Goal: Transaction & Acquisition: Purchase product/service

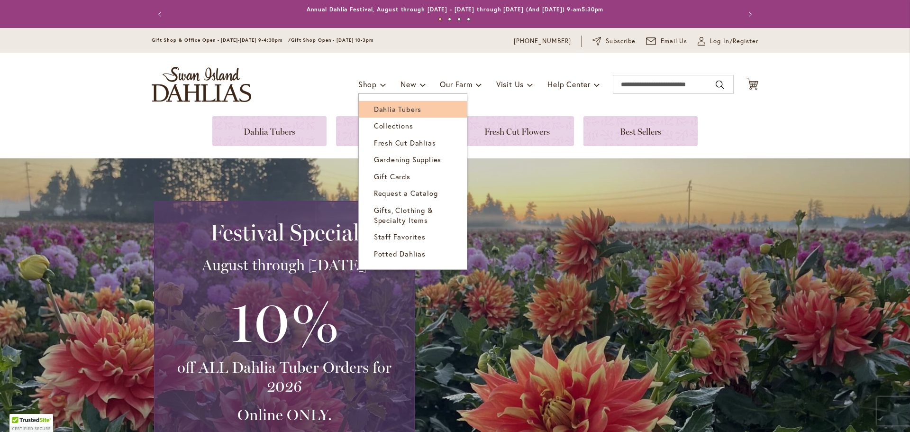
click at [366, 108] on link "Dahlia Tubers" at bounding box center [413, 109] width 108 height 17
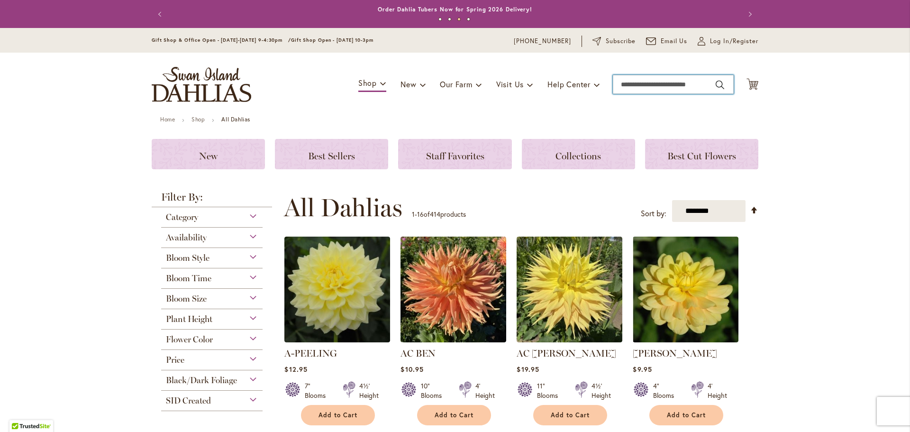
click at [625, 85] on input "Search" at bounding box center [673, 84] width 121 height 19
click at [613, 85] on input "Search" at bounding box center [673, 84] width 121 height 19
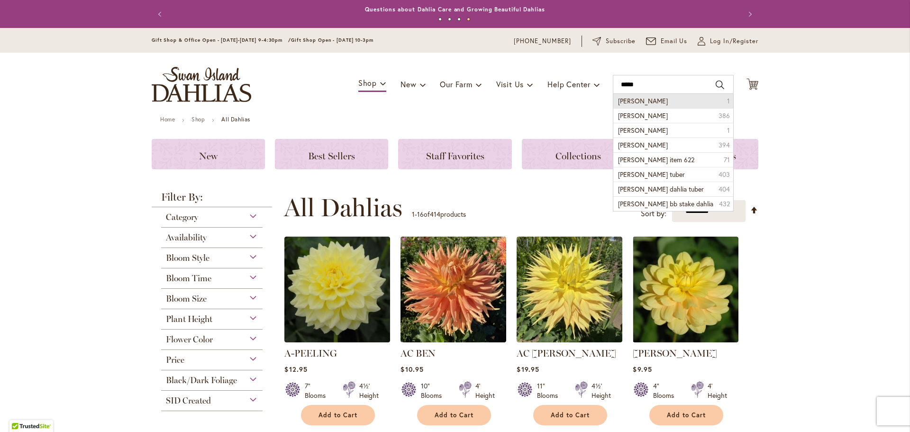
click at [640, 101] on span "Andrew charles" at bounding box center [643, 100] width 50 height 9
type input "**********"
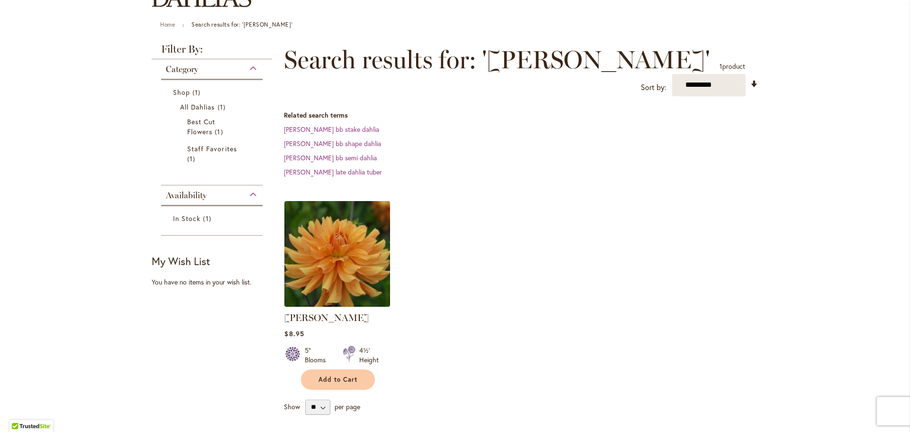
scroll to position [142, 0]
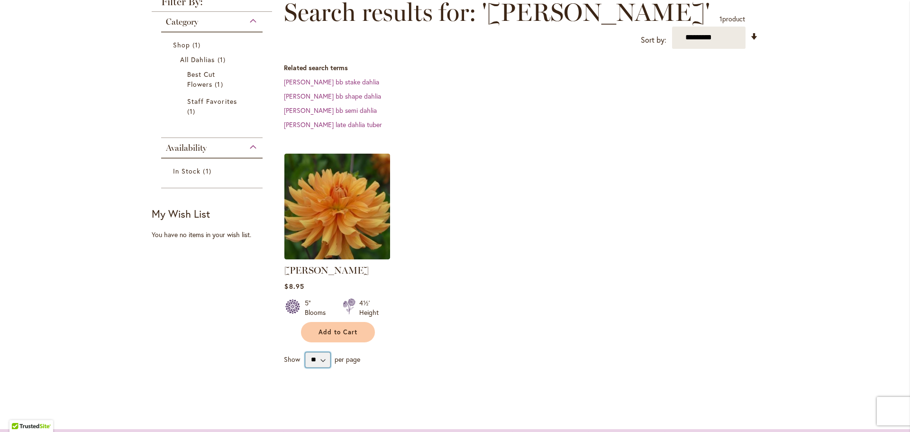
click at [318, 361] on select "** ** ** **" at bounding box center [317, 359] width 25 height 15
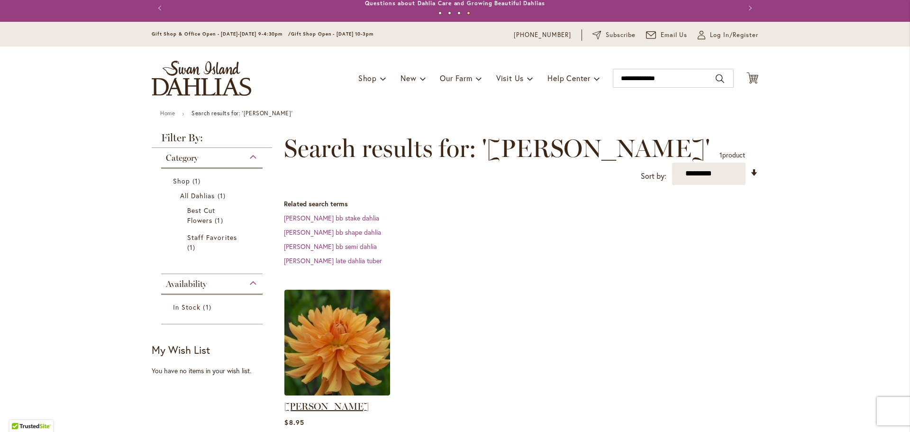
scroll to position [0, 0]
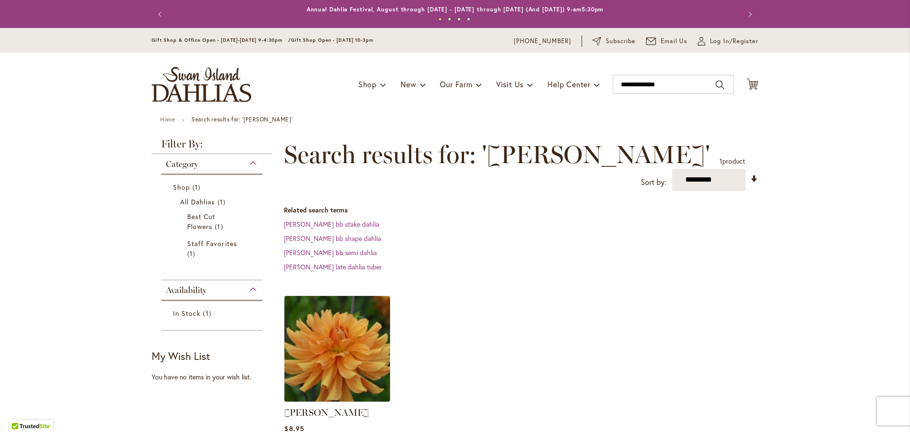
click at [326, 326] on img at bounding box center [337, 348] width 111 height 111
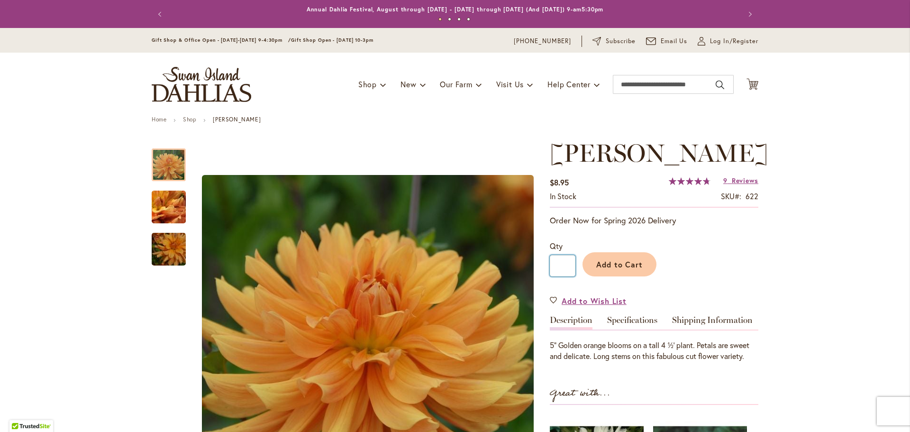
click at [560, 276] on input "*" at bounding box center [563, 265] width 26 height 21
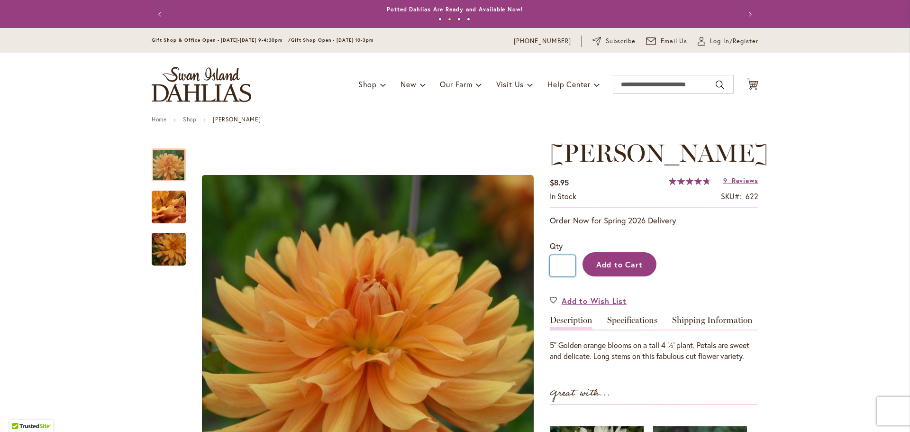
type input "**"
click at [595, 276] on button "Add to Cart" at bounding box center [620, 264] width 74 height 24
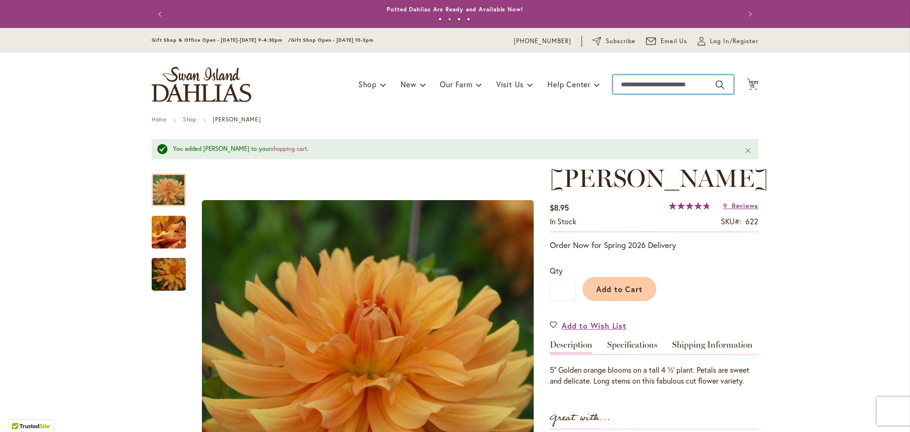
click at [626, 83] on input "Search" at bounding box center [673, 84] width 121 height 19
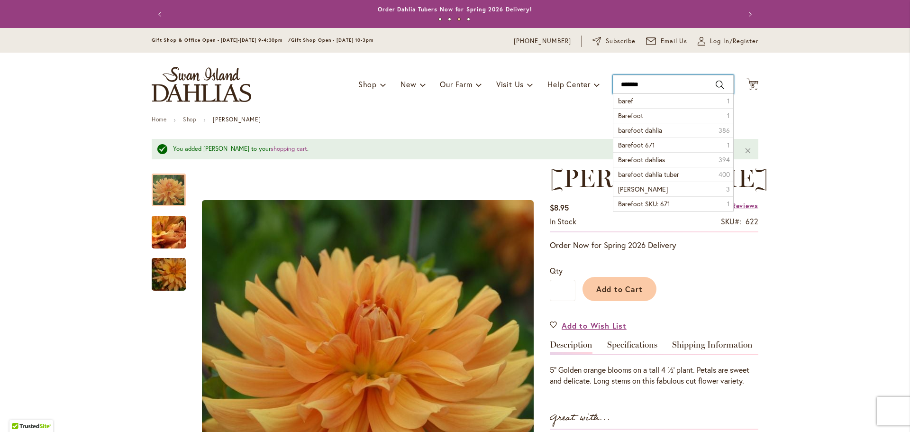
type input "********"
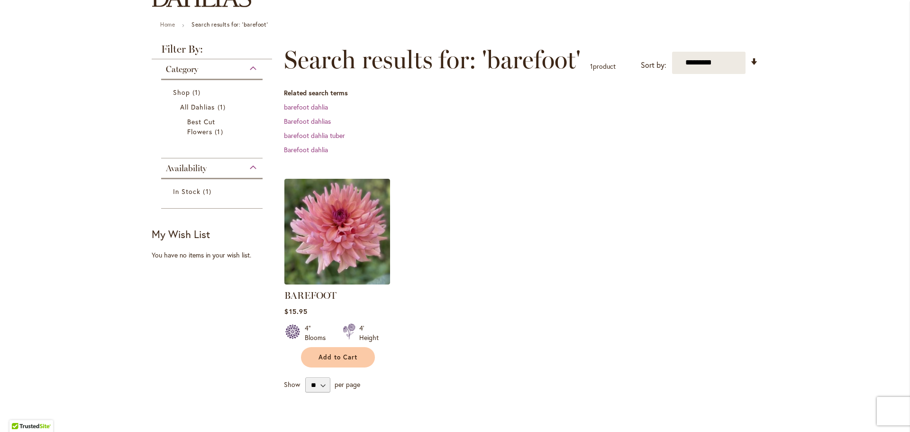
scroll to position [142, 0]
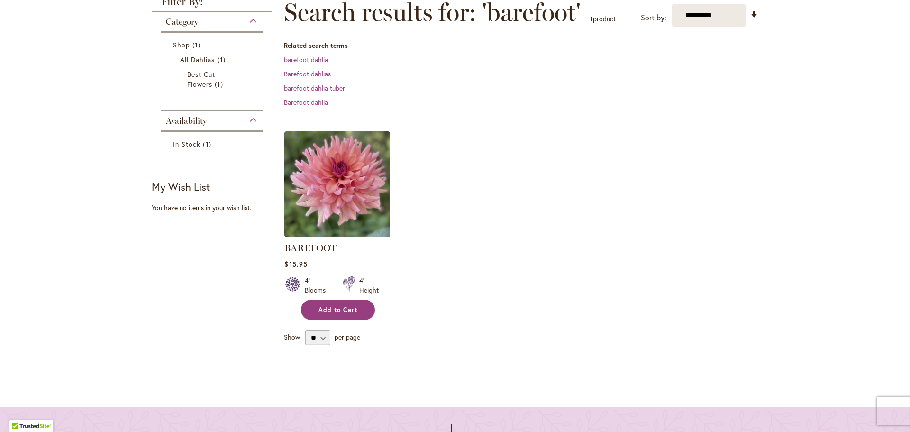
click at [337, 306] on span "Add to Cart" at bounding box center [338, 310] width 39 height 8
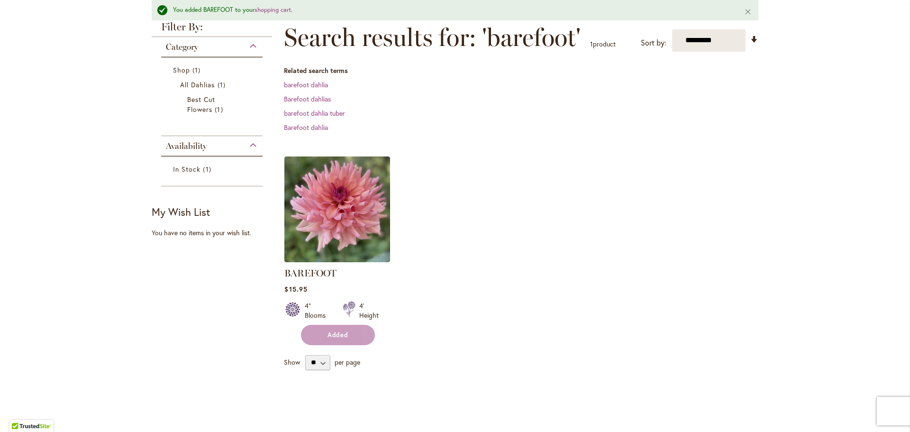
scroll to position [167, 0]
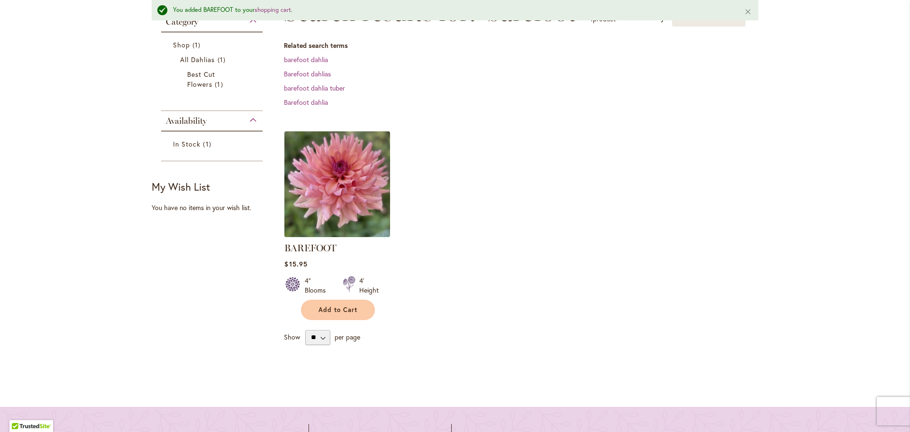
click at [333, 188] on img at bounding box center [337, 183] width 111 height 111
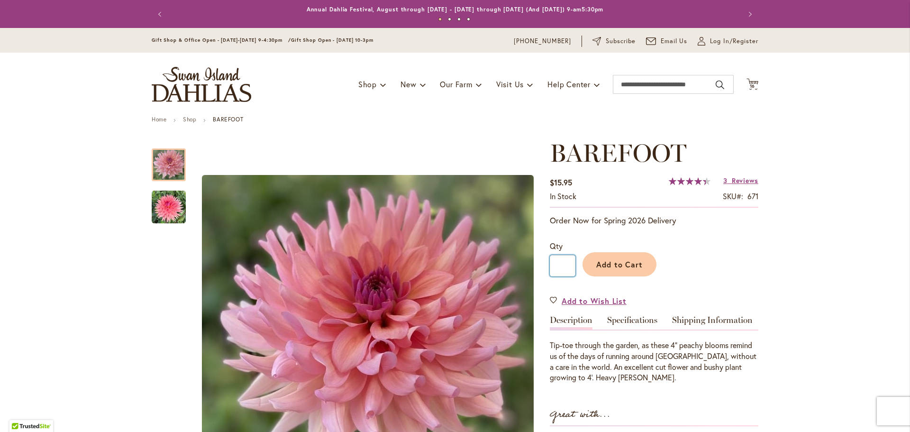
click at [564, 263] on input "*" at bounding box center [563, 265] width 26 height 21
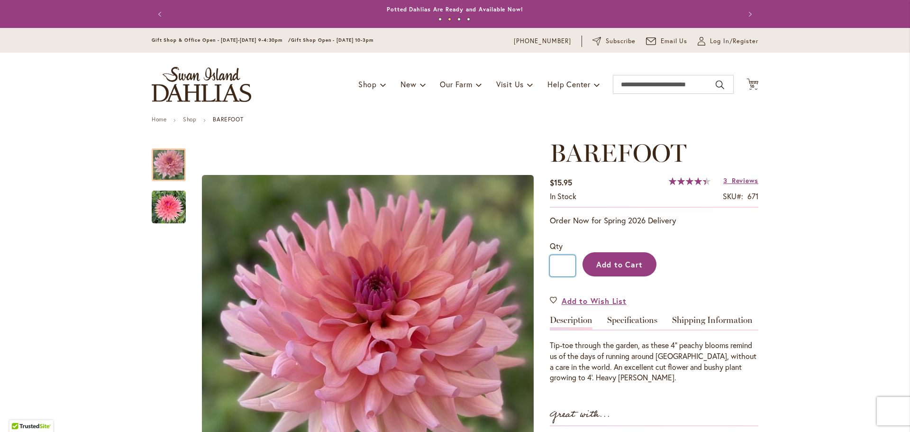
type input "**"
click at [592, 266] on button "Add to Cart" at bounding box center [620, 264] width 74 height 24
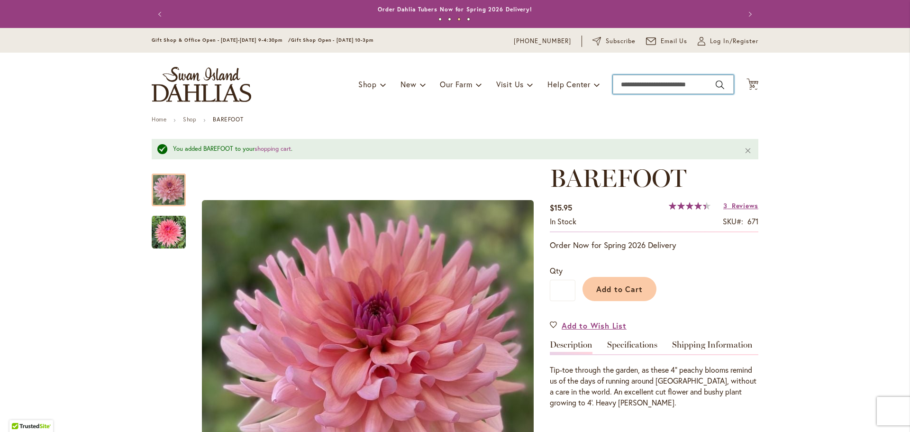
click at [637, 86] on input "Search" at bounding box center [673, 84] width 121 height 19
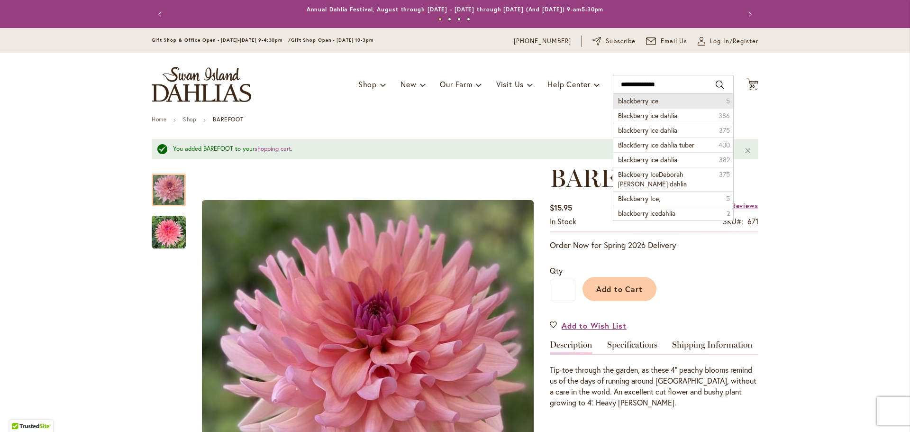
click at [636, 99] on span "blackberry ice" at bounding box center [638, 100] width 40 height 9
type input "**********"
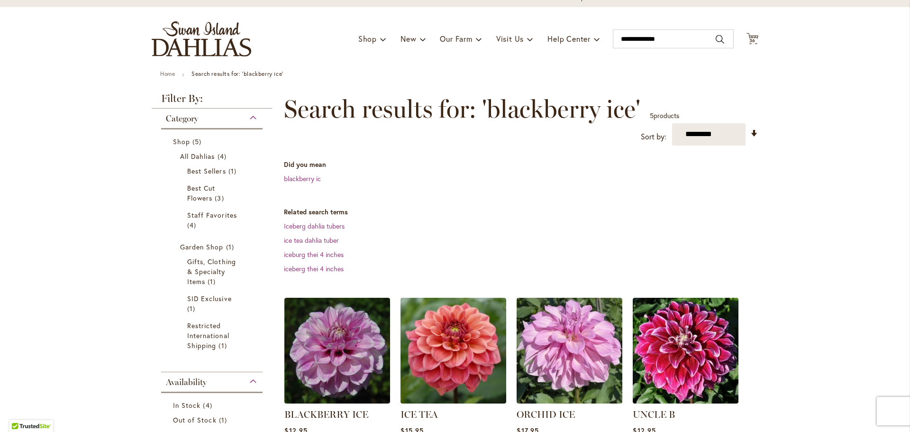
scroll to position [142, 0]
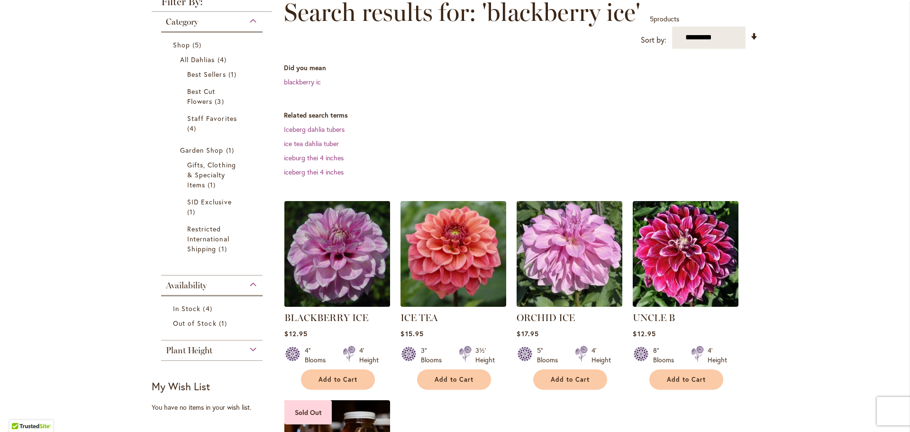
click at [329, 243] on img at bounding box center [337, 253] width 111 height 111
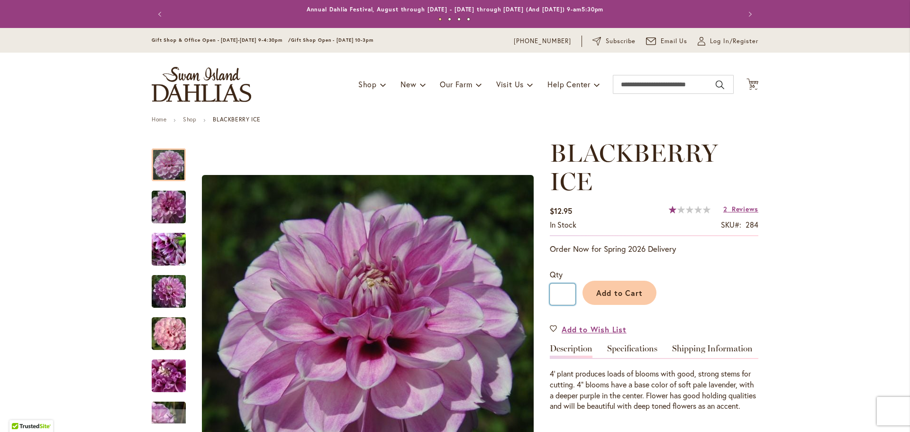
click at [560, 293] on input "*" at bounding box center [563, 294] width 26 height 21
click at [557, 293] on input "*" at bounding box center [563, 294] width 26 height 21
click at [561, 293] on input "*" at bounding box center [563, 294] width 26 height 21
type input "**"
click at [620, 293] on span "Add to Cart" at bounding box center [619, 293] width 47 height 10
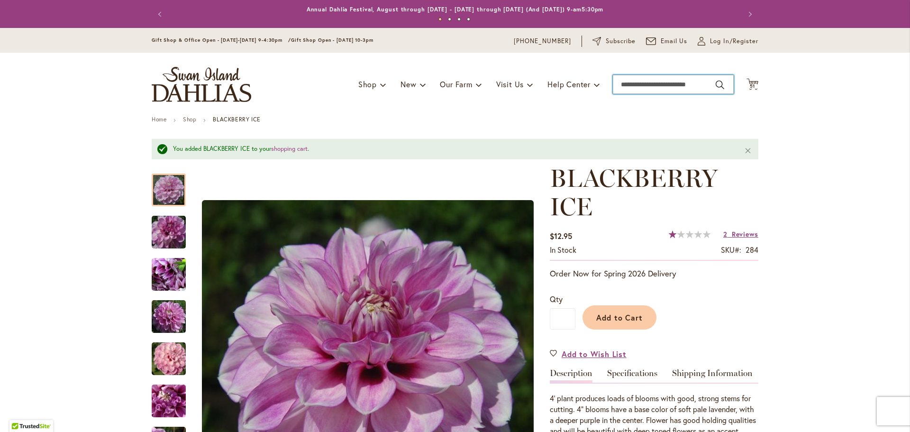
click at [625, 83] on input "Search" at bounding box center [673, 84] width 121 height 19
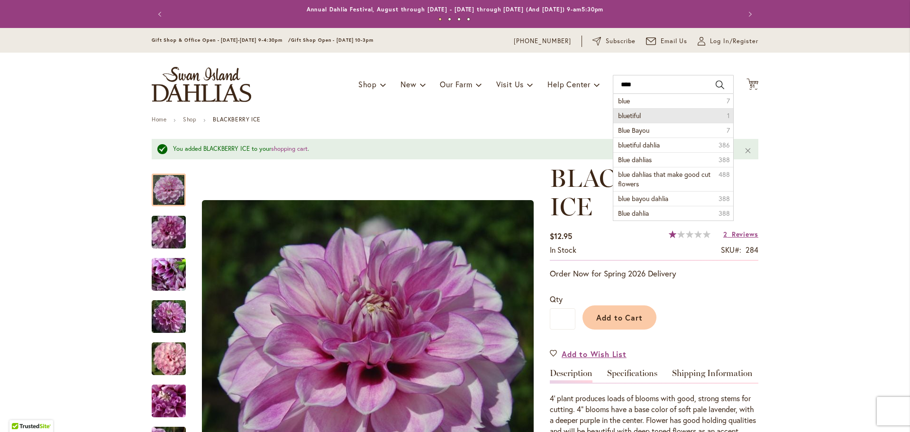
click at [626, 115] on span "bluetiful" at bounding box center [629, 115] width 23 height 9
type input "*********"
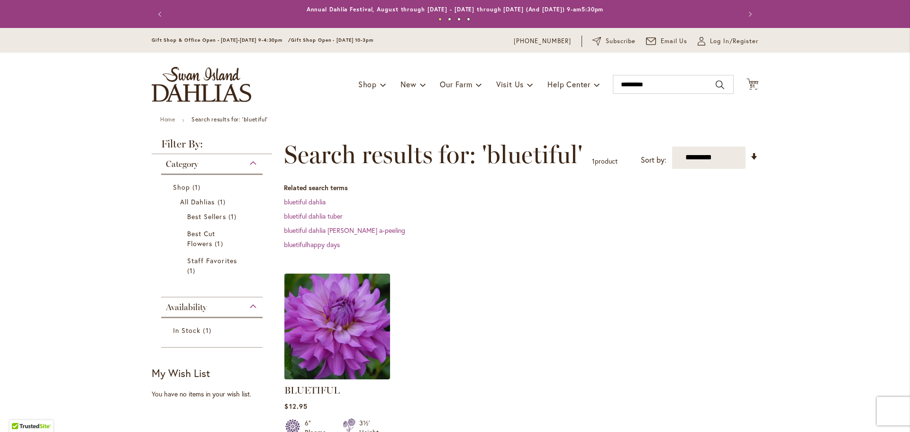
click at [345, 309] on img at bounding box center [337, 326] width 111 height 111
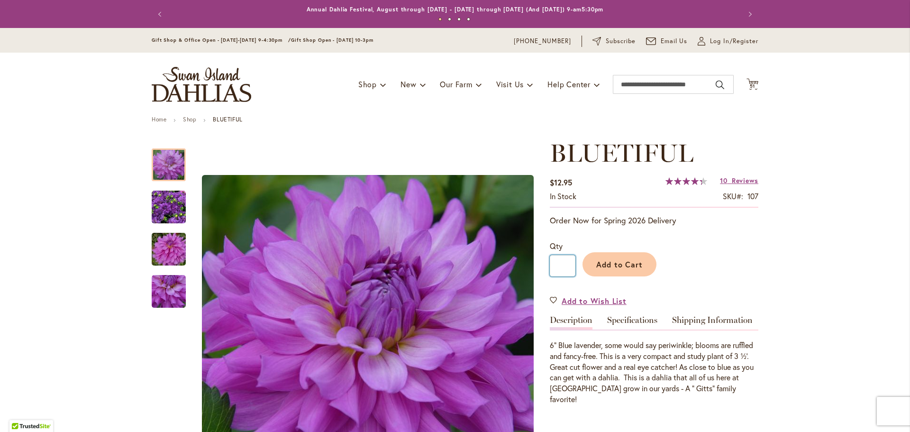
drag, startPoint x: 561, startPoint y: 265, endPoint x: 554, endPoint y: 265, distance: 7.6
click at [554, 265] on input "*" at bounding box center [563, 265] width 26 height 21
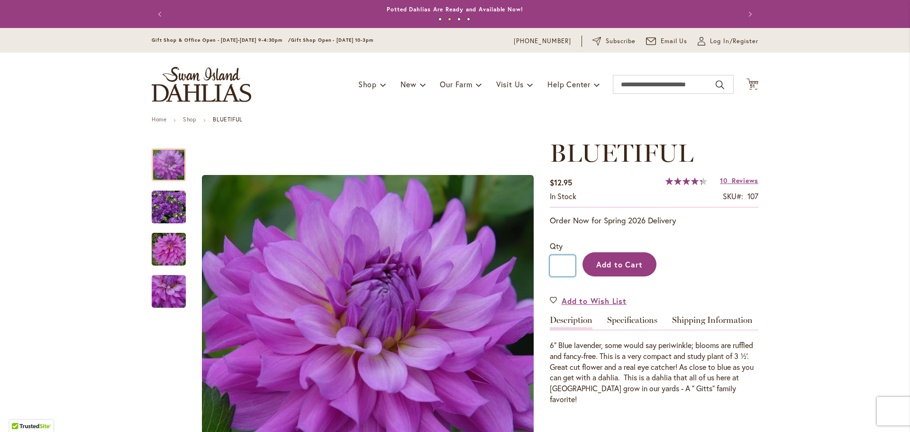
type input "**"
click at [614, 260] on span "Add to Cart" at bounding box center [619, 264] width 47 height 10
click at [621, 81] on input "Search" at bounding box center [673, 84] width 121 height 19
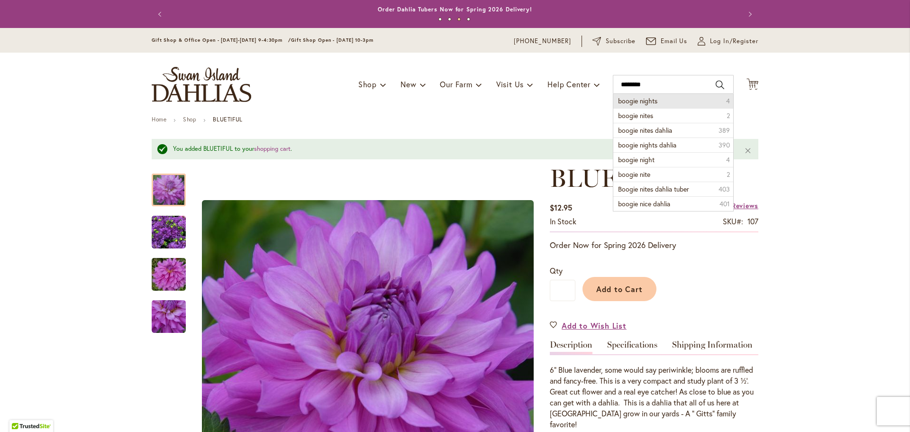
click at [631, 99] on span "boogie nights" at bounding box center [637, 100] width 39 height 9
type input "**********"
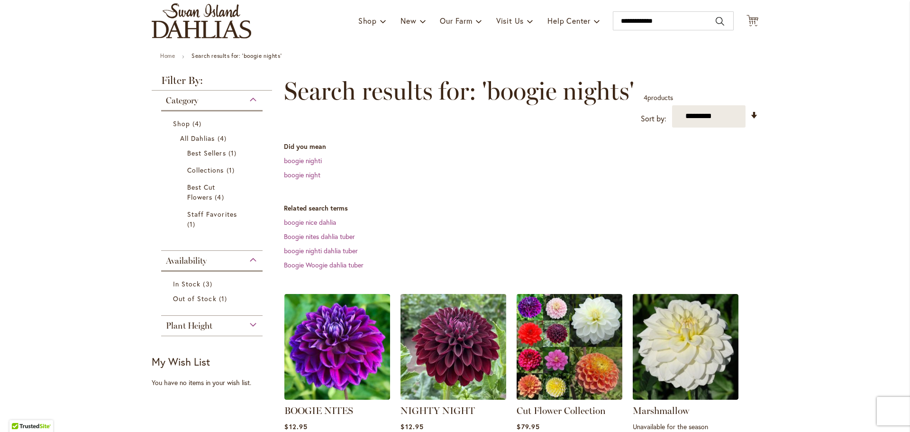
scroll to position [95, 0]
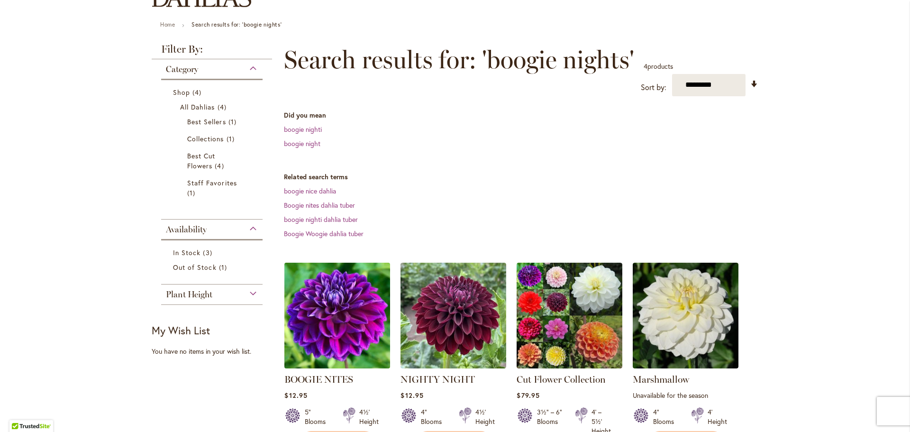
click at [345, 308] on img at bounding box center [337, 315] width 111 height 111
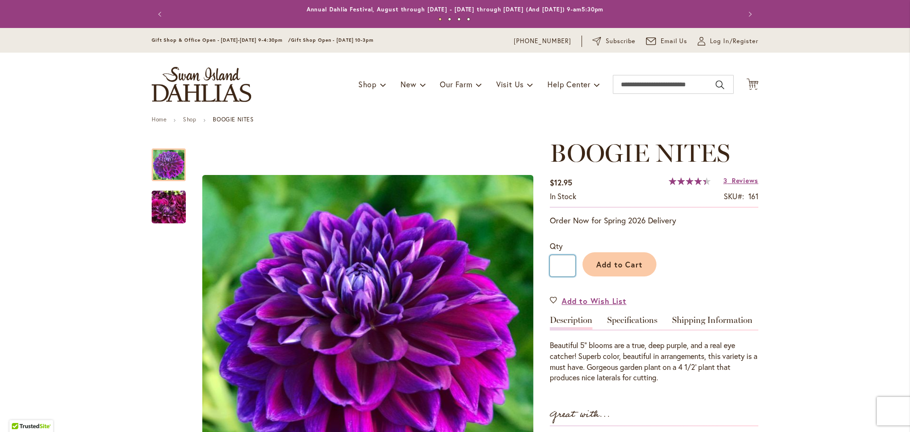
drag, startPoint x: 564, startPoint y: 265, endPoint x: 555, endPoint y: 263, distance: 9.3
click at [555, 263] on input "*" at bounding box center [563, 265] width 26 height 21
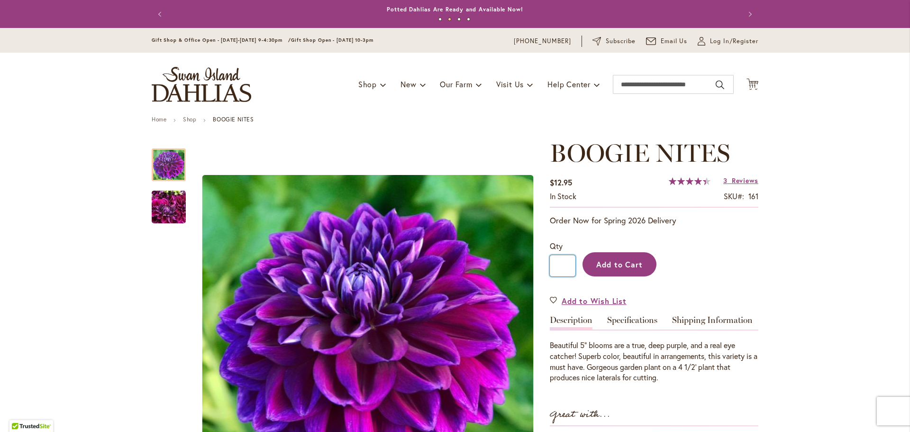
type input "**"
click at [621, 264] on span "Add to Cart" at bounding box center [619, 264] width 47 height 10
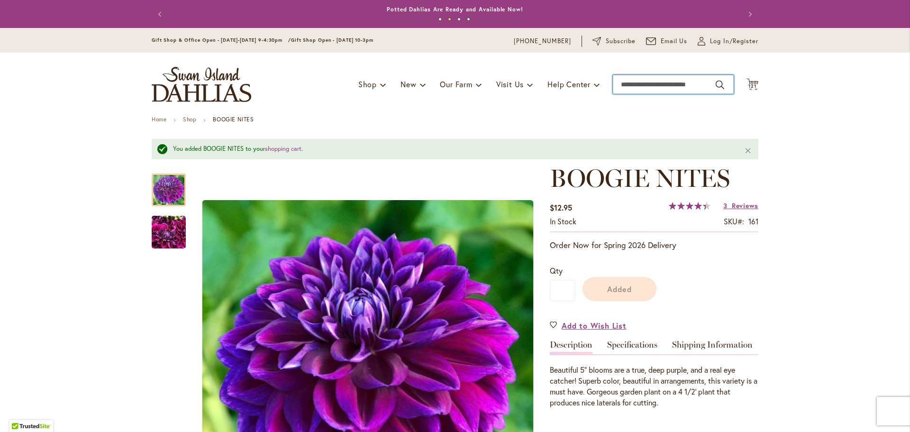
click at [615, 85] on input "Search" at bounding box center [673, 84] width 121 height 19
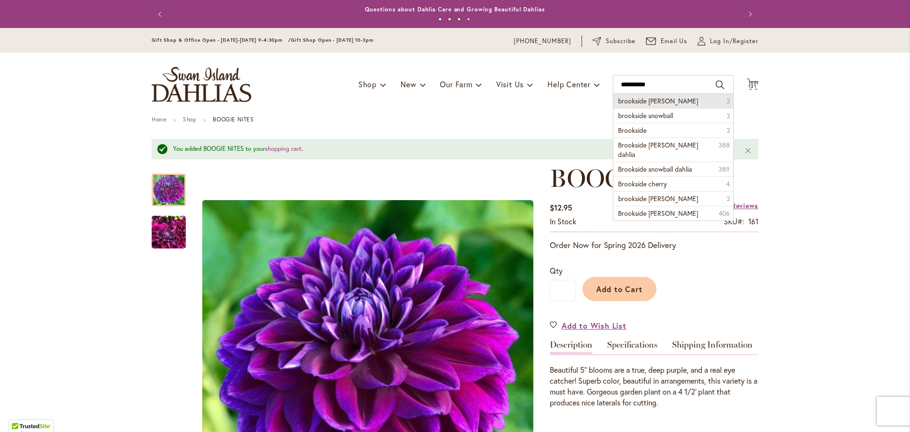
click at [637, 99] on span "brookside [PERSON_NAME]" at bounding box center [658, 100] width 80 height 9
type input "**********"
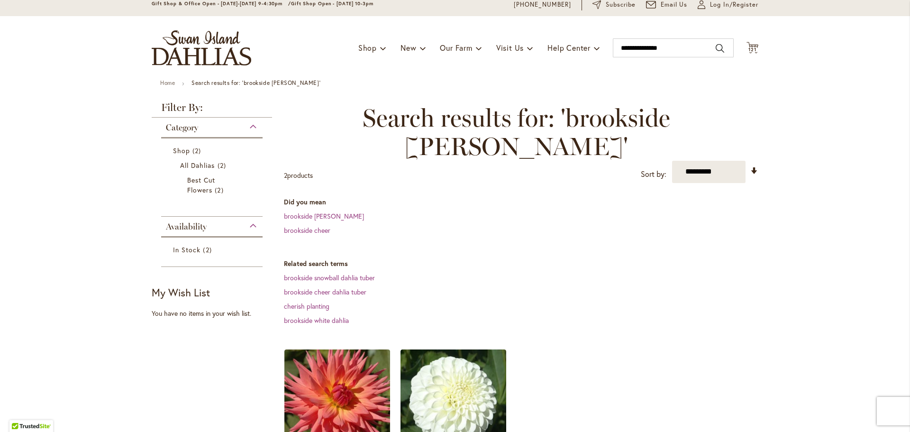
scroll to position [47, 0]
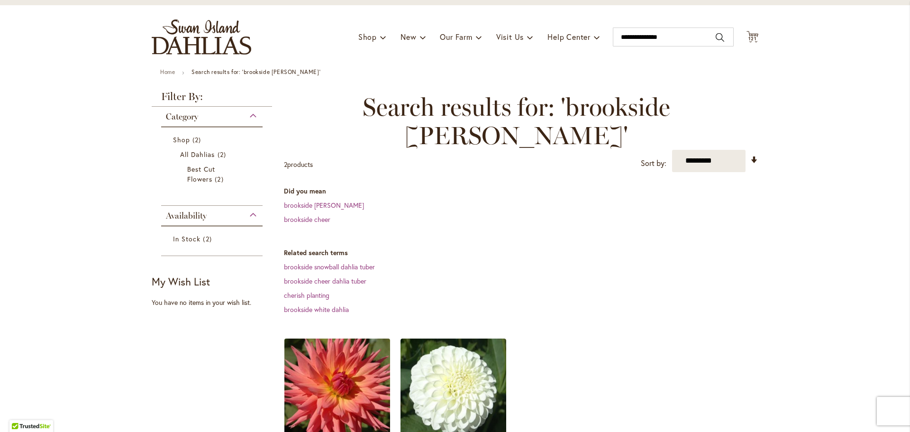
click at [329, 355] on img at bounding box center [337, 391] width 111 height 111
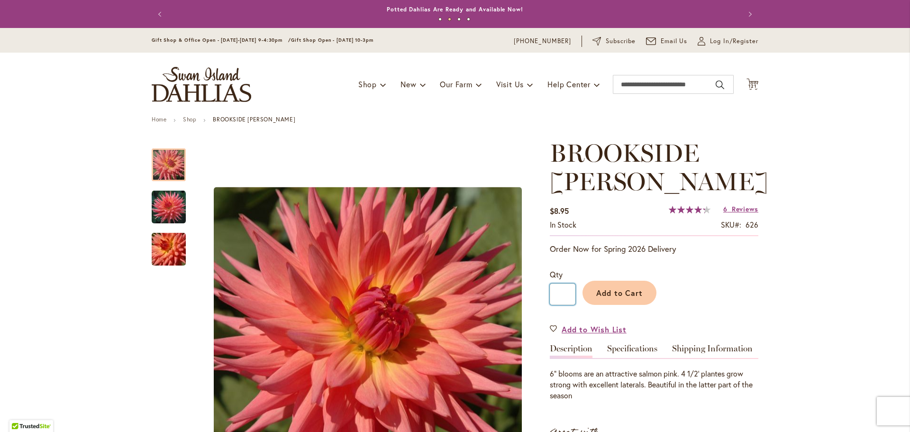
click at [561, 293] on input "*" at bounding box center [563, 294] width 26 height 21
click at [559, 293] on input "*" at bounding box center [563, 294] width 26 height 21
drag, startPoint x: 560, startPoint y: 293, endPoint x: 554, endPoint y: 293, distance: 6.2
click at [554, 293] on input "*" at bounding box center [563, 294] width 26 height 21
type input "**"
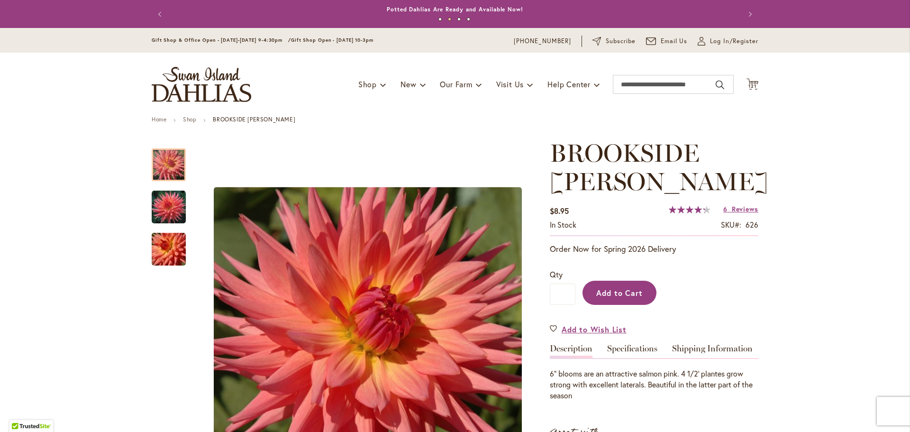
click at [600, 289] on span "Add to Cart" at bounding box center [619, 293] width 47 height 10
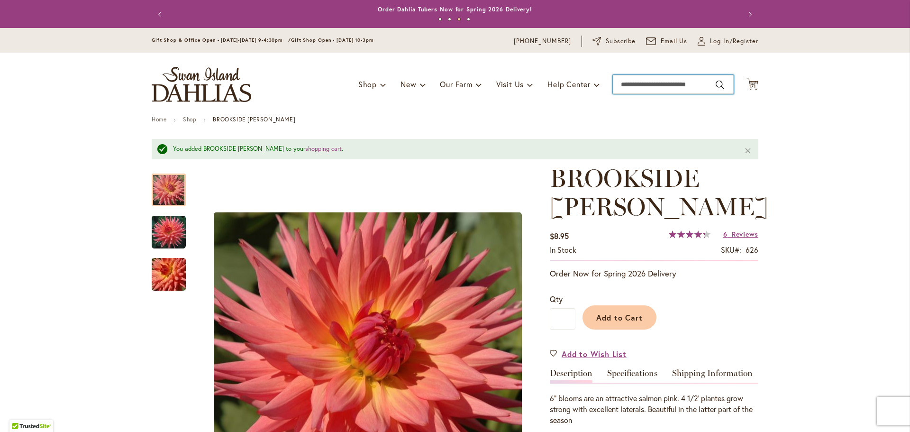
click at [618, 82] on input "Search" at bounding box center [673, 84] width 121 height 19
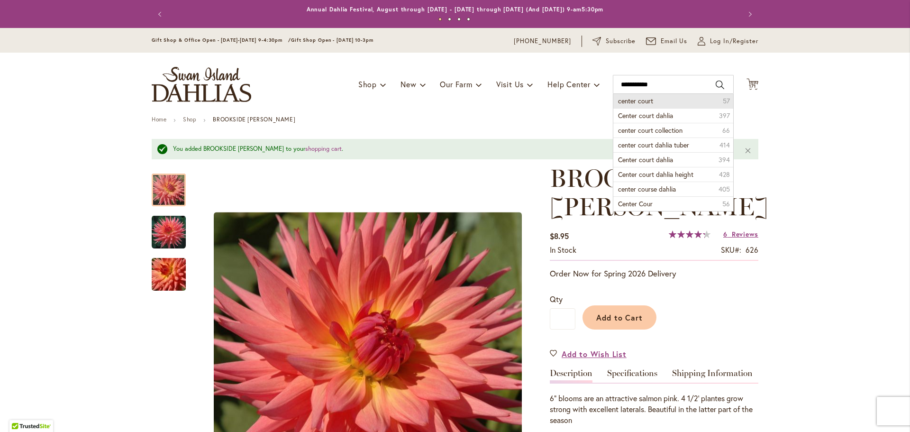
click at [641, 95] on li "center court 57" at bounding box center [673, 101] width 120 height 14
type input "**********"
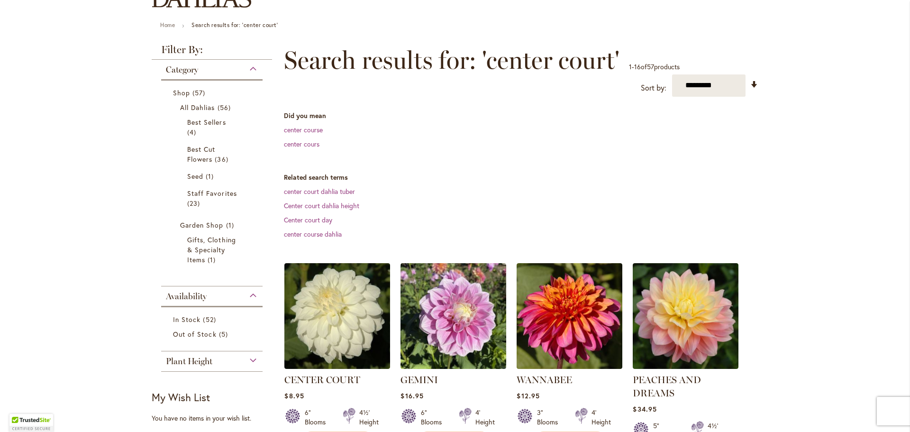
scroll to position [95, 0]
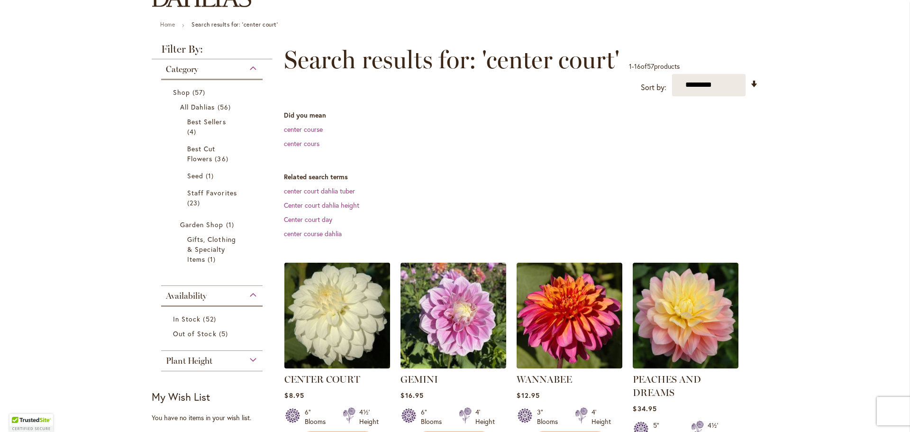
click at [320, 312] on img at bounding box center [337, 315] width 111 height 111
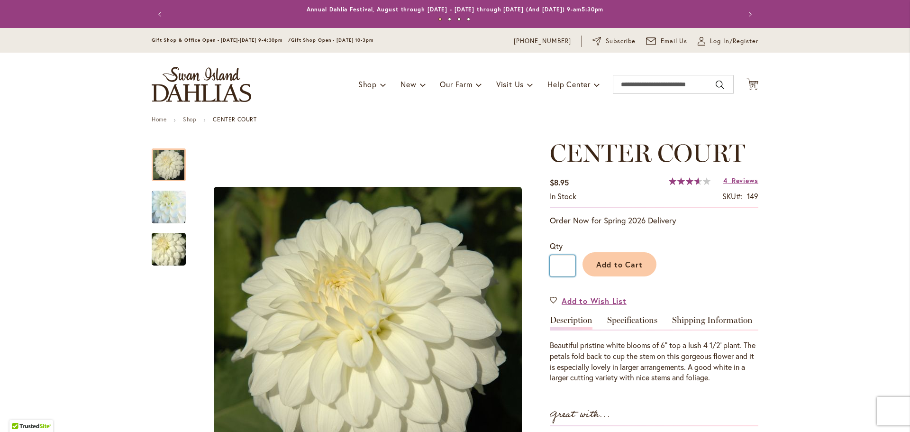
drag, startPoint x: 563, startPoint y: 268, endPoint x: 556, endPoint y: 265, distance: 7.4
click at [556, 265] on input "*" at bounding box center [563, 265] width 26 height 21
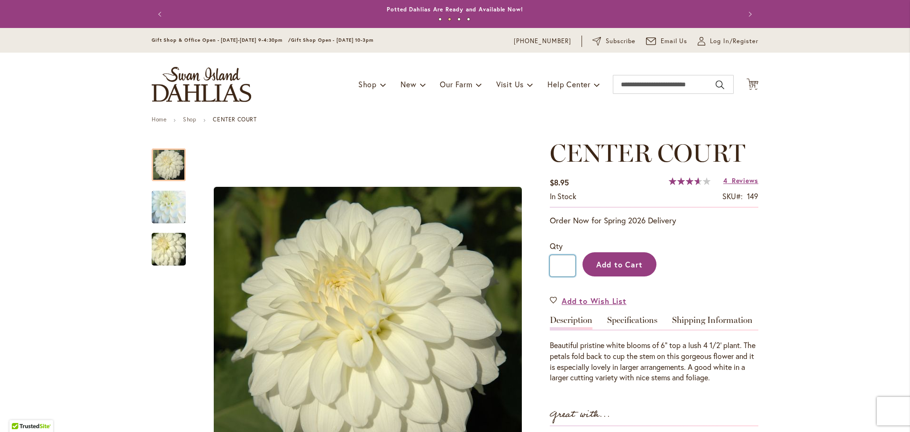
type input "**"
click at [625, 260] on span "Add to Cart" at bounding box center [619, 264] width 47 height 10
click at [626, 83] on input "Search" at bounding box center [673, 84] width 121 height 19
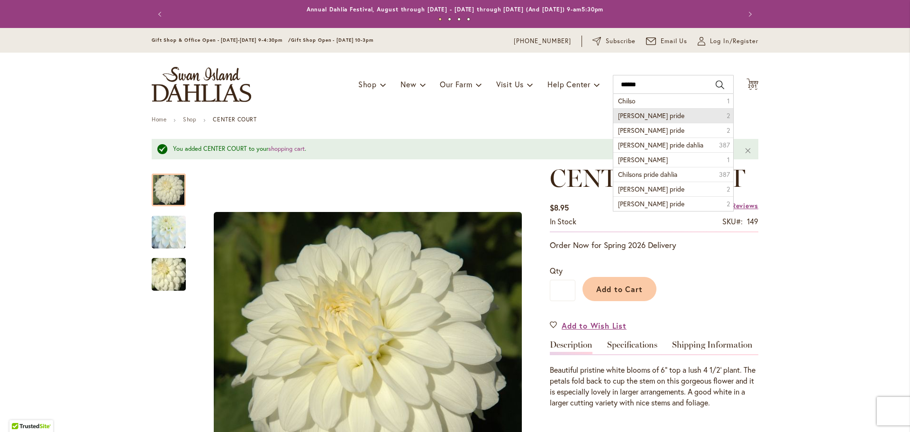
click at [640, 116] on span "chilsons pride" at bounding box center [651, 115] width 66 height 9
type input "**********"
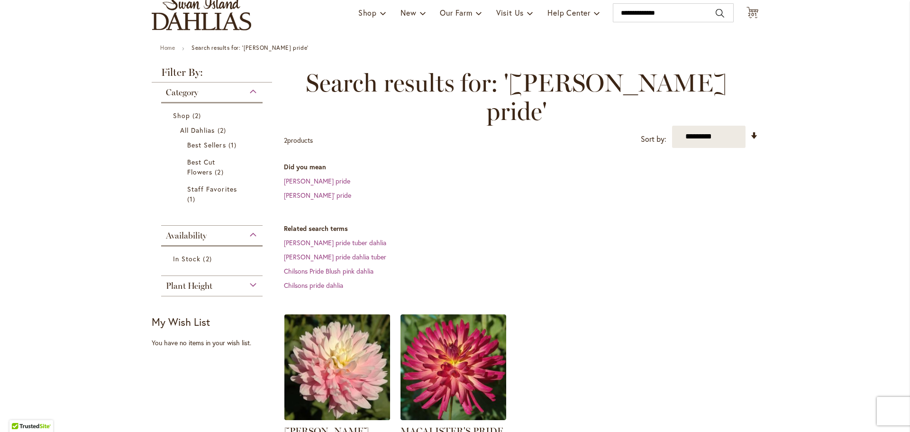
scroll to position [95, 0]
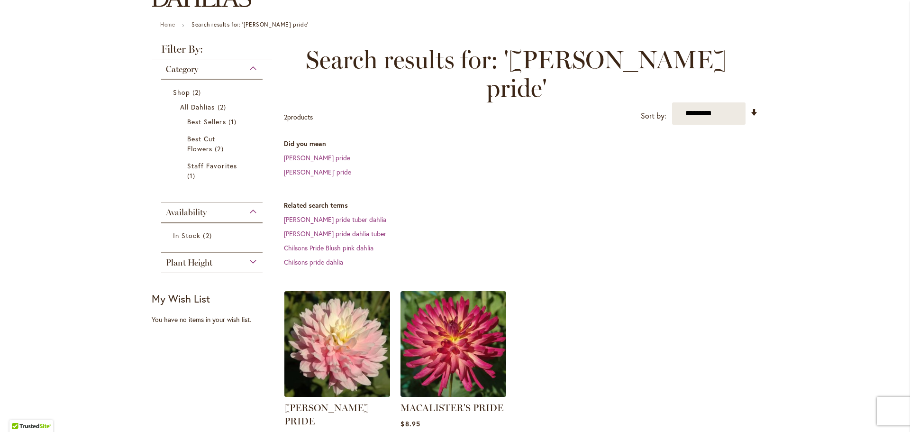
click at [339, 294] on img at bounding box center [337, 343] width 111 height 111
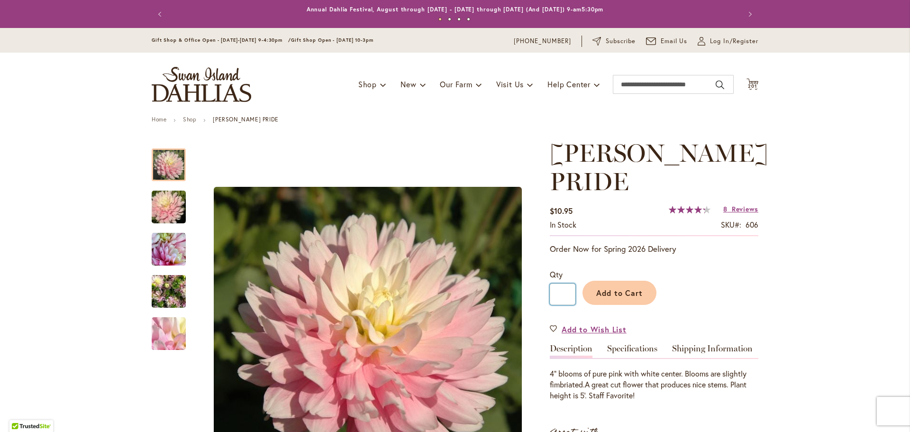
drag, startPoint x: 554, startPoint y: 293, endPoint x: 569, endPoint y: 293, distance: 15.2
click at [569, 293] on input "*" at bounding box center [563, 294] width 26 height 21
type input "**"
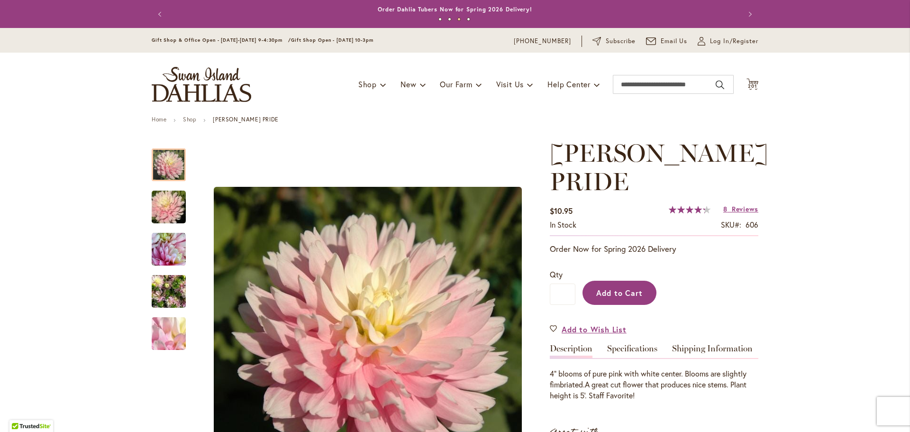
click at [605, 294] on span "Add to Cart" at bounding box center [619, 293] width 47 height 10
click at [619, 84] on input "Search" at bounding box center [673, 84] width 121 height 19
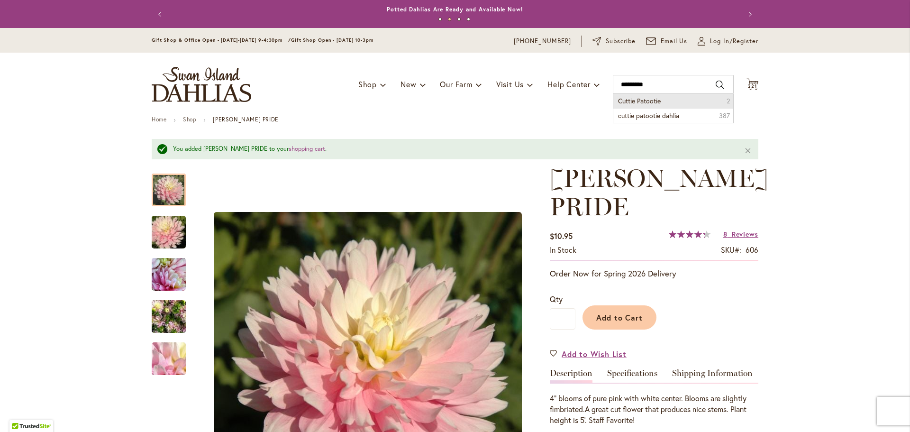
click at [648, 99] on span "Cuttie Patootie" at bounding box center [639, 100] width 43 height 9
type input "**********"
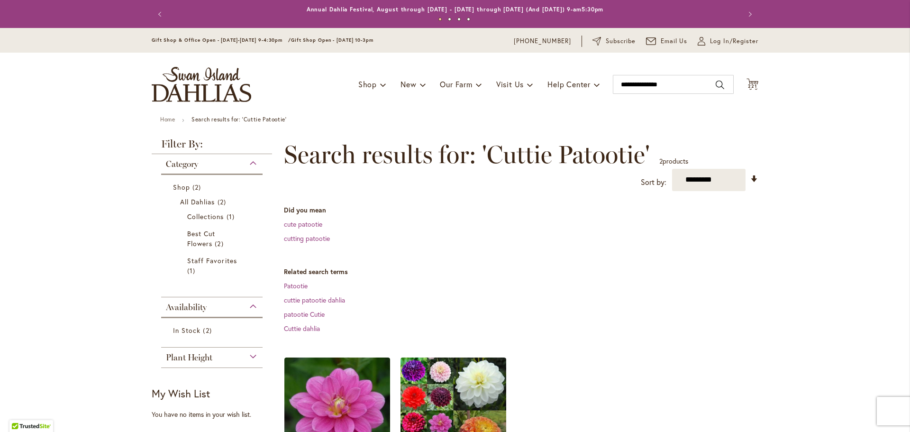
scroll to position [95, 0]
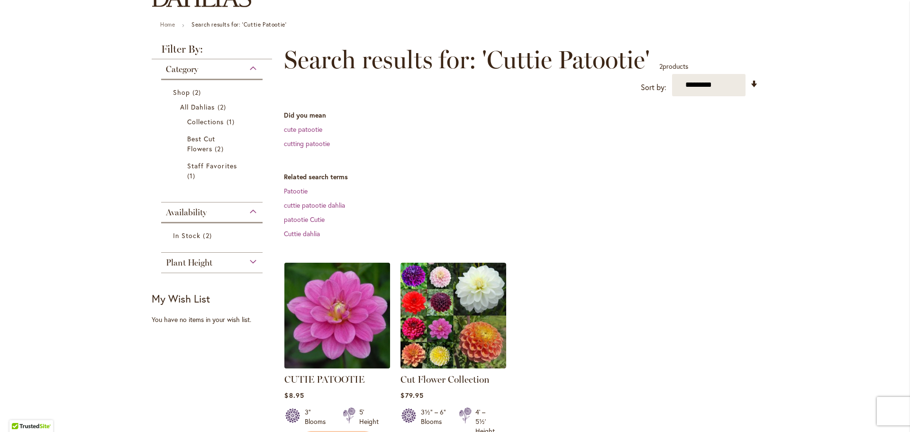
click at [345, 299] on img at bounding box center [337, 315] width 111 height 111
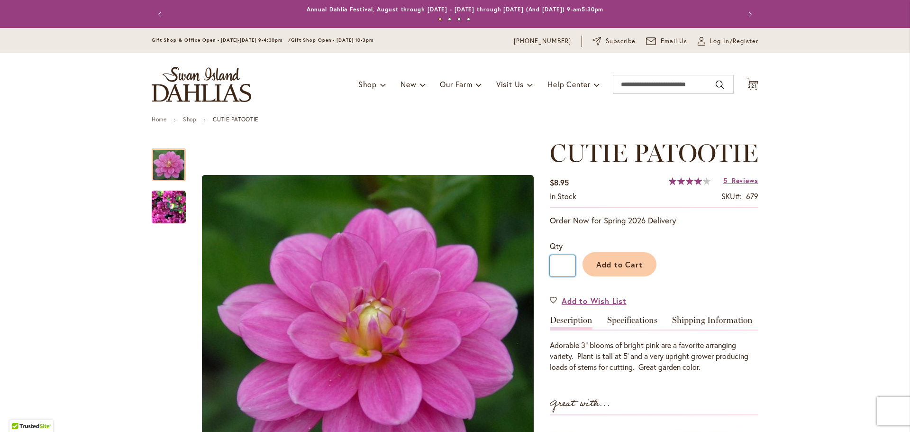
drag, startPoint x: 555, startPoint y: 294, endPoint x: 560, endPoint y: 293, distance: 5.2
click at [560, 276] on input "*" at bounding box center [563, 265] width 26 height 21
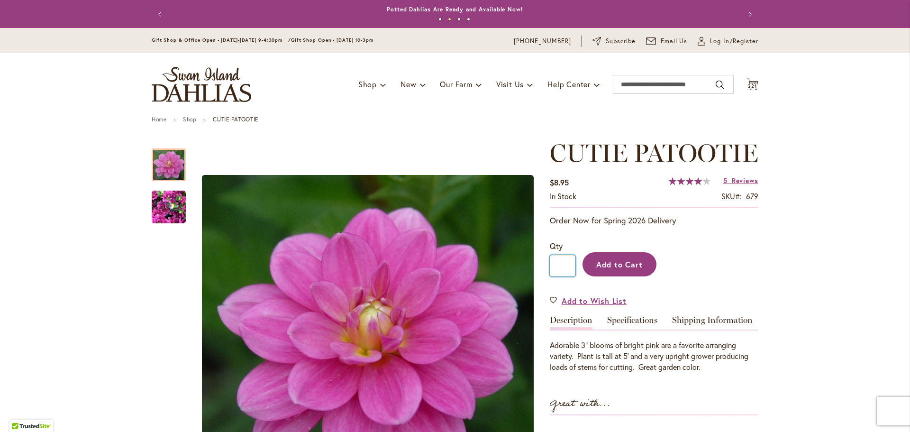
type input "**"
click at [605, 269] on span "Add to Cart" at bounding box center [619, 264] width 47 height 10
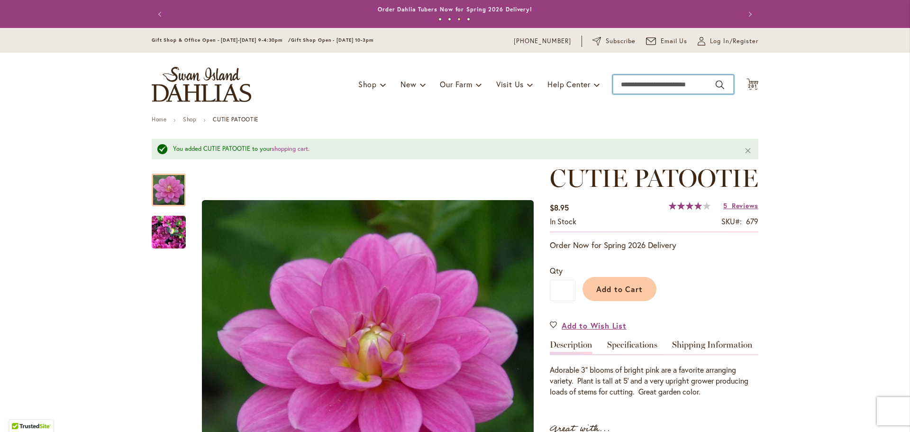
click at [638, 82] on input "Search" at bounding box center [673, 84] width 121 height 19
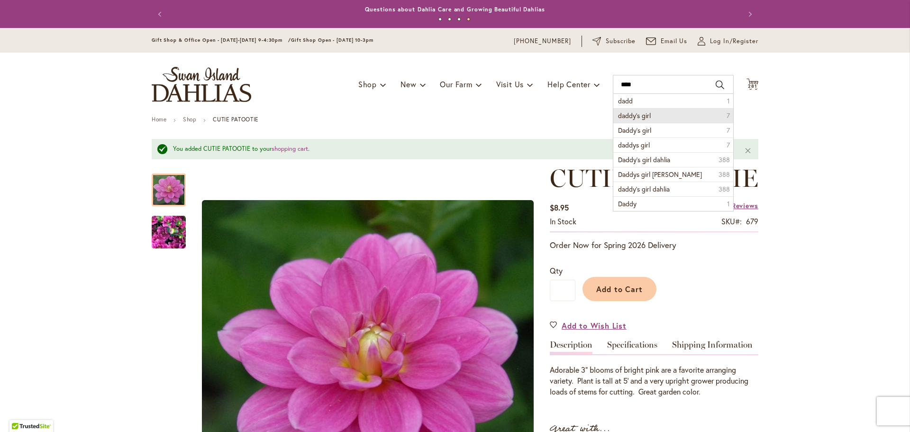
click at [650, 113] on li "daddy's girl 7" at bounding box center [673, 115] width 120 height 15
type input "**********"
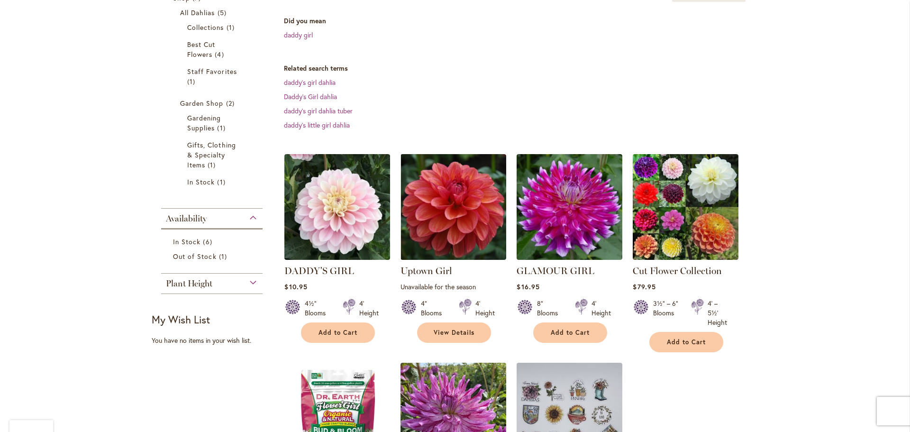
scroll to position [190, 0]
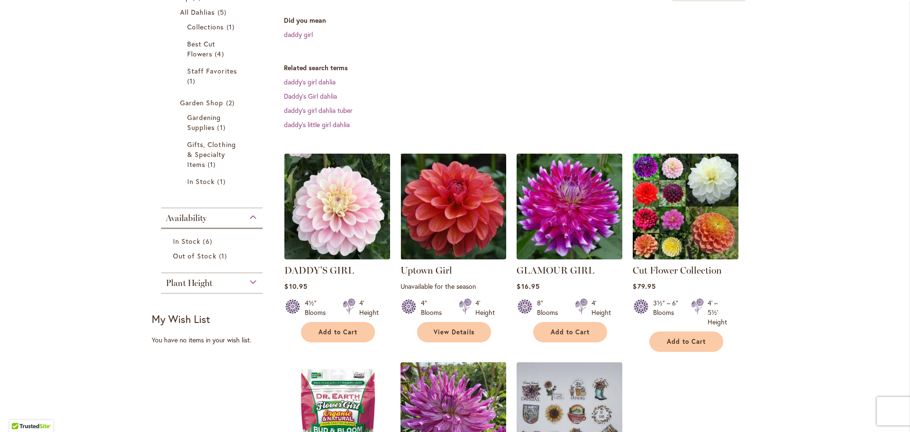
click at [339, 196] on img at bounding box center [337, 206] width 111 height 111
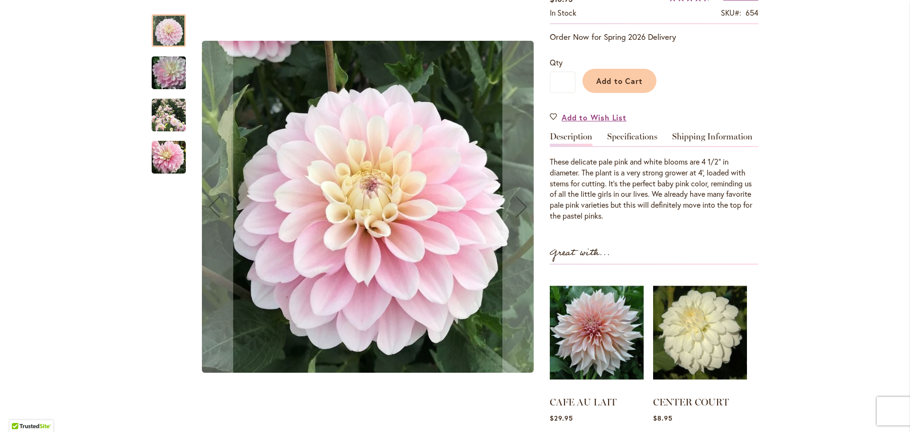
scroll to position [190, 0]
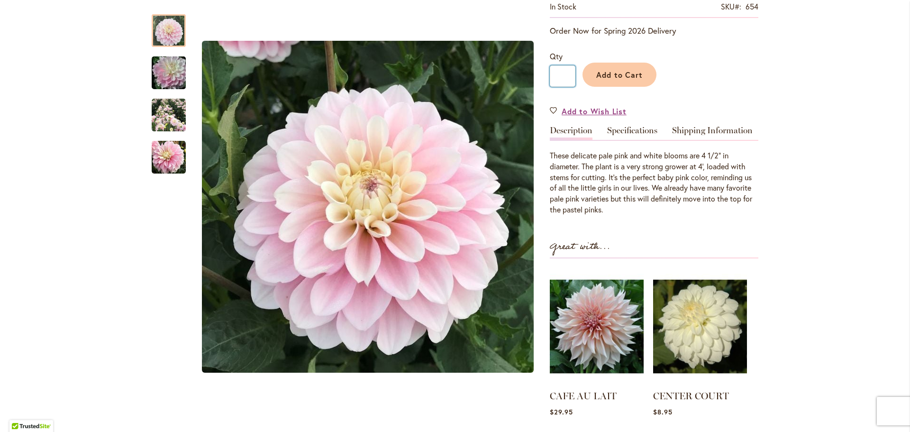
click at [559, 77] on input "*" at bounding box center [563, 75] width 26 height 21
type input "**"
click at [607, 74] on span "Add to Cart" at bounding box center [619, 75] width 47 height 10
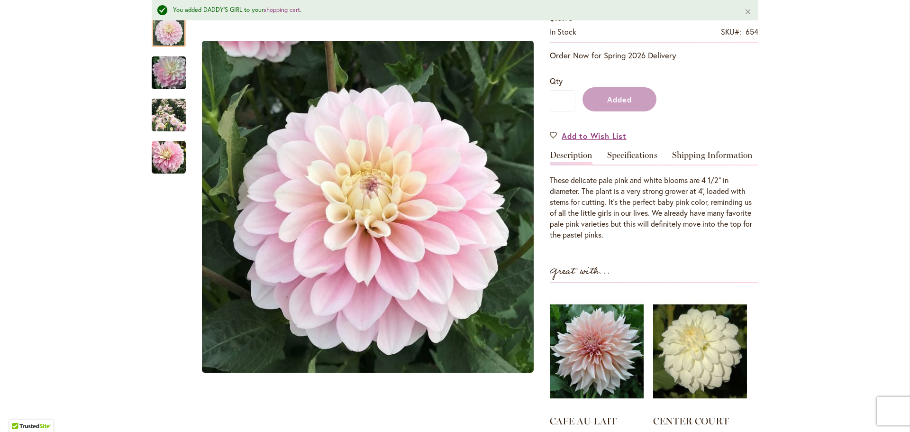
scroll to position [215, 0]
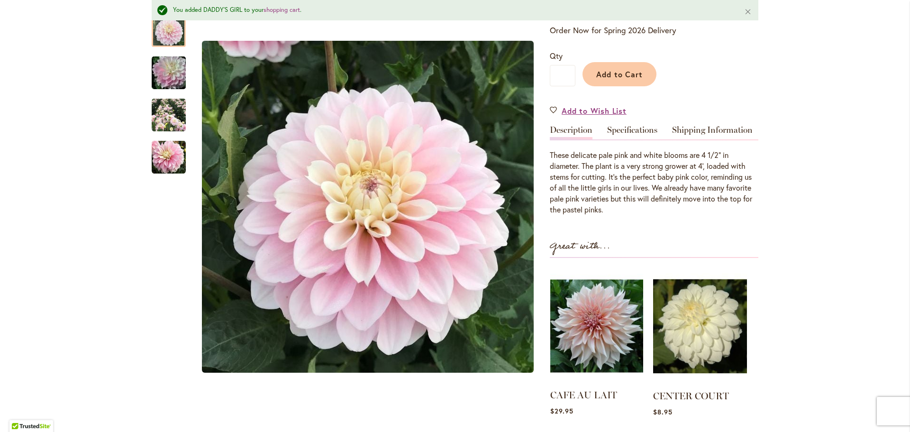
click at [600, 339] on img at bounding box center [596, 326] width 93 height 116
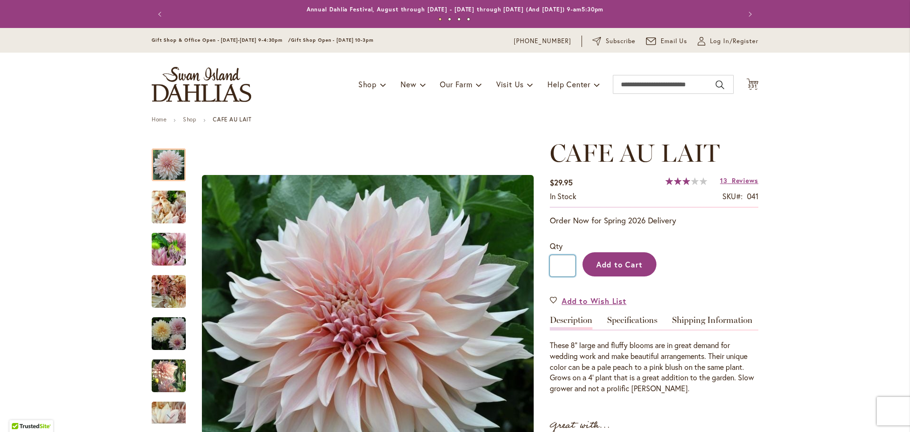
drag, startPoint x: 553, startPoint y: 263, endPoint x: 601, endPoint y: 263, distance: 47.4
click at [601, 263] on div "Qty * Add to Cart" at bounding box center [654, 263] width 209 height 46
type input "**"
click at [601, 263] on span "Add to Cart" at bounding box center [619, 264] width 47 height 10
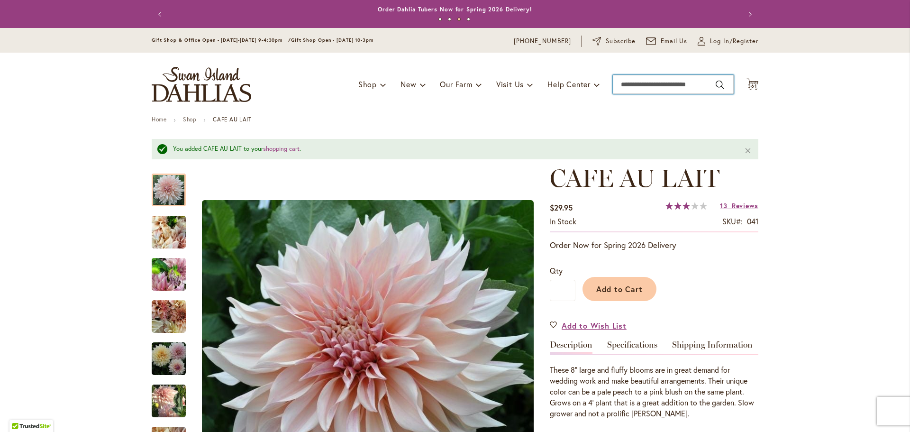
click at [621, 89] on input "Search" at bounding box center [673, 84] width 121 height 19
type input "****"
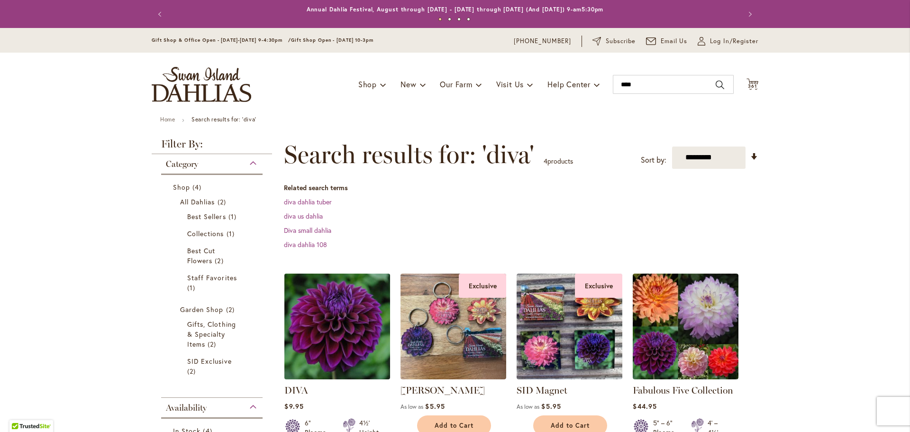
click at [331, 315] on img at bounding box center [337, 326] width 111 height 111
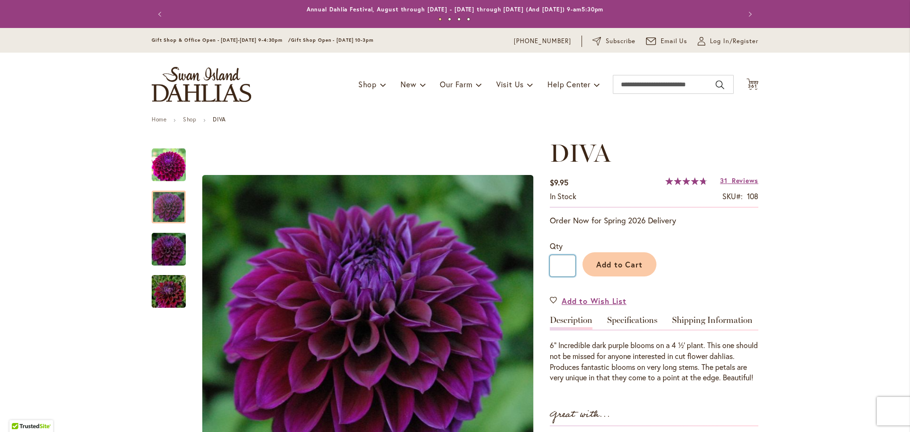
drag, startPoint x: 563, startPoint y: 262, endPoint x: 552, endPoint y: 263, distance: 10.5
click at [552, 263] on input "*" at bounding box center [563, 265] width 26 height 21
type input "**"
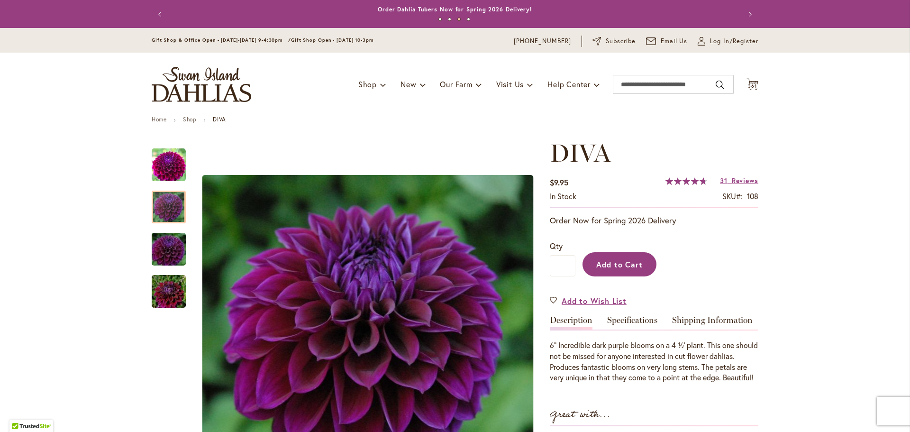
click at [596, 260] on span "Add to Cart" at bounding box center [619, 264] width 47 height 10
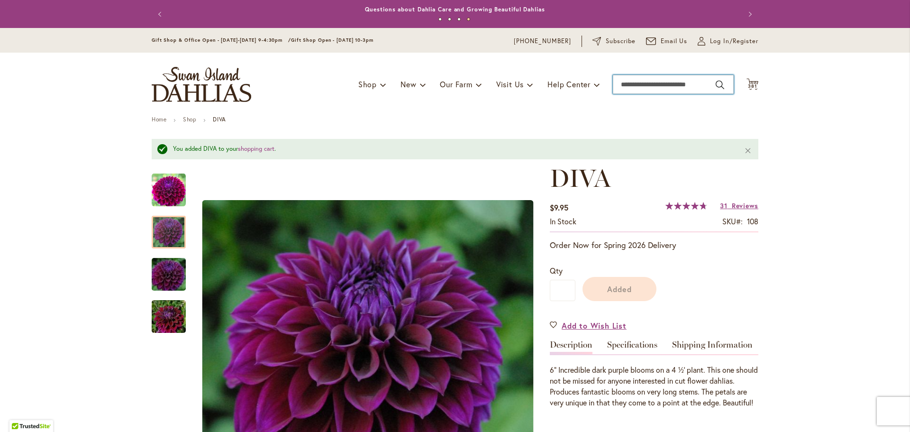
click at [664, 85] on input "Search" at bounding box center [673, 84] width 121 height 19
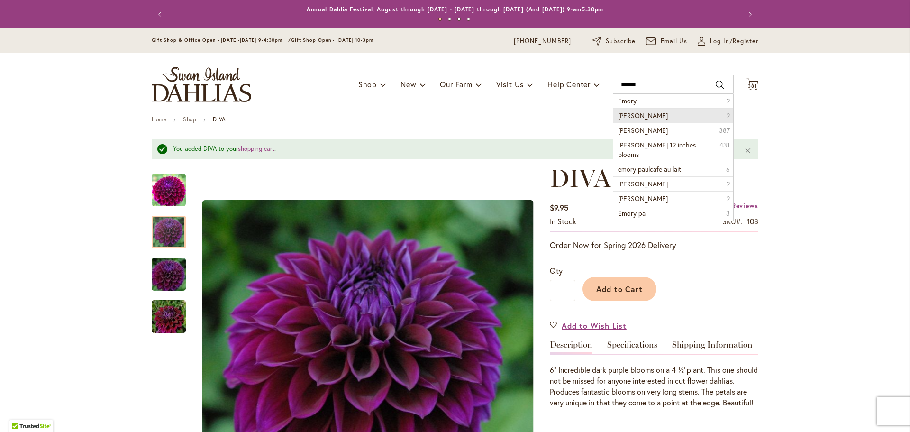
click at [656, 115] on li "[PERSON_NAME] 2" at bounding box center [673, 115] width 120 height 15
type input "**********"
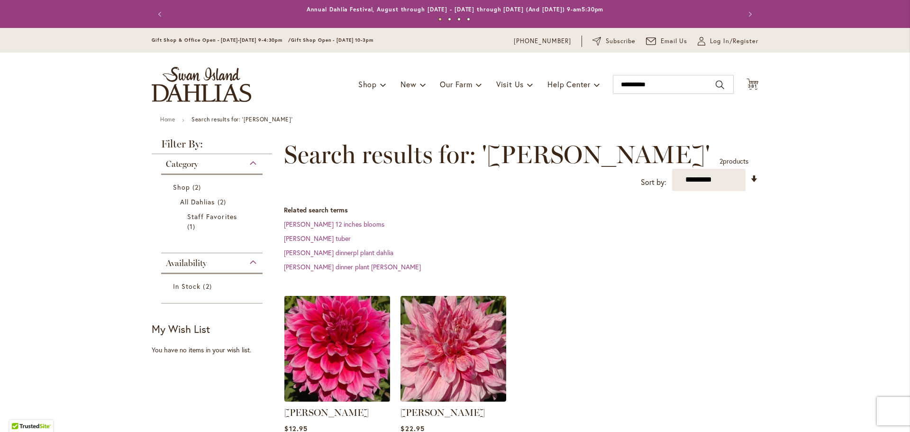
click at [358, 361] on img at bounding box center [337, 348] width 111 height 111
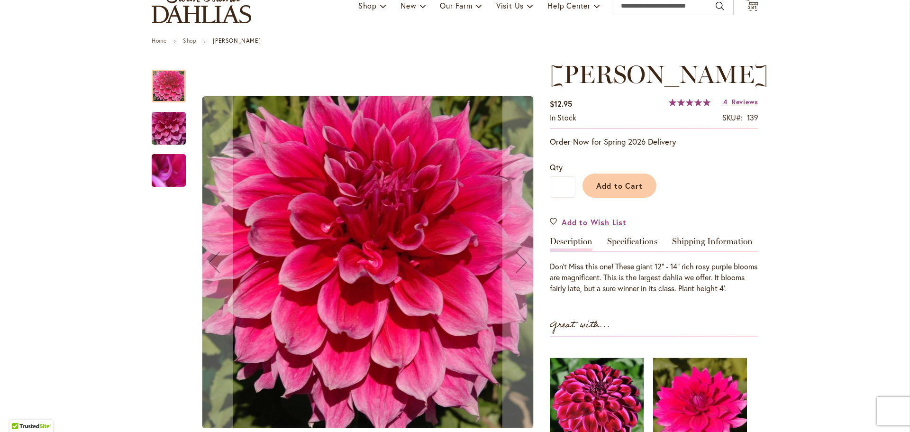
scroll to position [142, 0]
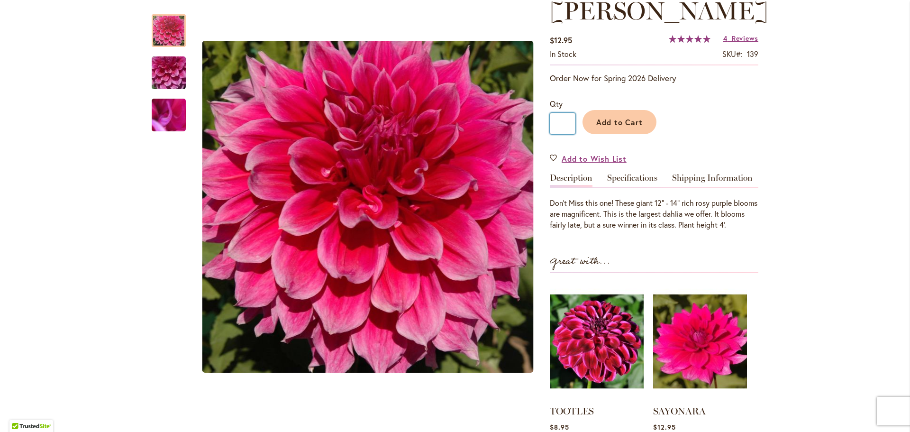
drag, startPoint x: 552, startPoint y: 121, endPoint x: 564, endPoint y: 123, distance: 11.5
click at [564, 123] on input "*" at bounding box center [563, 123] width 26 height 21
type input "**"
click at [587, 123] on button "Add to Cart" at bounding box center [620, 122] width 74 height 24
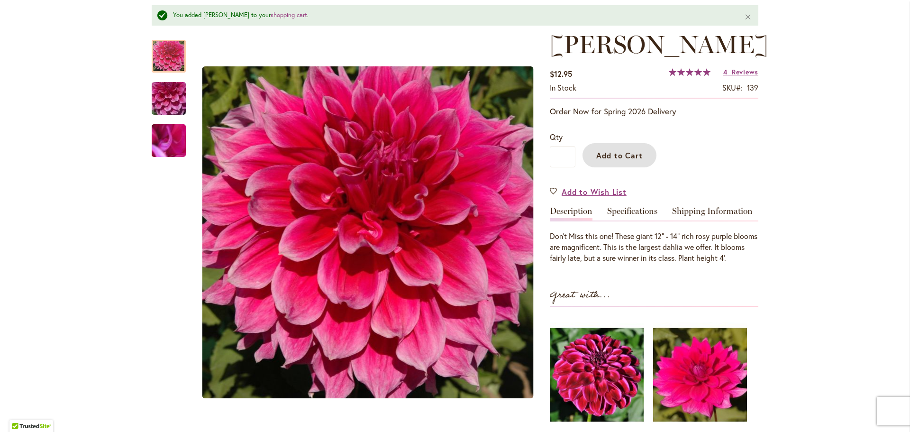
scroll to position [0, 0]
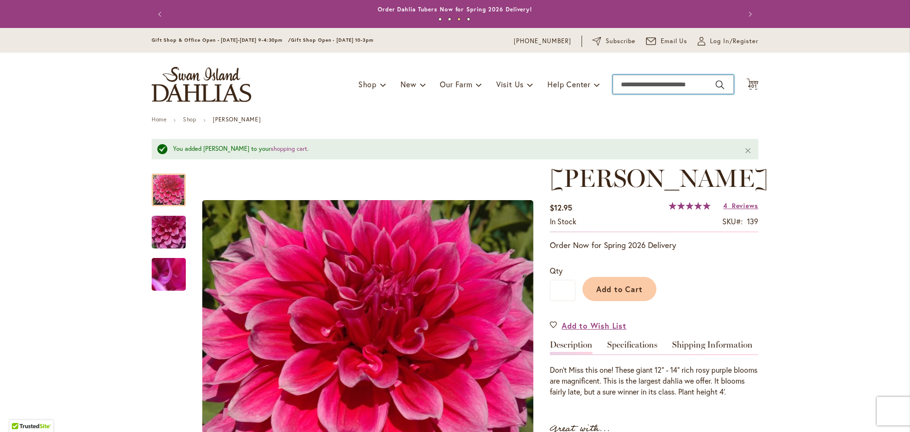
click at [629, 82] on input "Search" at bounding box center [673, 84] width 121 height 19
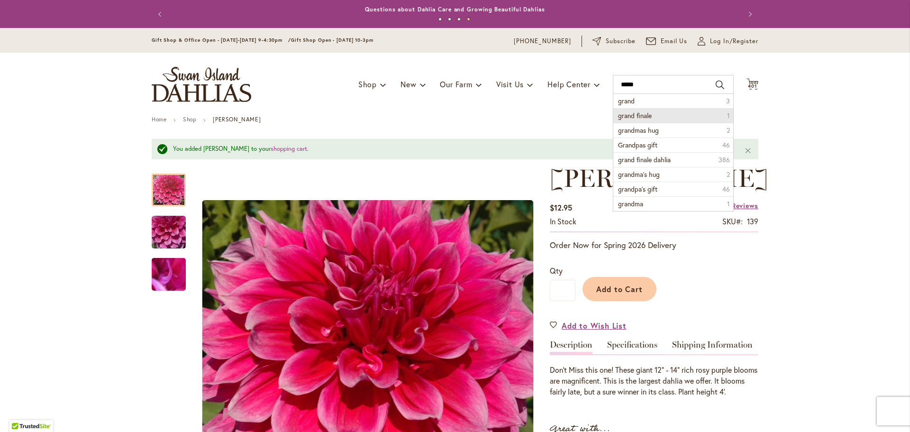
click at [639, 115] on span "grand finale" at bounding box center [635, 115] width 34 height 9
type input "**********"
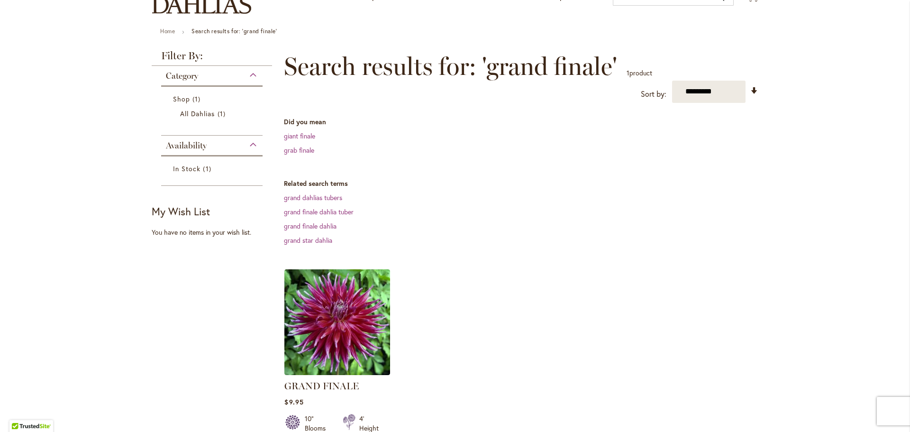
scroll to position [95, 0]
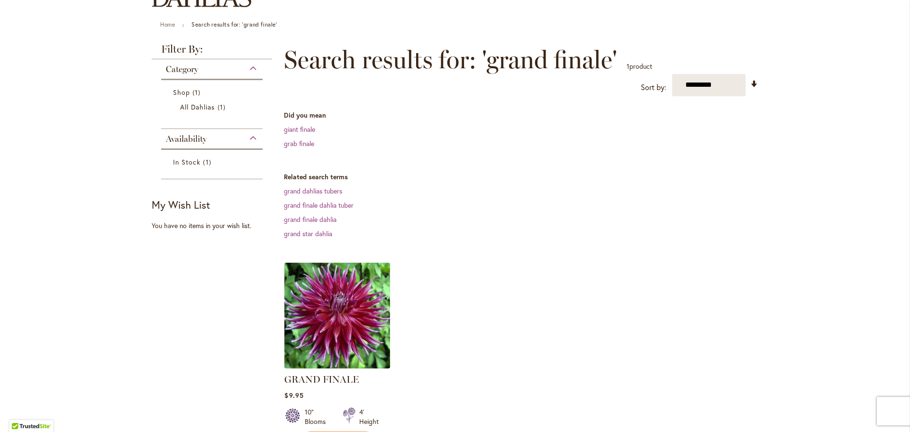
click at [347, 286] on img at bounding box center [337, 315] width 111 height 111
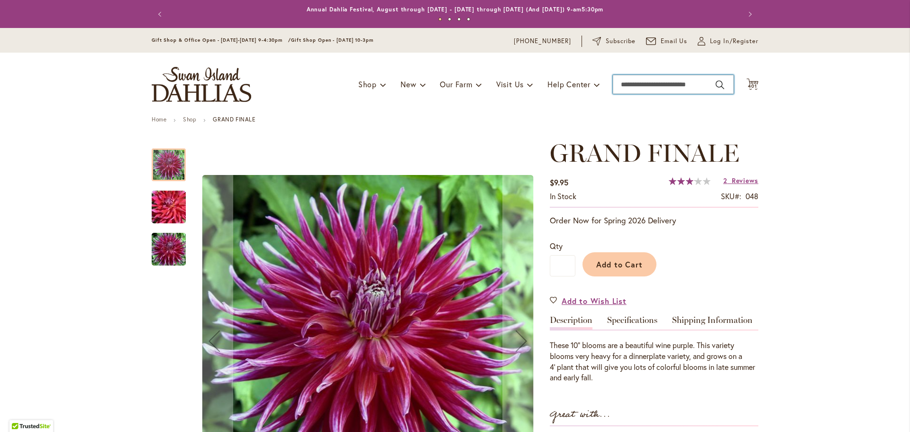
click at [632, 81] on input "Search" at bounding box center [673, 84] width 121 height 19
drag, startPoint x: 565, startPoint y: 264, endPoint x: 553, endPoint y: 264, distance: 11.9
click at [553, 264] on input "*" at bounding box center [563, 265] width 26 height 21
type input "**"
click at [600, 263] on span "Add to Cart" at bounding box center [619, 264] width 47 height 10
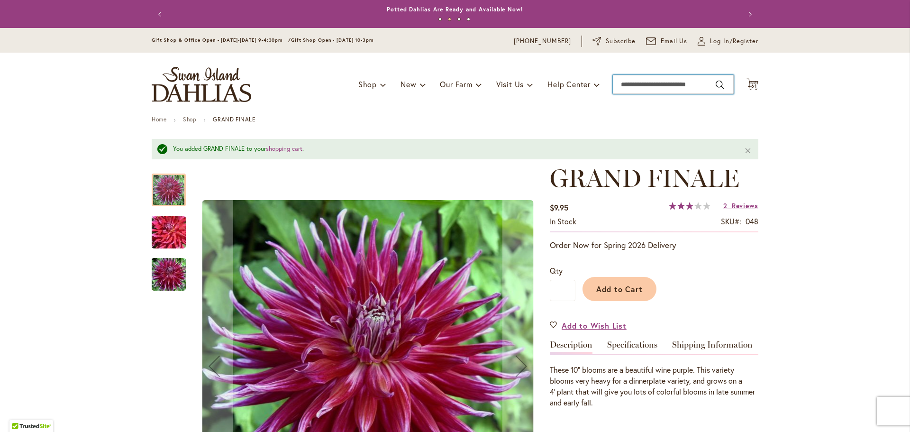
click at [625, 84] on input "Search" at bounding box center [673, 84] width 121 height 19
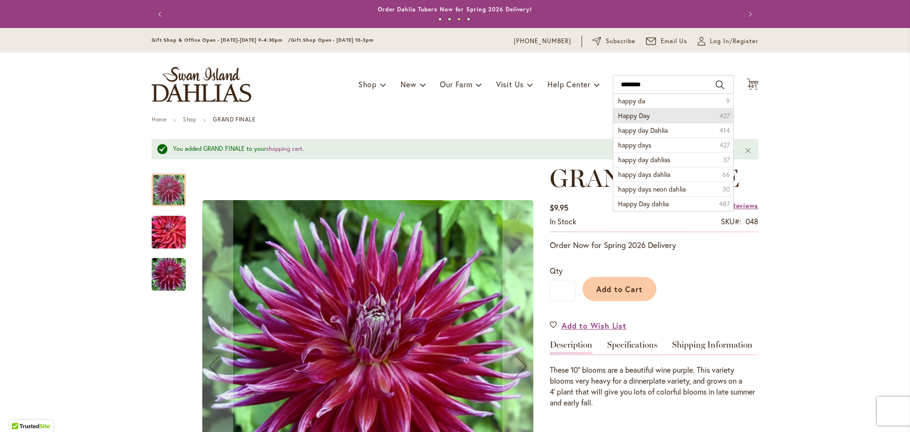
click at [631, 112] on span "Happy Day" at bounding box center [634, 115] width 32 height 9
type input "*********"
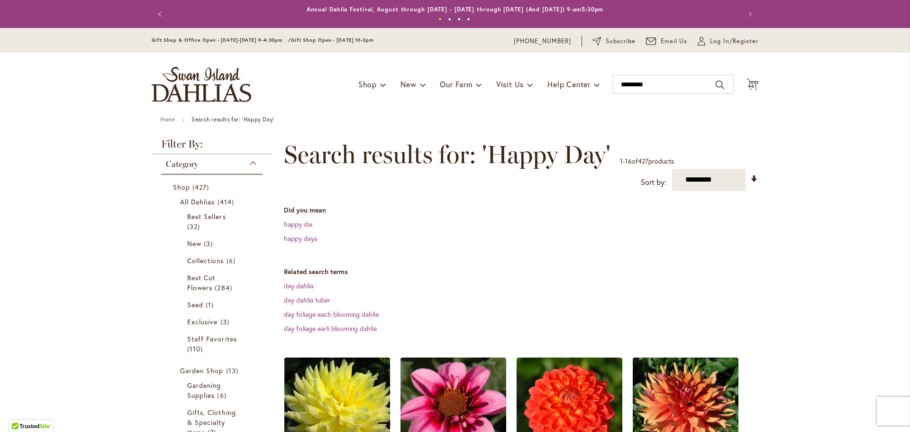
click at [329, 392] on img at bounding box center [337, 410] width 111 height 111
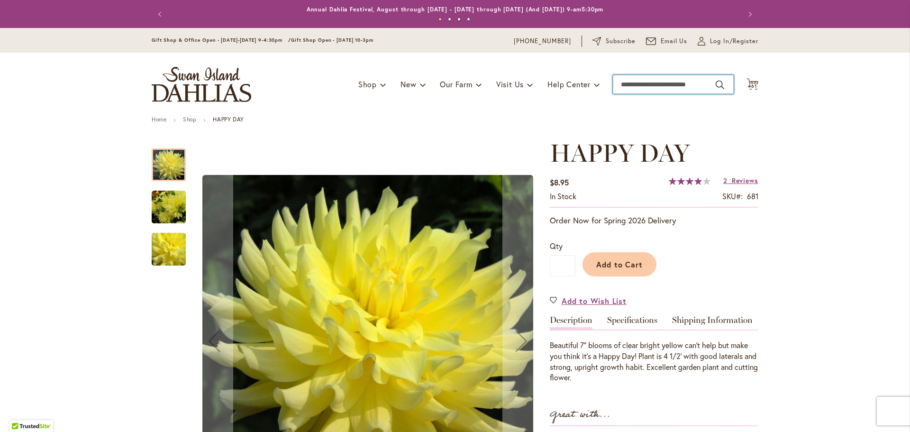
click at [621, 83] on input "Search" at bounding box center [673, 84] width 121 height 19
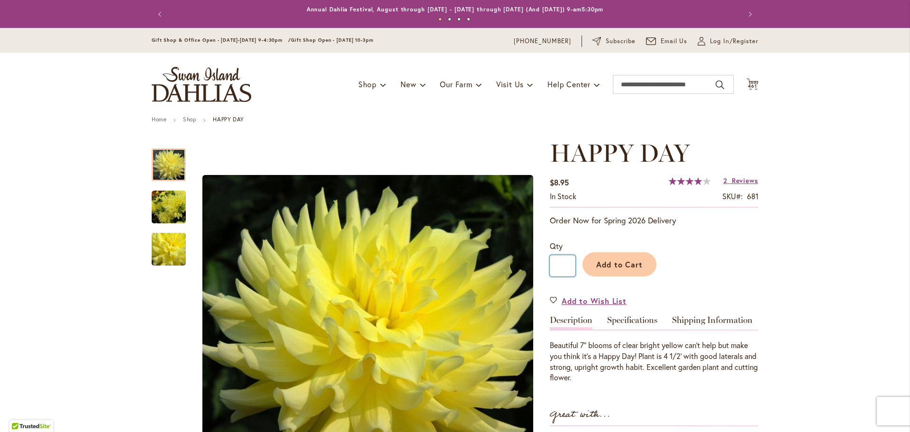
drag, startPoint x: 553, startPoint y: 264, endPoint x: 570, endPoint y: 263, distance: 17.1
click at [570, 263] on input "*" at bounding box center [563, 265] width 26 height 21
type input "***"
click at [625, 265] on span "Add to Cart" at bounding box center [619, 264] width 47 height 10
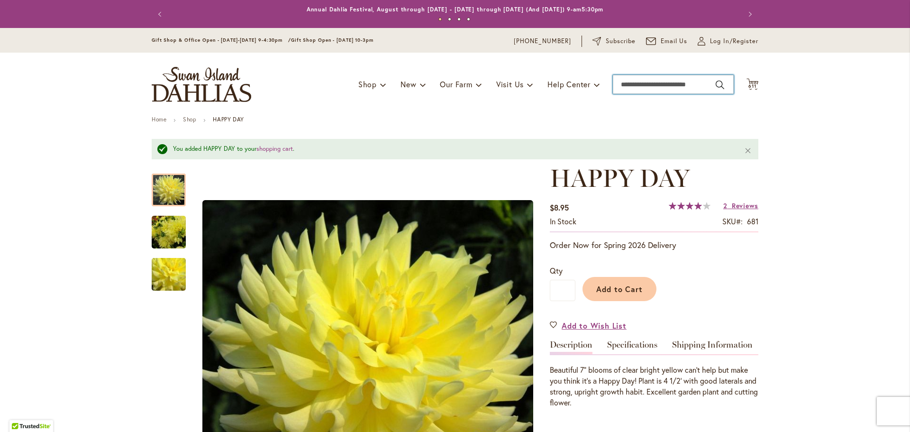
click at [619, 81] on input "Search" at bounding box center [673, 84] width 121 height 19
type input "**********"
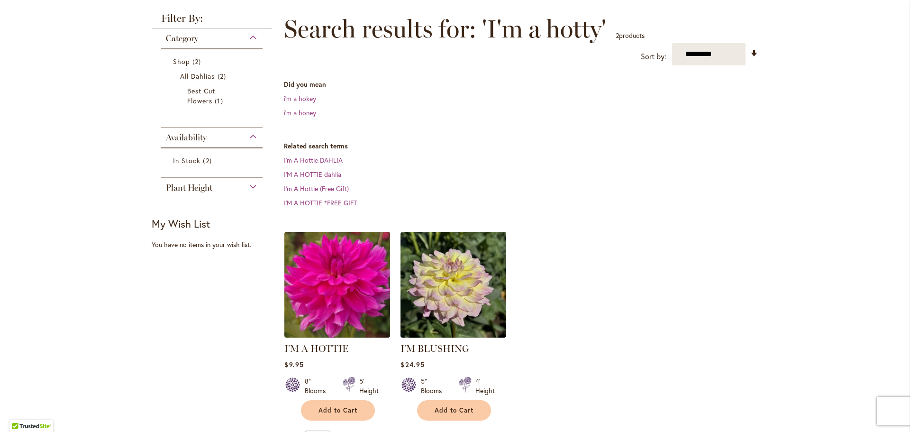
scroll to position [142, 0]
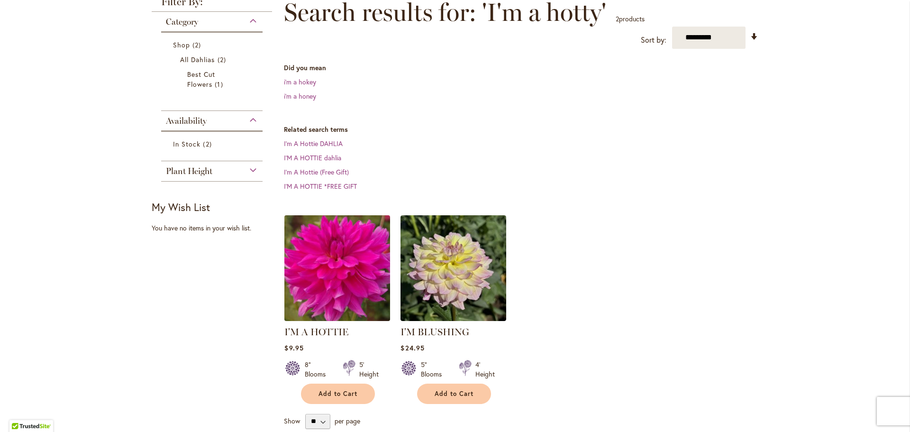
click at [346, 264] on img at bounding box center [337, 267] width 111 height 111
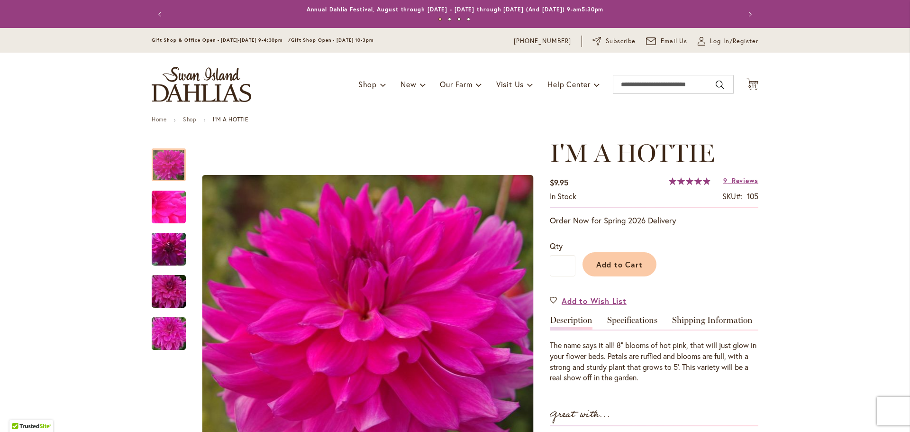
scroll to position [95, 0]
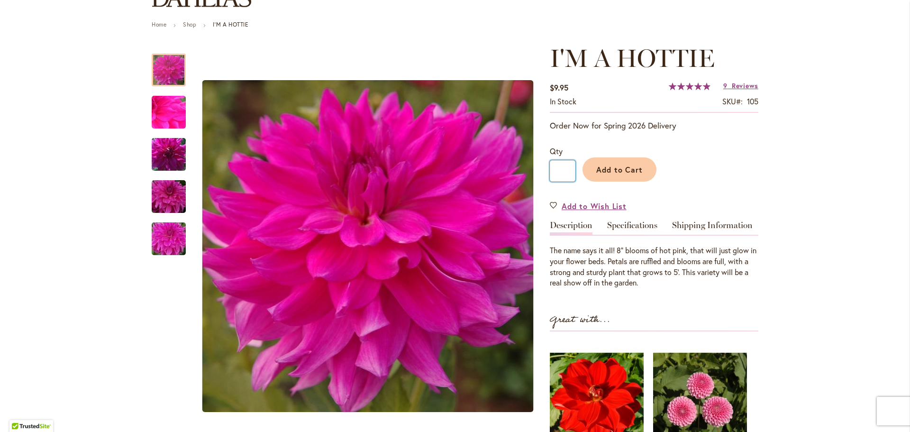
drag, startPoint x: 557, startPoint y: 171, endPoint x: 563, endPoint y: 172, distance: 6.7
click at [563, 172] on input "*" at bounding box center [563, 170] width 26 height 21
type input "**"
click at [612, 165] on span "Add to Cart" at bounding box center [619, 170] width 47 height 10
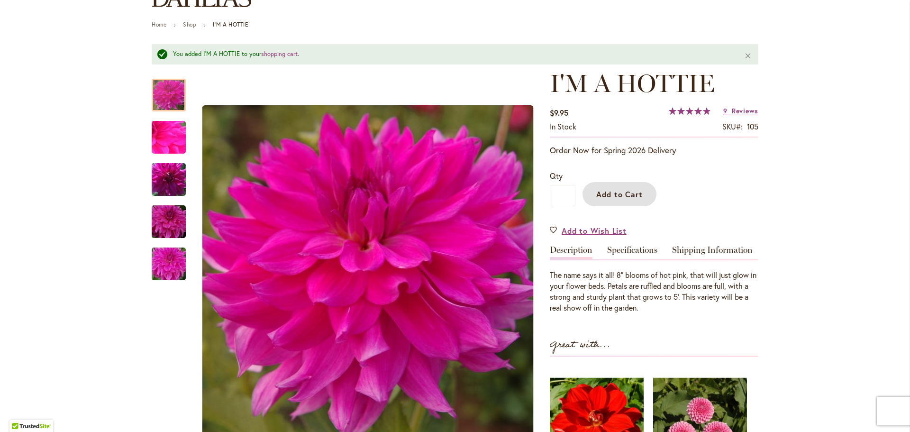
scroll to position [0, 0]
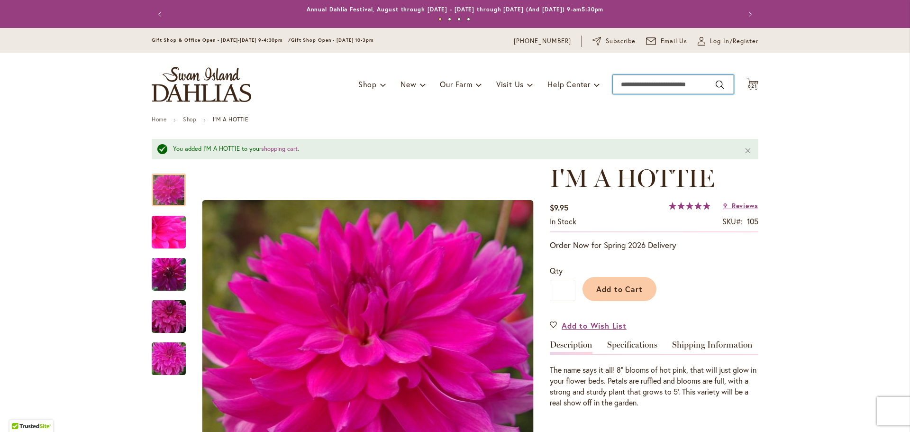
click at [641, 82] on input "Search" at bounding box center [673, 84] width 121 height 19
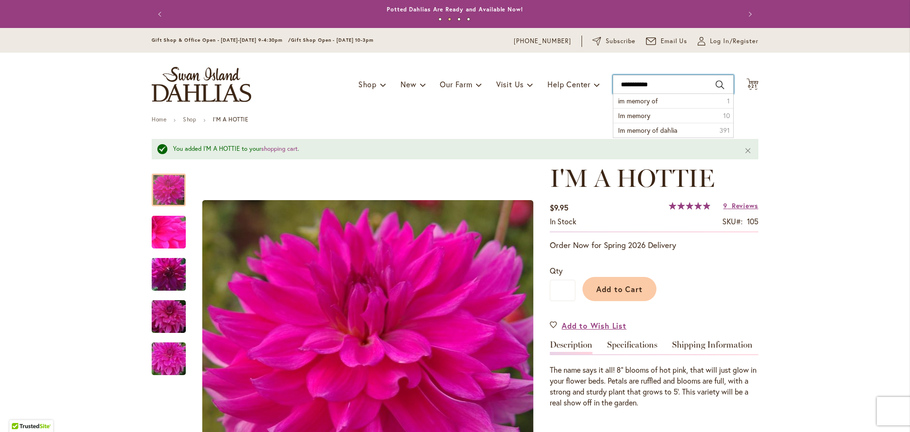
type input "**********"
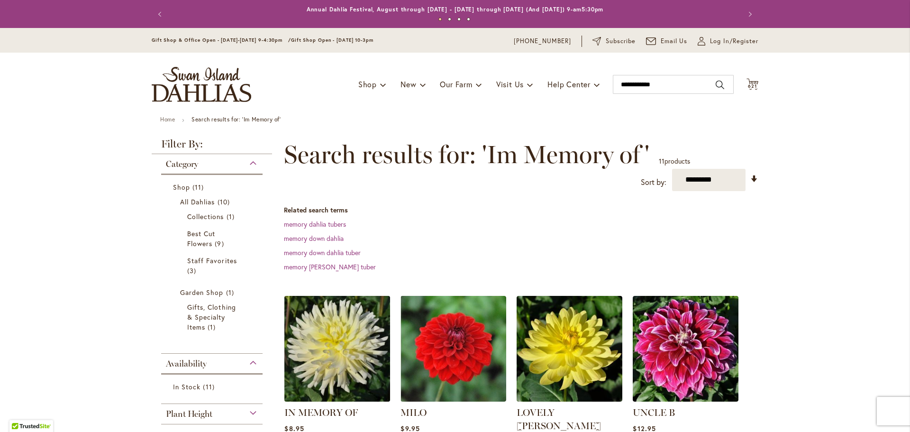
scroll to position [95, 0]
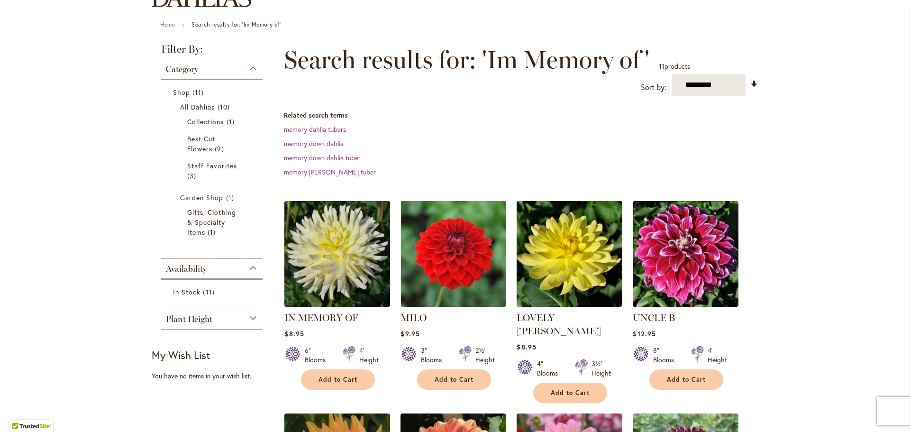
click at [324, 252] on img at bounding box center [337, 253] width 111 height 111
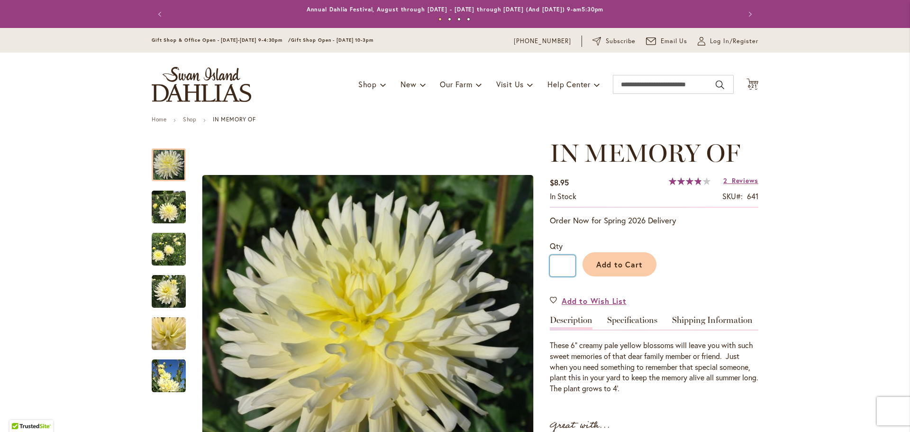
drag, startPoint x: 555, startPoint y: 265, endPoint x: 569, endPoint y: 270, distance: 15.3
click at [569, 270] on input "*" at bounding box center [563, 265] width 26 height 21
type input "**"
click at [602, 257] on button "Add to Cart" at bounding box center [620, 264] width 74 height 24
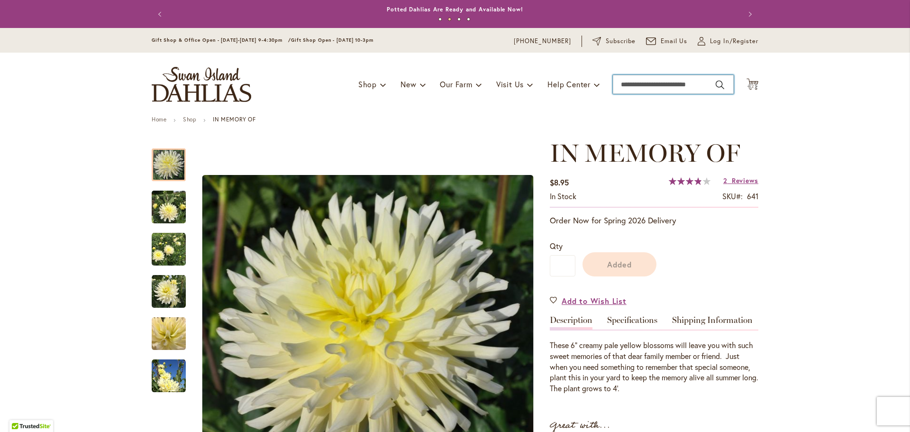
click at [623, 84] on input "Search" at bounding box center [673, 84] width 121 height 19
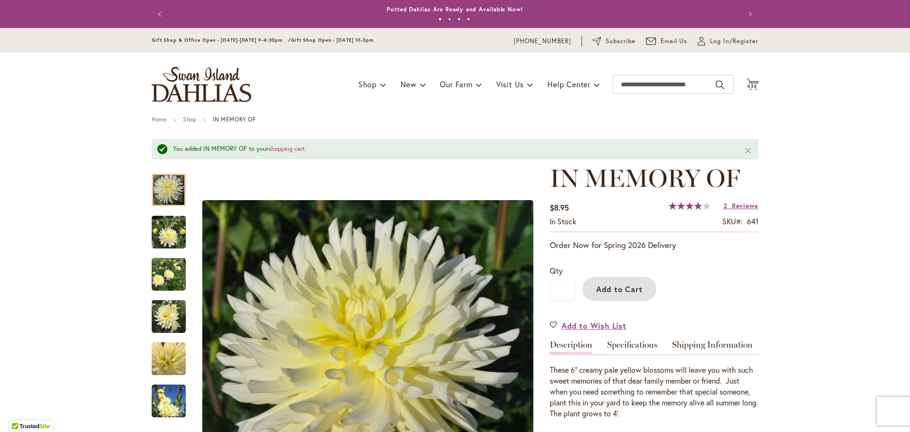
click at [617, 289] on span "Add to Cart" at bounding box center [619, 289] width 47 height 10
click at [627, 84] on input "Search" at bounding box center [673, 84] width 121 height 19
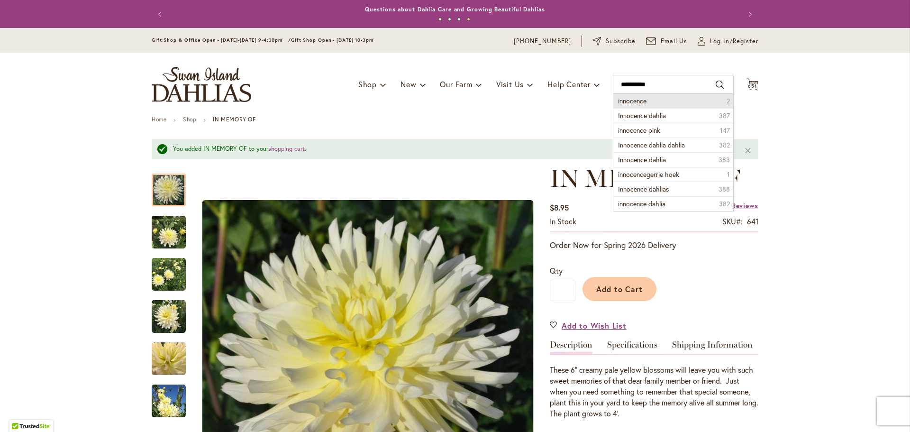
click at [627, 100] on span "innocence" at bounding box center [632, 100] width 28 height 9
type input "*********"
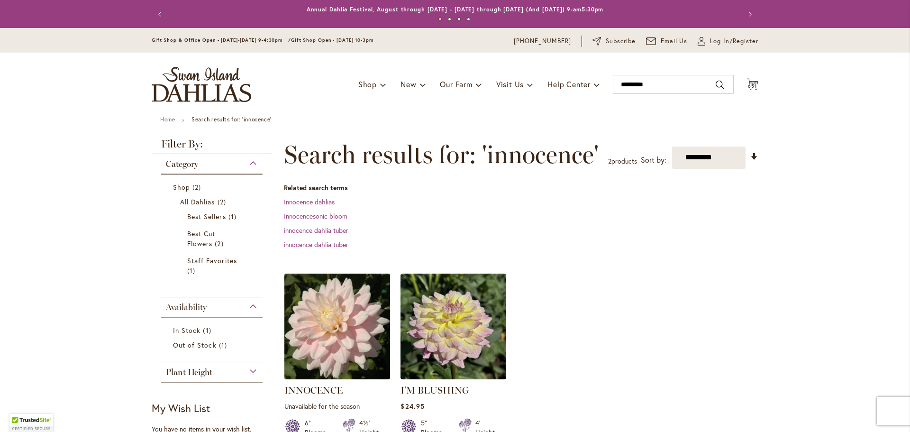
click at [324, 348] on img at bounding box center [337, 326] width 111 height 111
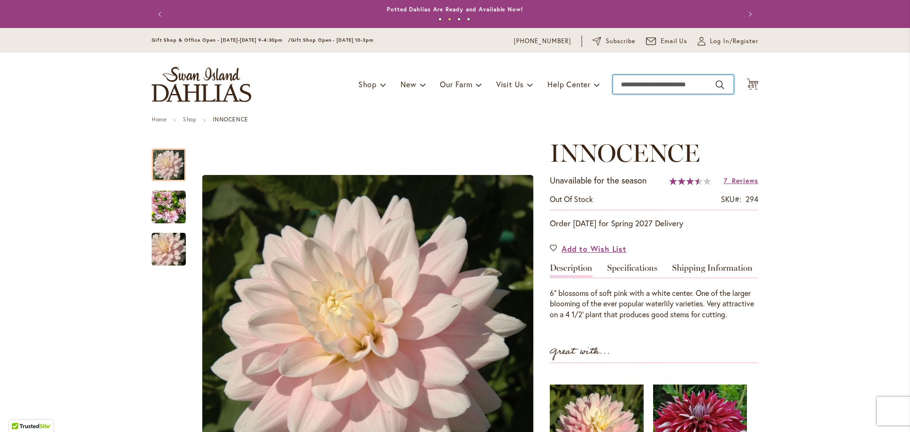
click at [619, 84] on input "Search" at bounding box center [673, 84] width 121 height 19
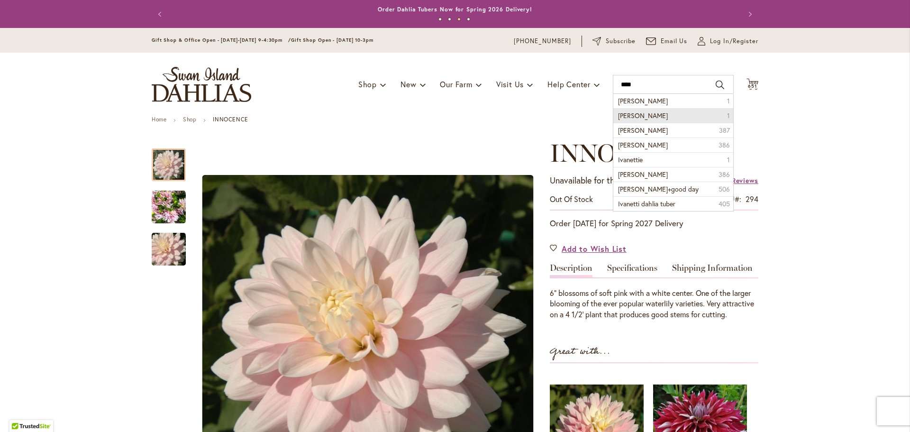
click at [630, 117] on span "ivanetti" at bounding box center [643, 115] width 50 height 9
type input "********"
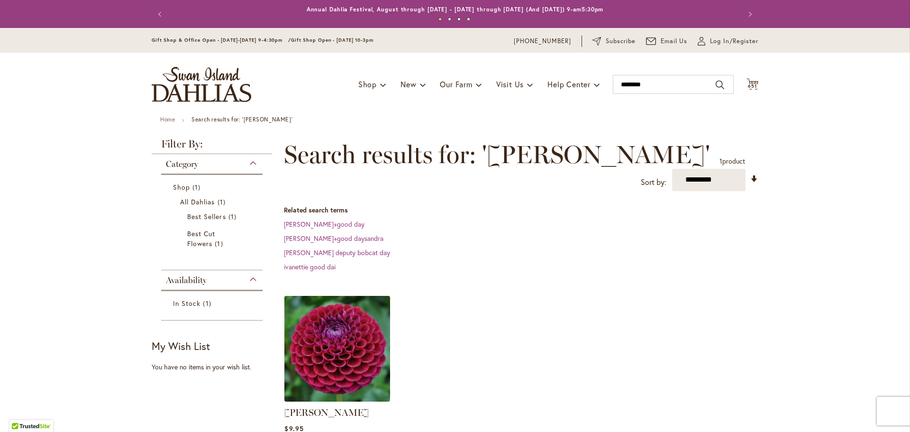
click at [342, 321] on img at bounding box center [337, 348] width 111 height 111
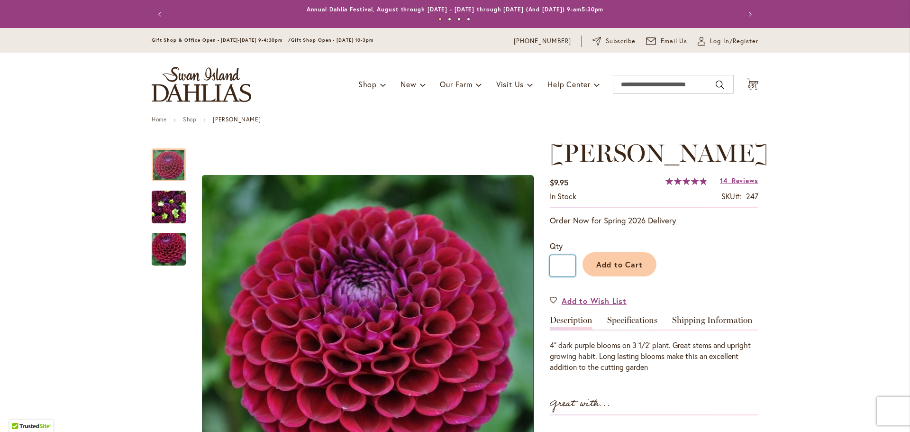
drag, startPoint x: 558, startPoint y: 267, endPoint x: 565, endPoint y: 266, distance: 7.6
click at [565, 266] on input "*" at bounding box center [563, 265] width 26 height 21
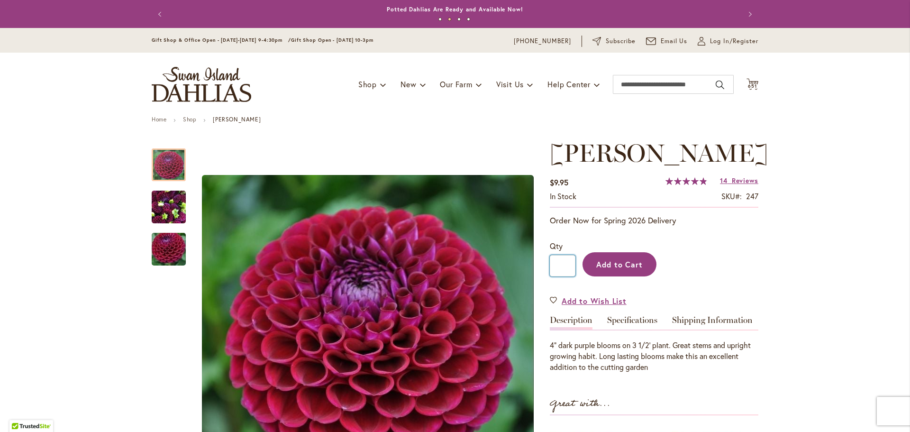
type input "**"
click at [597, 262] on span "Add to Cart" at bounding box center [619, 264] width 47 height 10
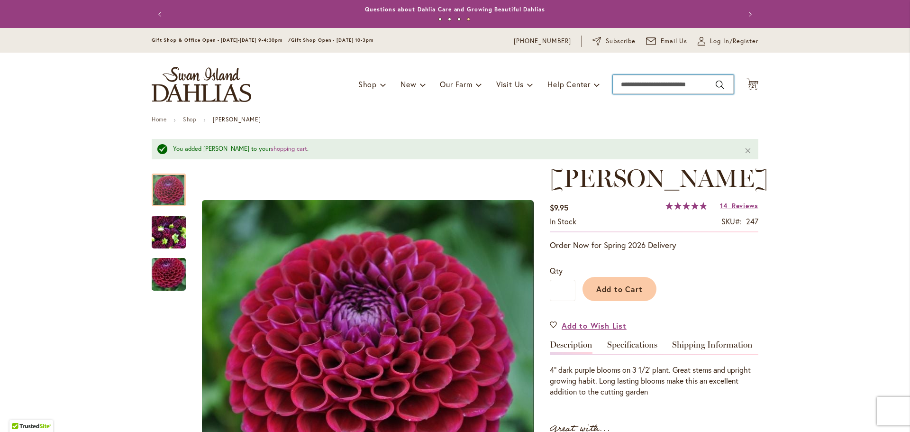
click at [632, 83] on input "Search" at bounding box center [673, 84] width 121 height 19
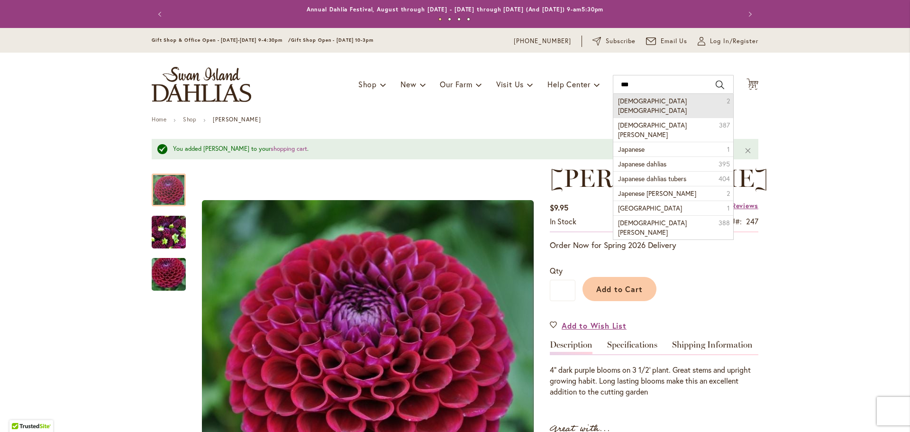
click at [637, 98] on span "japanese bishop" at bounding box center [652, 105] width 69 height 18
type input "**********"
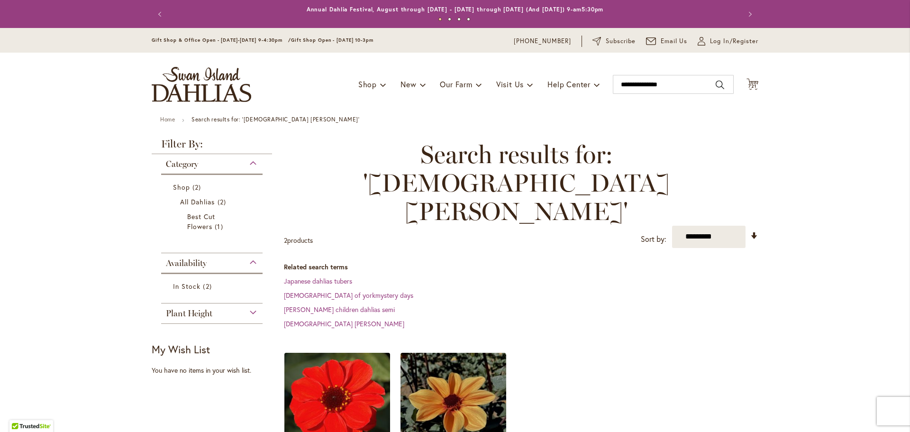
click at [327, 350] on img at bounding box center [337, 405] width 111 height 111
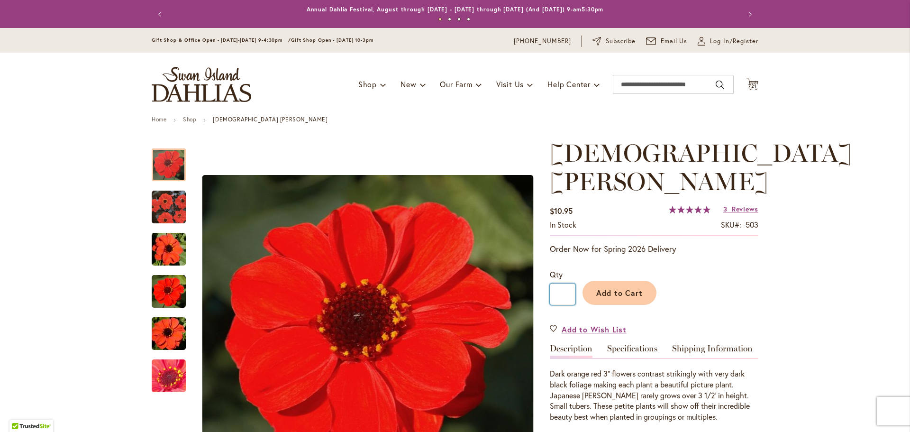
drag, startPoint x: 555, startPoint y: 294, endPoint x: 565, endPoint y: 295, distance: 9.5
click at [565, 295] on input "*" at bounding box center [563, 294] width 26 height 21
type input "**"
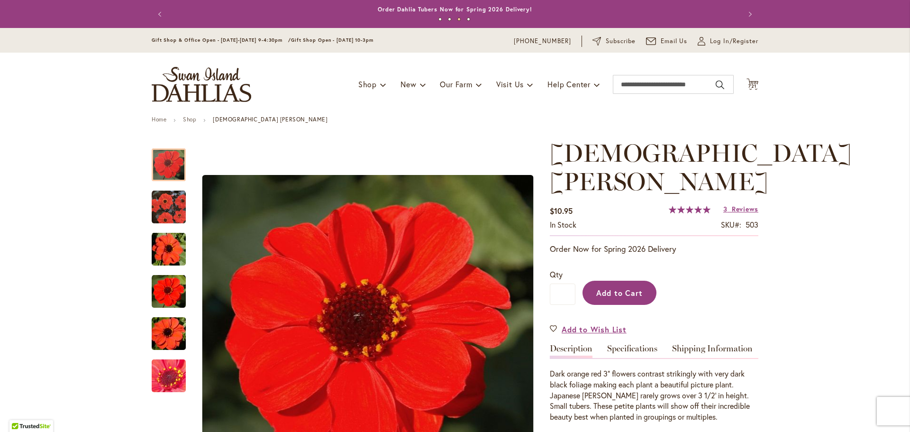
click at [620, 289] on span "Add to Cart" at bounding box center [619, 293] width 47 height 10
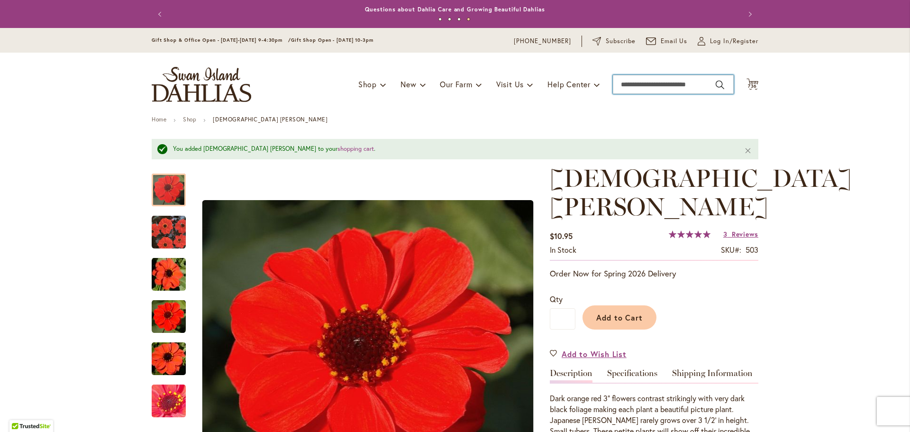
click at [623, 81] on input "Search" at bounding box center [673, 84] width 121 height 19
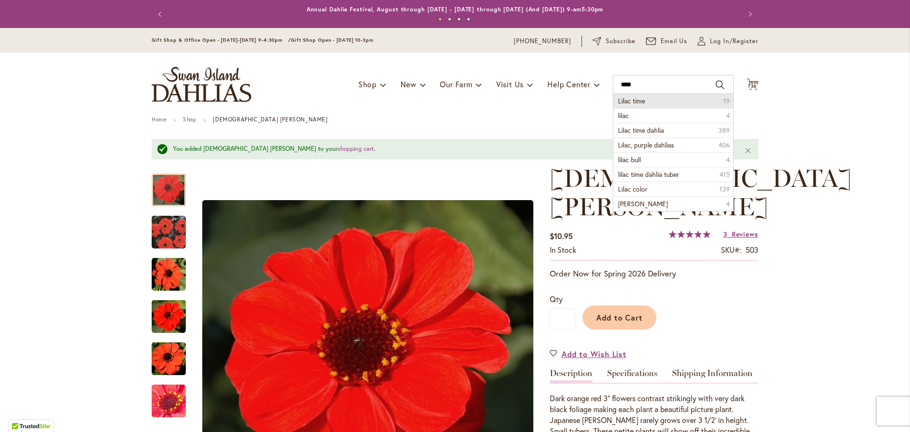
click at [634, 100] on span "Lilac time" at bounding box center [631, 100] width 27 height 9
type input "**********"
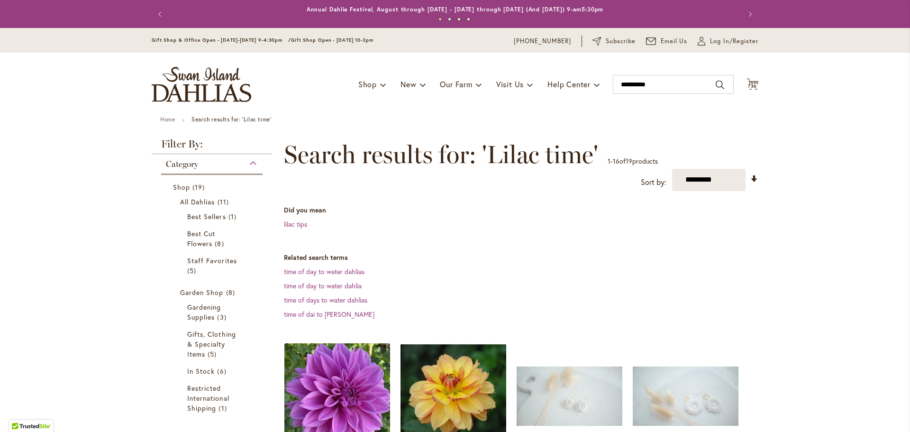
click at [329, 384] on img at bounding box center [337, 395] width 111 height 111
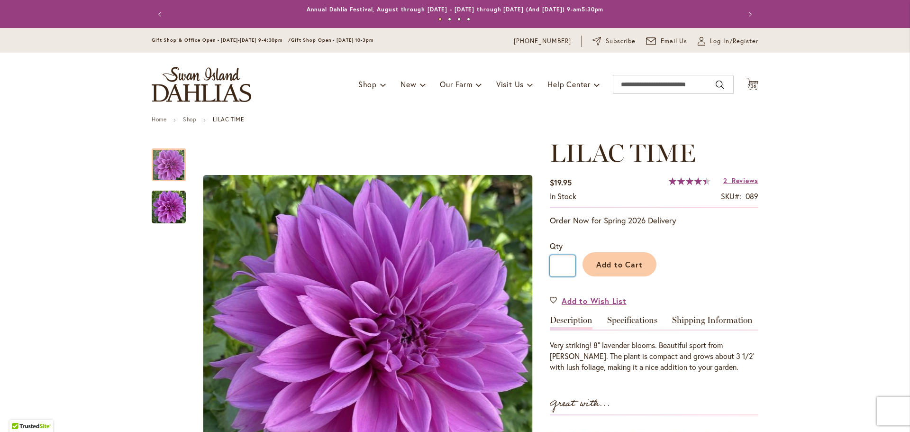
drag, startPoint x: 554, startPoint y: 263, endPoint x: 567, endPoint y: 264, distance: 12.4
click at [567, 264] on input "*" at bounding box center [563, 265] width 26 height 21
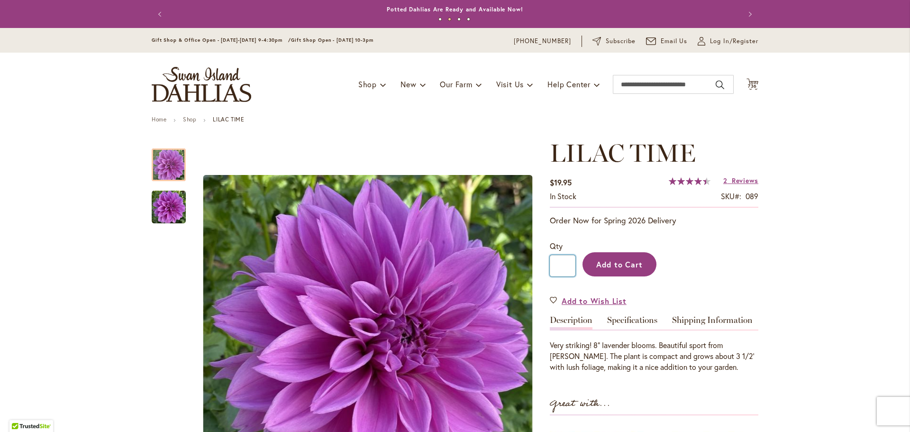
type input "**"
click at [596, 264] on span "Add to Cart" at bounding box center [619, 264] width 47 height 10
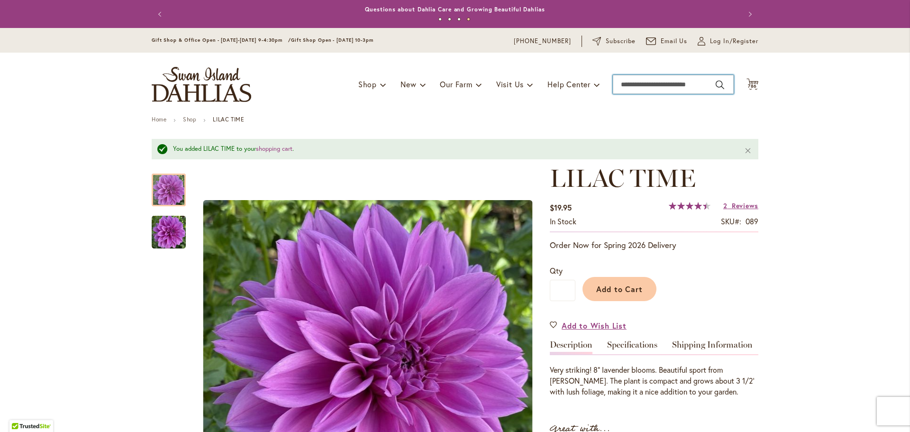
click at [621, 77] on input "Search" at bounding box center [673, 84] width 121 height 19
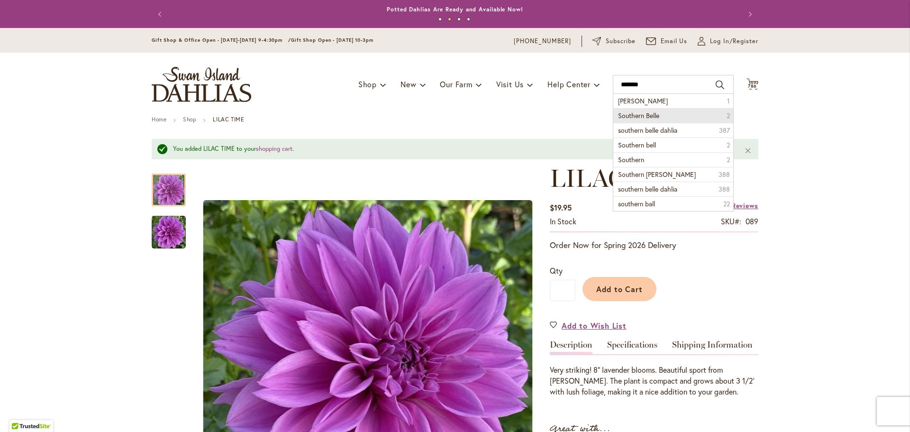
click at [645, 117] on span "Southern Belle" at bounding box center [638, 115] width 41 height 9
type input "**********"
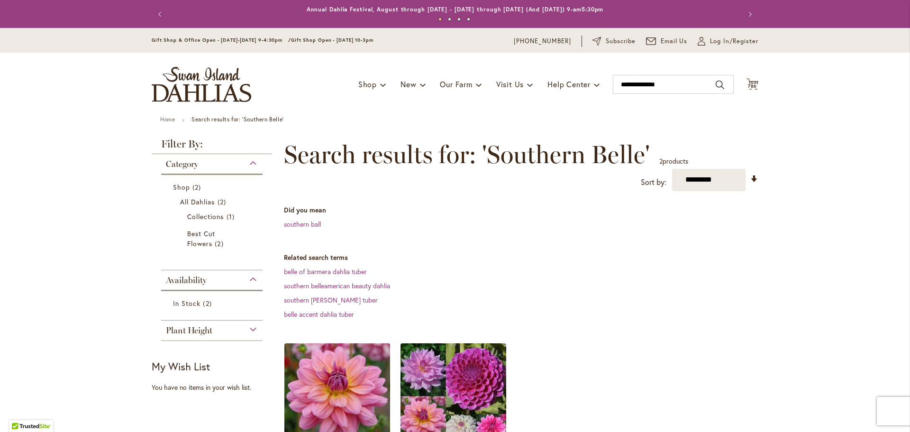
click at [351, 381] on img at bounding box center [337, 395] width 111 height 111
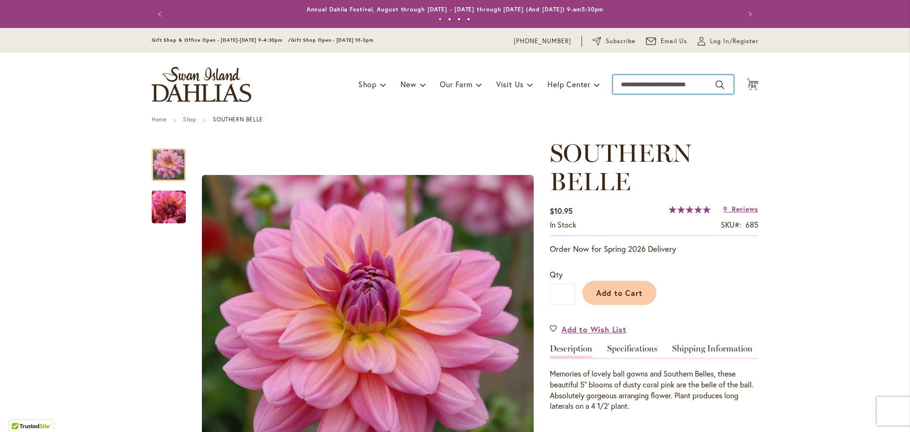
click at [619, 83] on input "Search" at bounding box center [673, 84] width 121 height 19
drag, startPoint x: 557, startPoint y: 298, endPoint x: 564, endPoint y: 296, distance: 7.4
click at [564, 296] on input "*" at bounding box center [563, 294] width 26 height 21
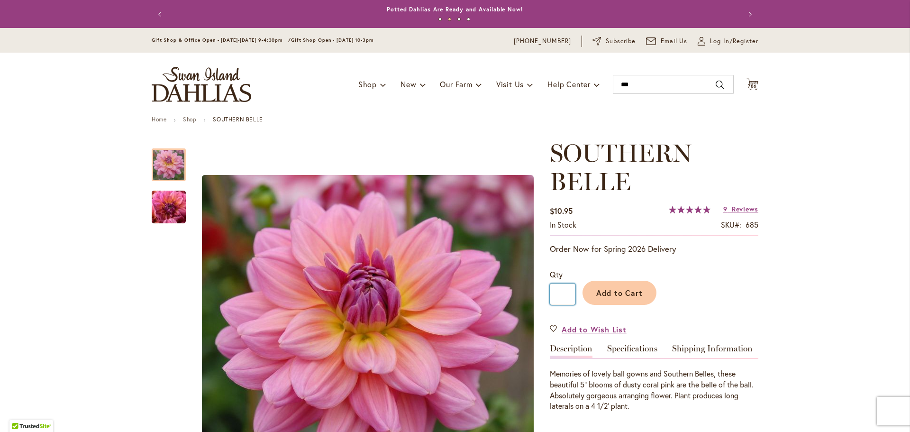
type input "***"
click at [558, 295] on input "*" at bounding box center [563, 294] width 26 height 21
click at [562, 292] on input "*" at bounding box center [563, 294] width 26 height 21
type input "***"
click at [626, 289] on span "Add to Cart" at bounding box center [619, 293] width 47 height 10
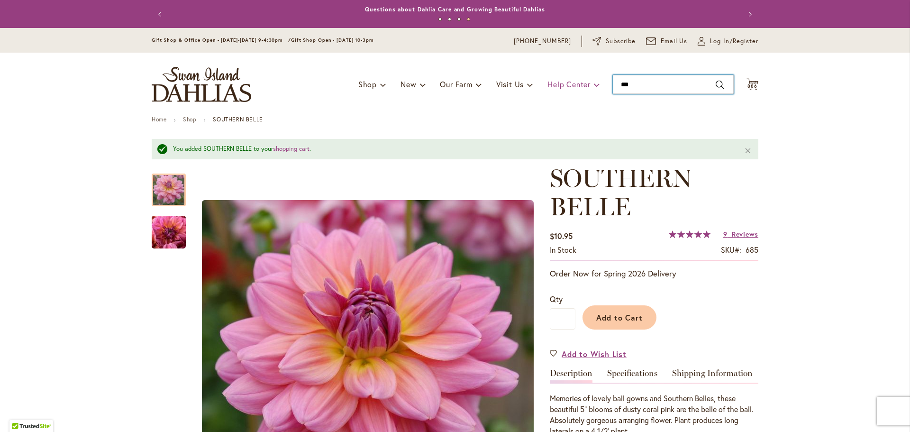
drag, startPoint x: 632, startPoint y: 82, endPoint x: 593, endPoint y: 82, distance: 39.8
click at [593, 82] on div "Toggle Nav Shop Dahlia Tubers Collections Fresh Cut Dahlias Gardening Supplies …" at bounding box center [455, 85] width 626 height 64
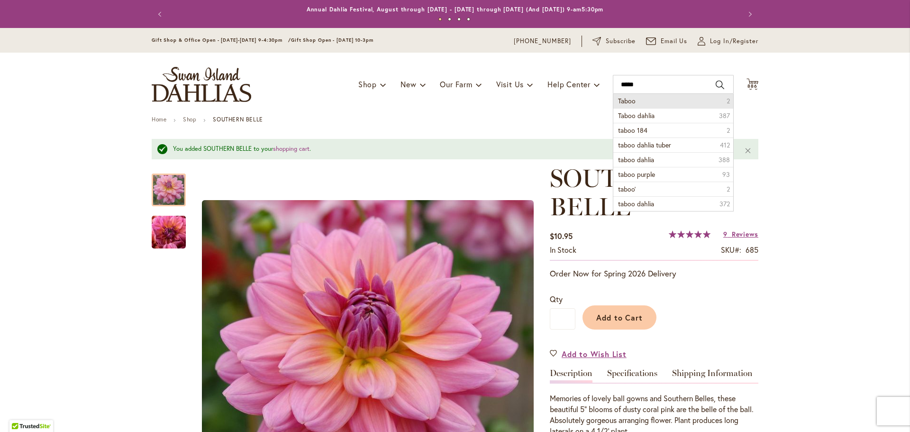
click at [636, 101] on li "Taboo 2" at bounding box center [673, 101] width 120 height 14
type input "*****"
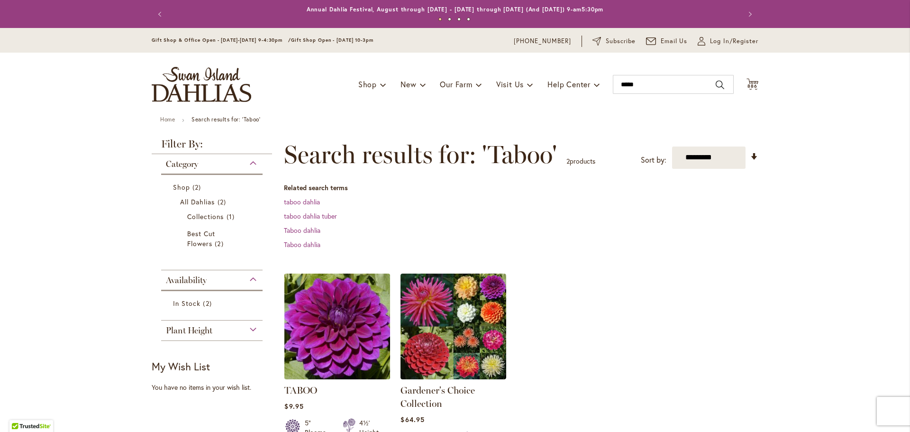
click at [308, 329] on img at bounding box center [337, 326] width 111 height 111
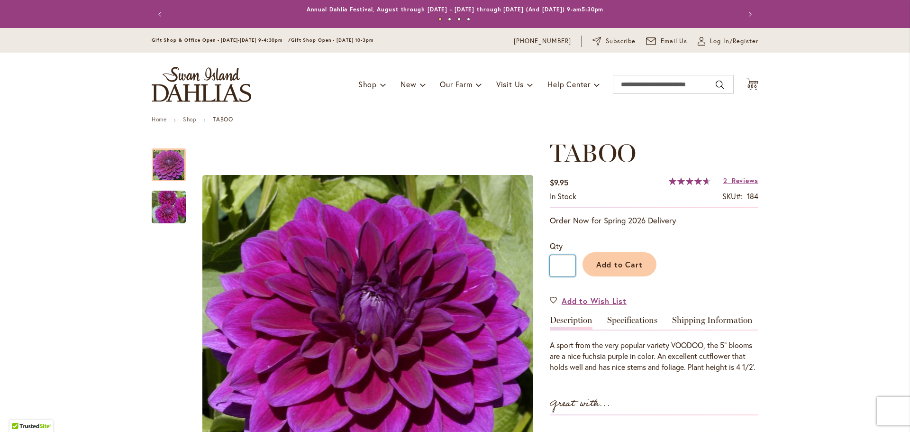
drag, startPoint x: 557, startPoint y: 267, endPoint x: 565, endPoint y: 267, distance: 8.1
click at [565, 267] on input "*" at bounding box center [563, 265] width 26 height 21
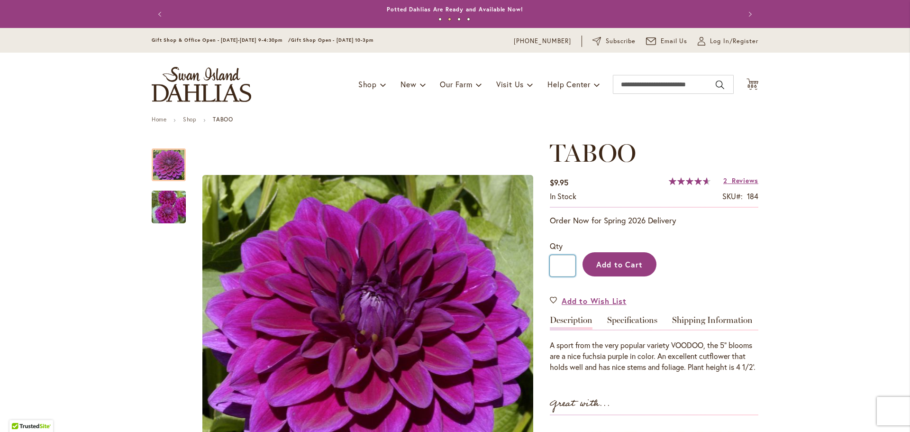
type input "**"
click at [600, 262] on span "Add to Cart" at bounding box center [619, 264] width 47 height 10
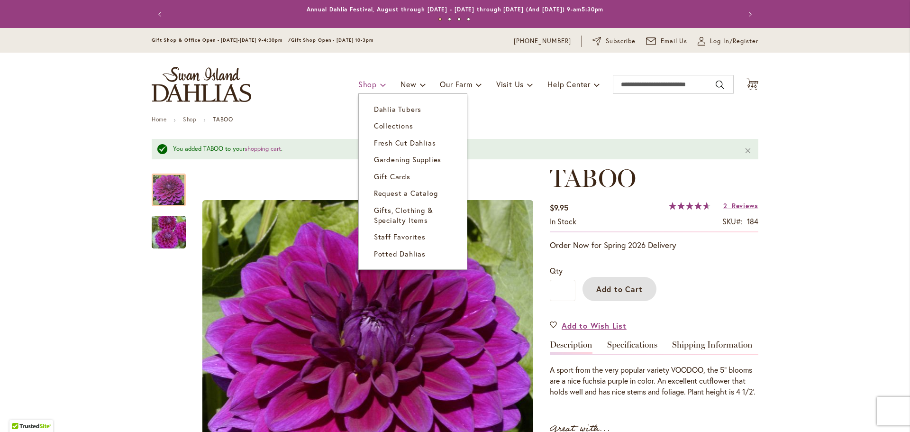
click at [358, 85] on span "Shop" at bounding box center [367, 84] width 18 height 10
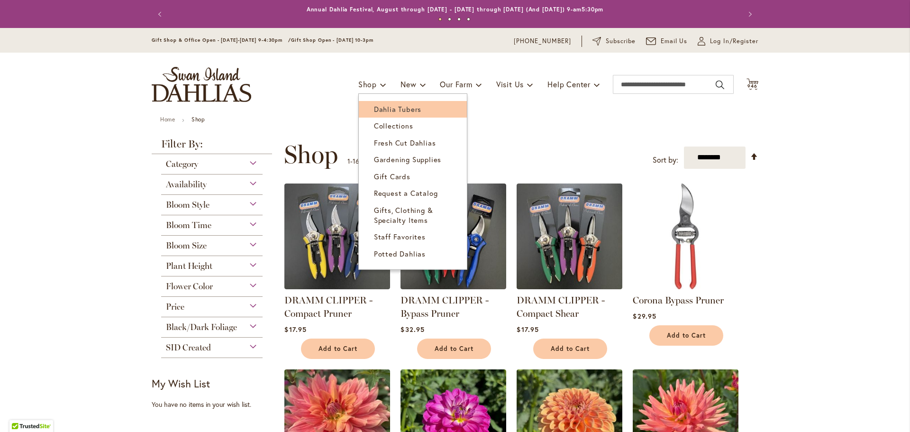
click at [371, 81] on link "Shop" at bounding box center [372, 84] width 28 height 18
click at [374, 105] on span "Dahlia Tubers" at bounding box center [397, 108] width 47 height 9
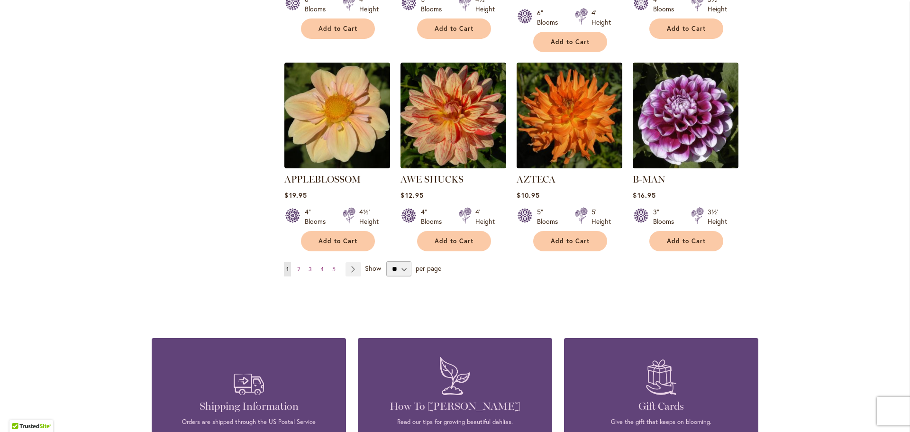
scroll to position [853, 0]
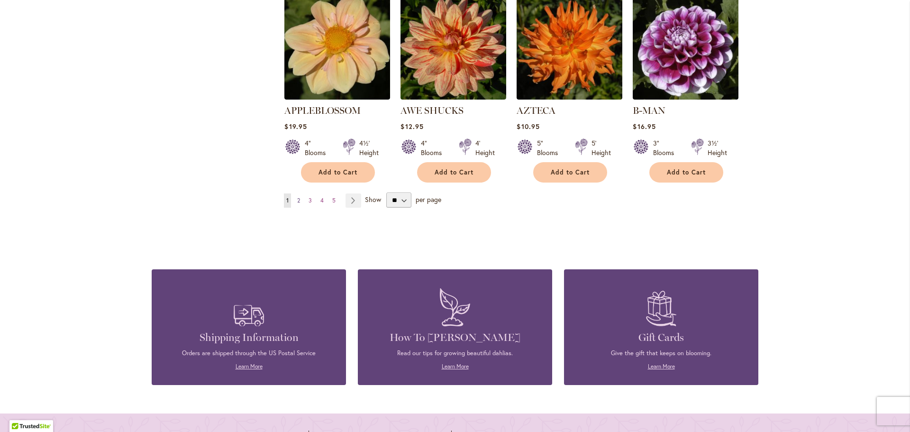
click at [295, 193] on link "Page 2" at bounding box center [299, 200] width 8 height 14
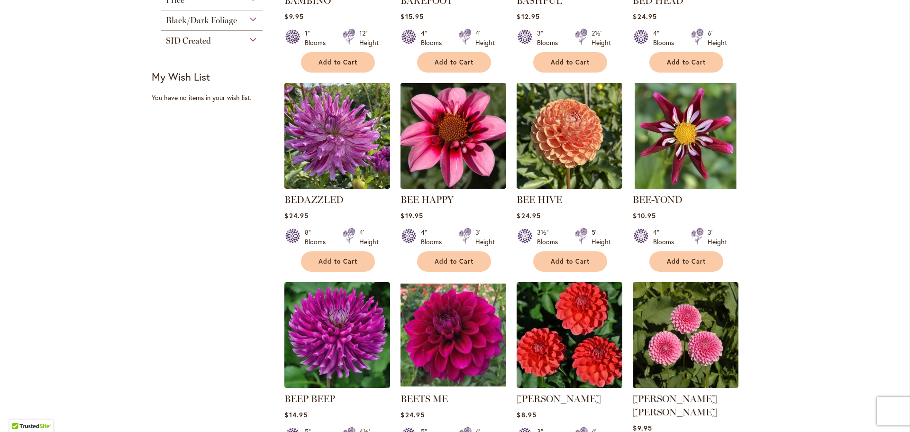
scroll to position [569, 0]
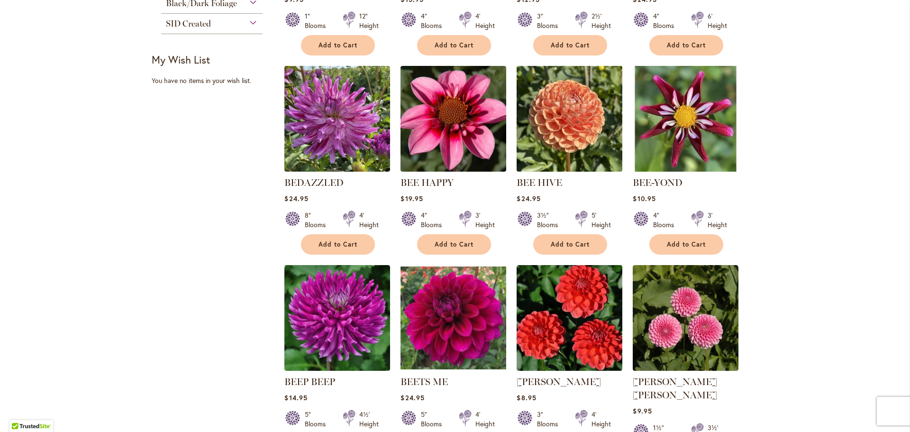
click at [548, 118] on img at bounding box center [569, 119] width 111 height 111
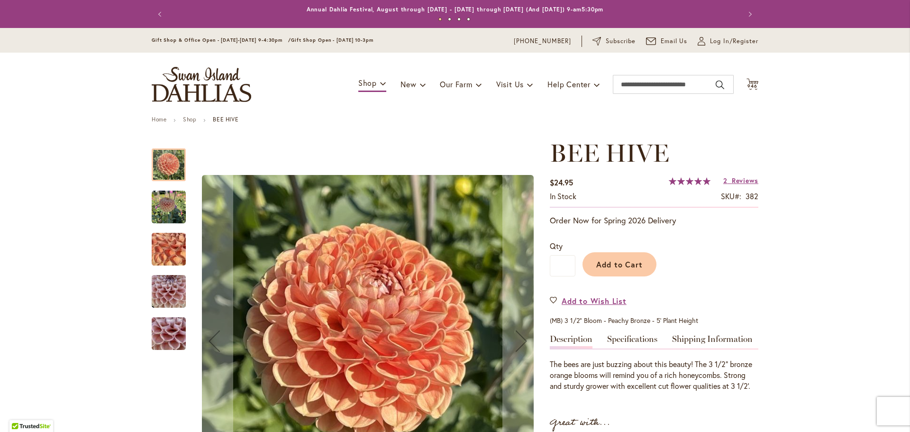
scroll to position [47, 0]
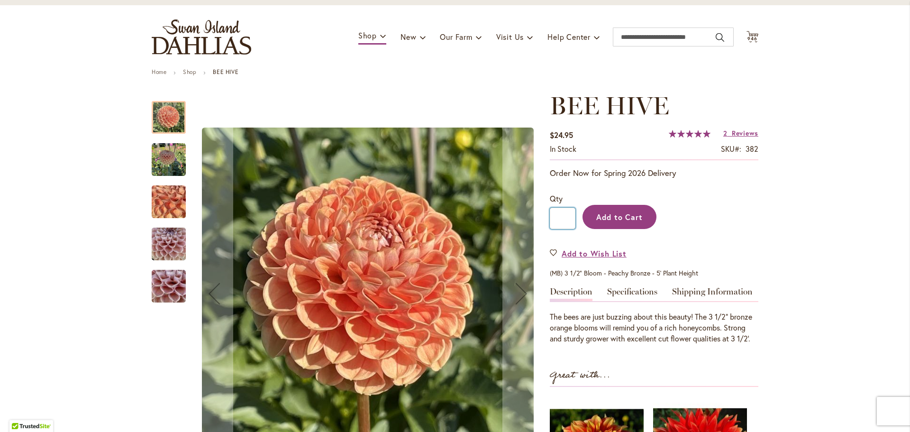
drag, startPoint x: 552, startPoint y: 219, endPoint x: 587, endPoint y: 221, distance: 35.2
click at [587, 221] on div "Qty * Add to Cart" at bounding box center [654, 216] width 209 height 46
type input "**"
click at [605, 213] on span "Add to Cart" at bounding box center [619, 217] width 47 height 10
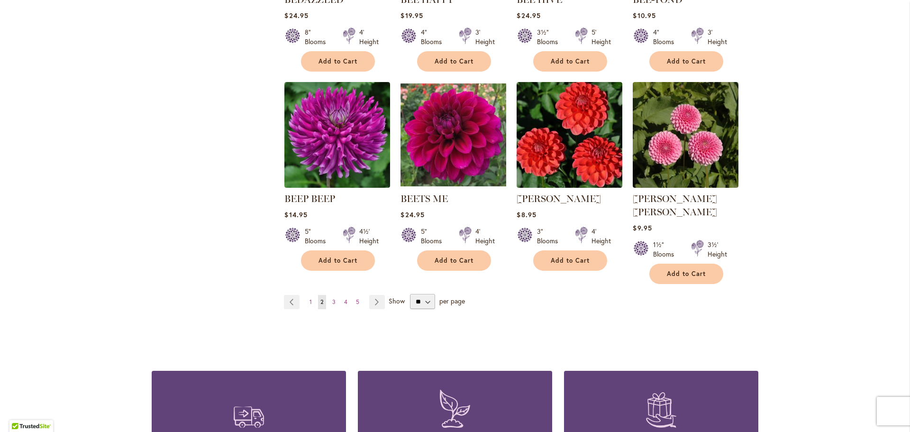
scroll to position [759, 0]
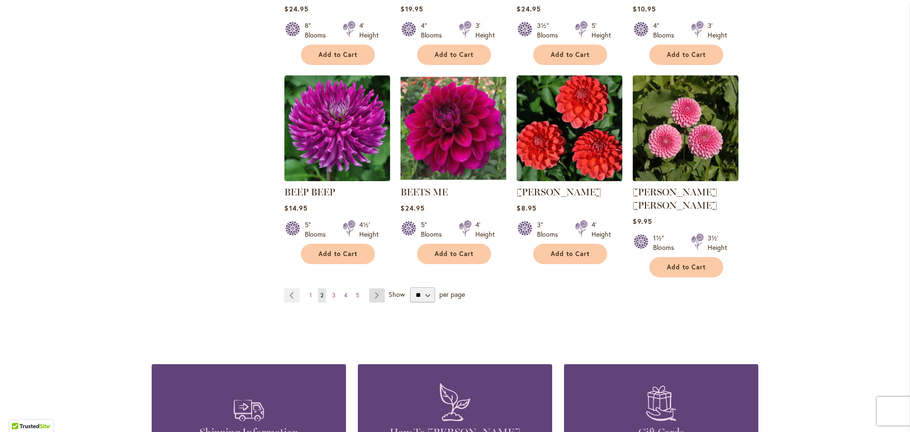
click at [374, 288] on link "Page Next" at bounding box center [377, 295] width 16 height 14
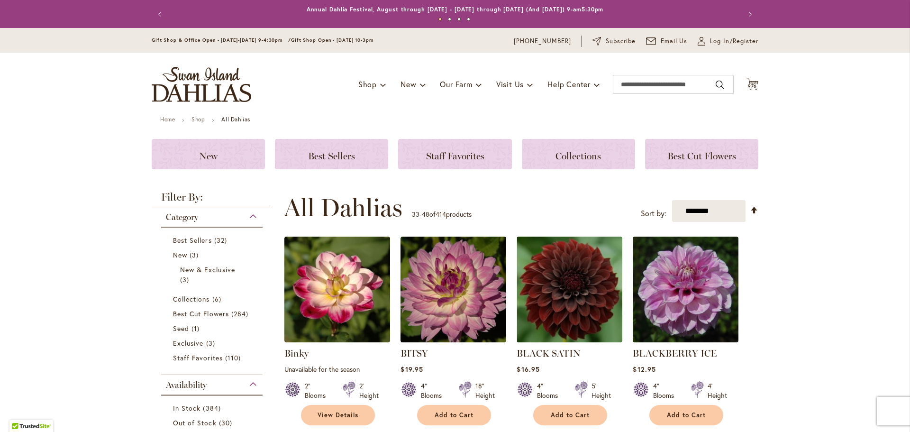
scroll to position [95, 0]
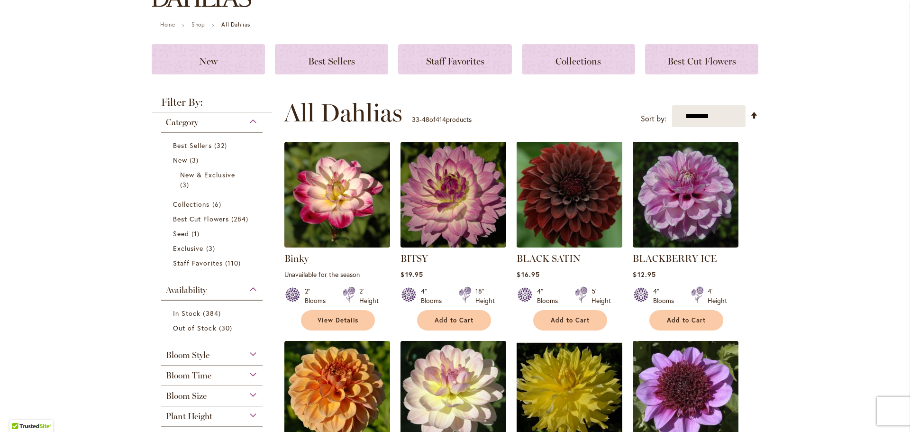
click at [563, 199] on img at bounding box center [569, 194] width 111 height 111
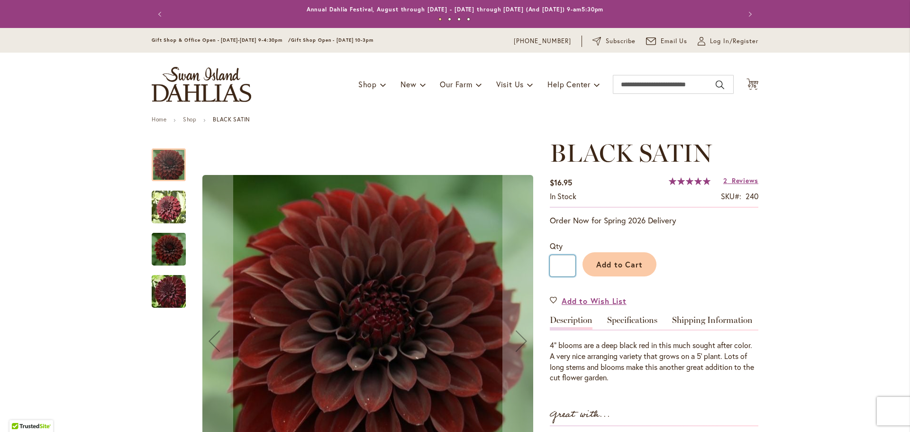
click at [561, 266] on input "*" at bounding box center [563, 265] width 26 height 21
type input "**"
click at [590, 267] on button "Add to Cart" at bounding box center [620, 264] width 74 height 24
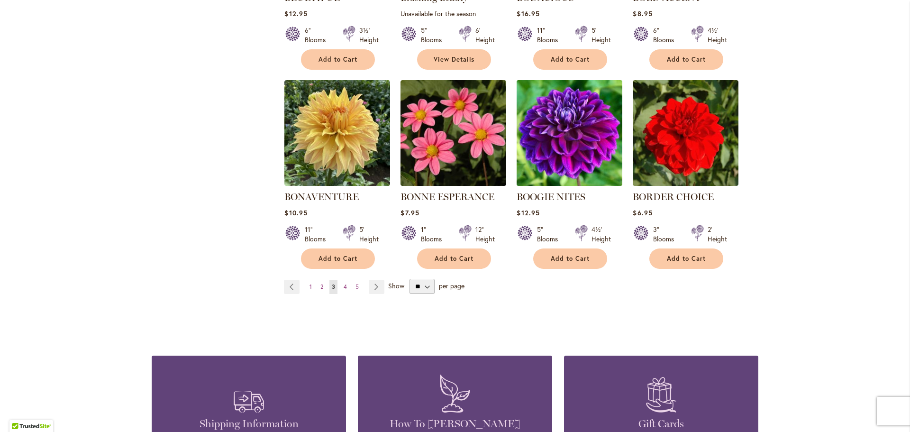
scroll to position [759, 0]
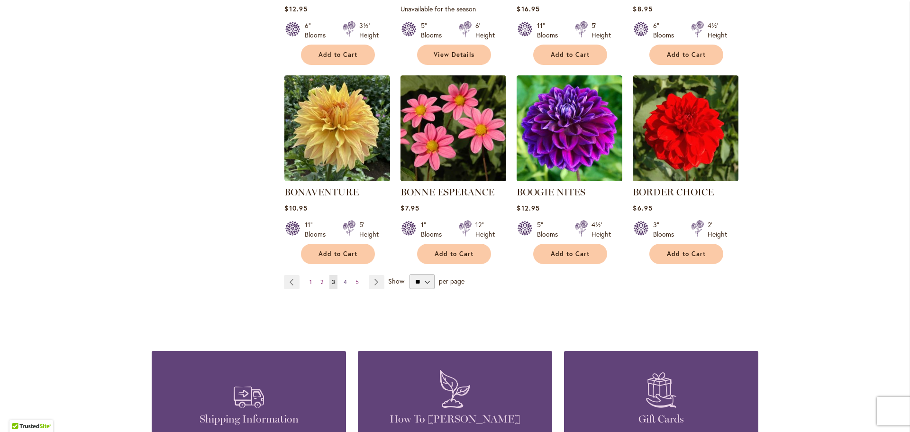
click at [344, 281] on link "Page 4" at bounding box center [345, 282] width 8 height 14
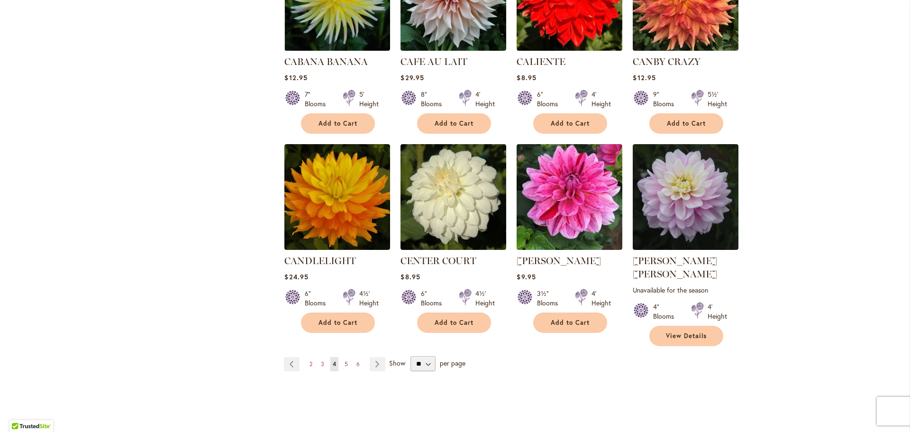
scroll to position [711, 0]
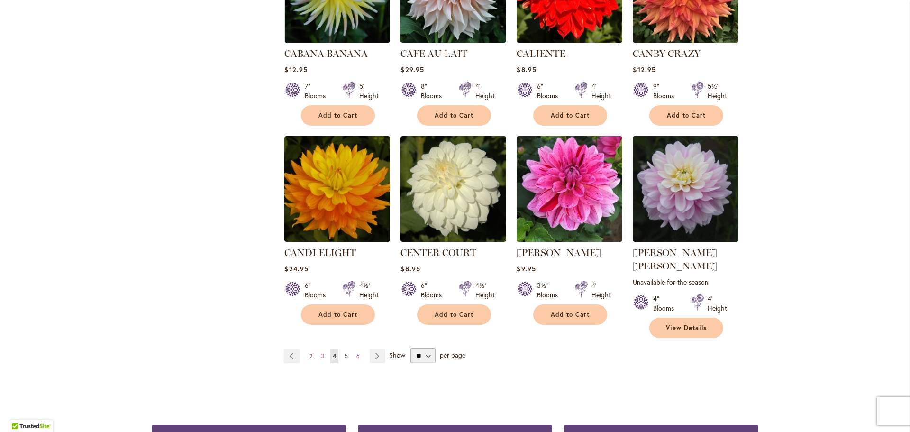
click at [344, 349] on link "Page 5" at bounding box center [346, 356] width 8 height 14
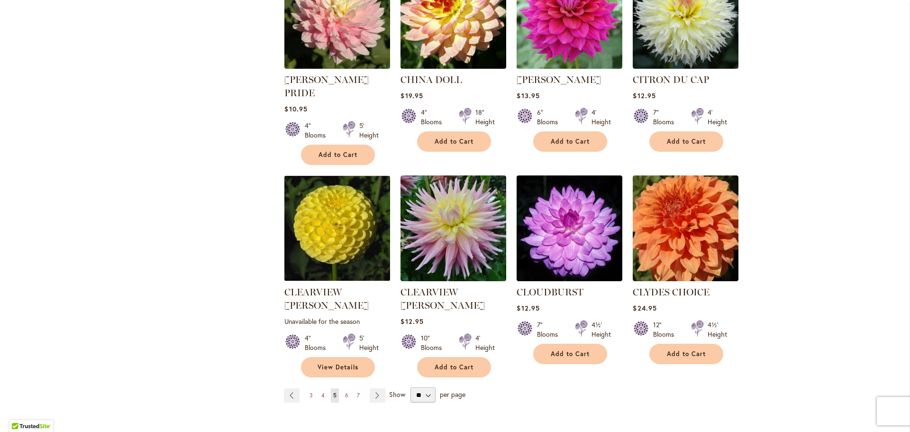
scroll to position [711, 0]
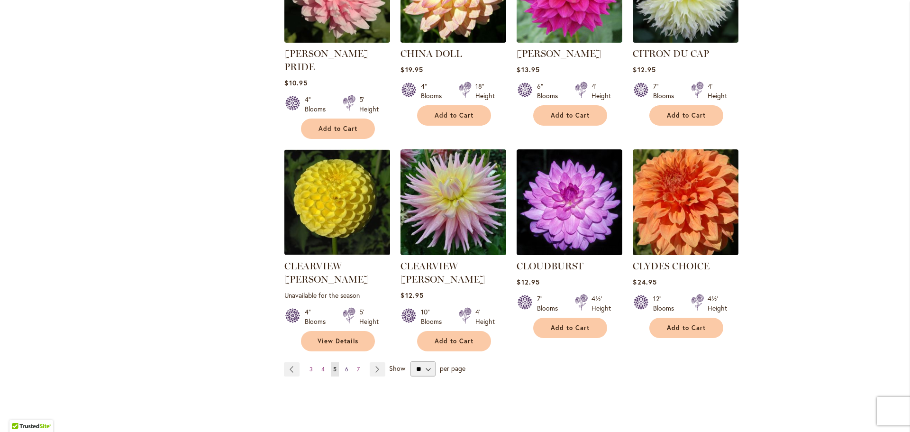
click at [345, 366] on span "6" at bounding box center [346, 369] width 3 height 7
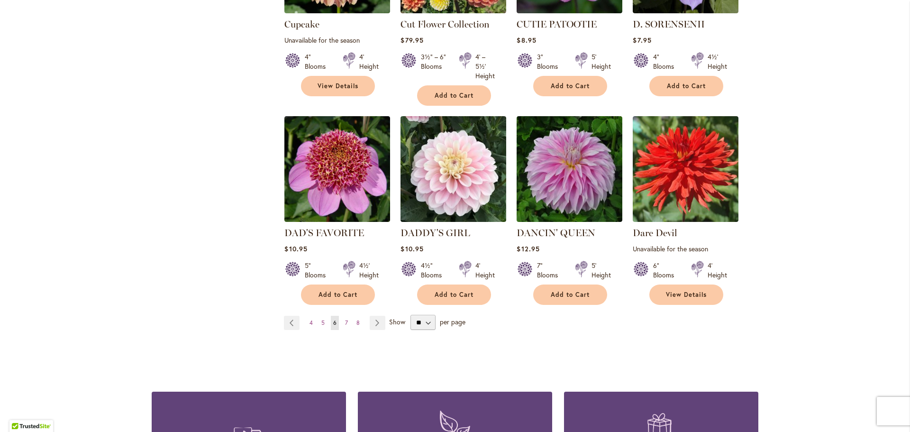
scroll to position [759, 0]
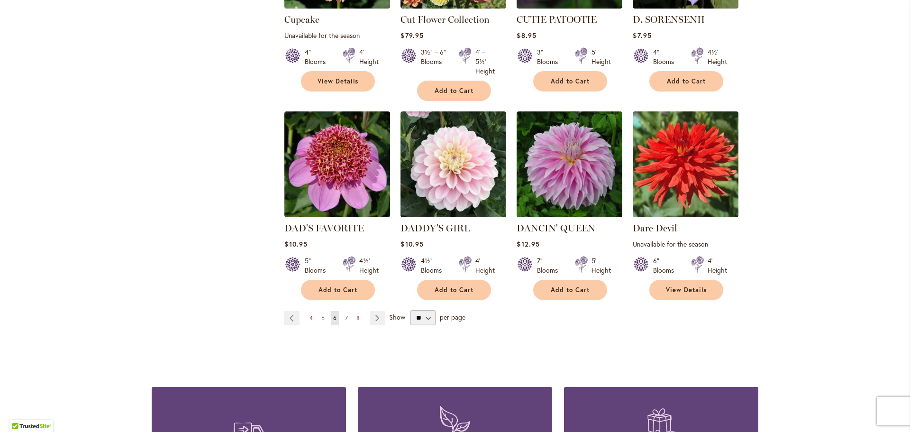
click at [345, 314] on span "7" at bounding box center [346, 317] width 3 height 7
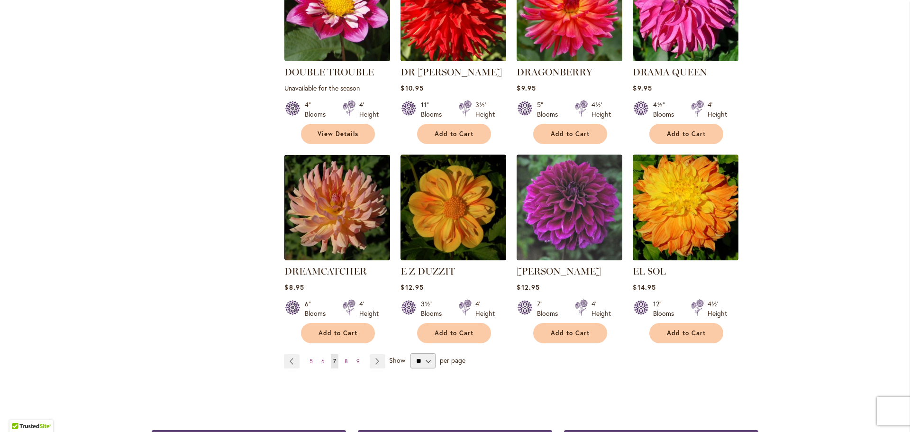
scroll to position [711, 0]
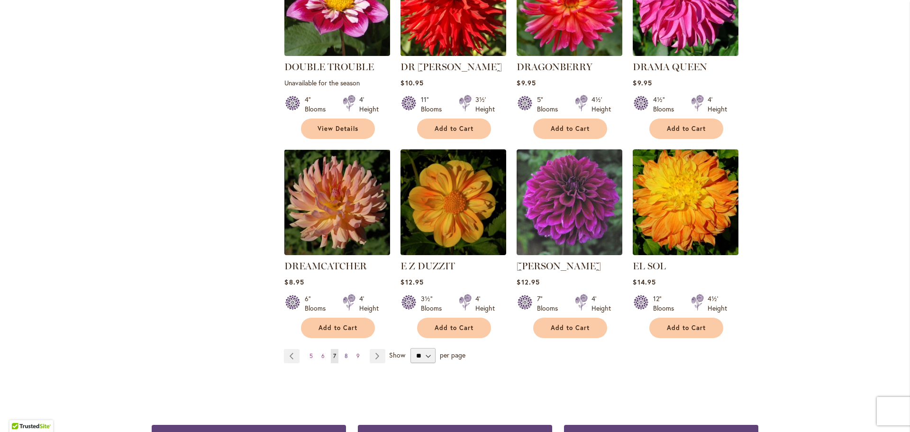
click at [345, 352] on span "8" at bounding box center [346, 355] width 3 height 7
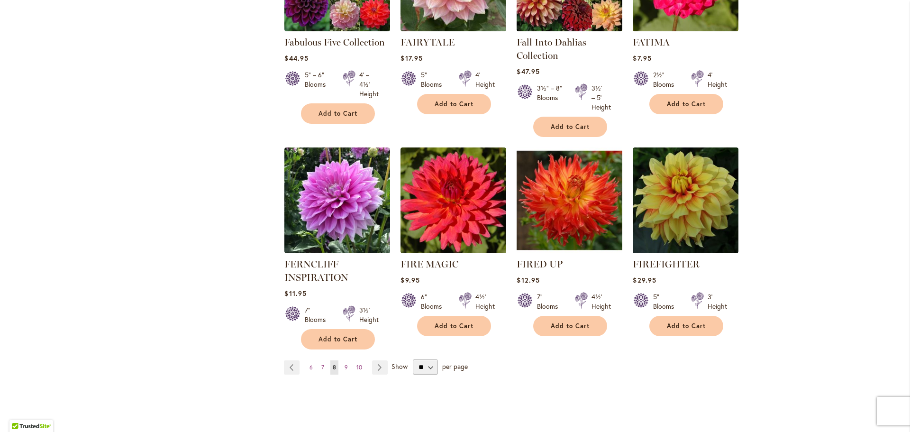
scroll to position [711, 0]
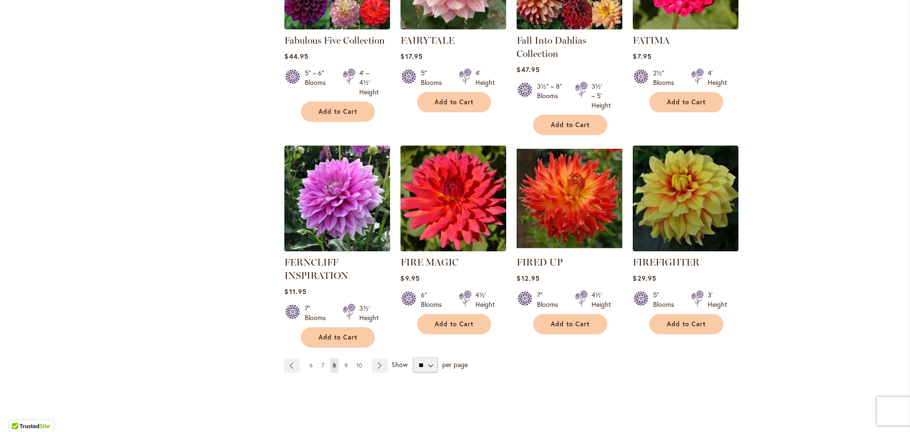
click at [345, 366] on span "9" at bounding box center [346, 365] width 3 height 7
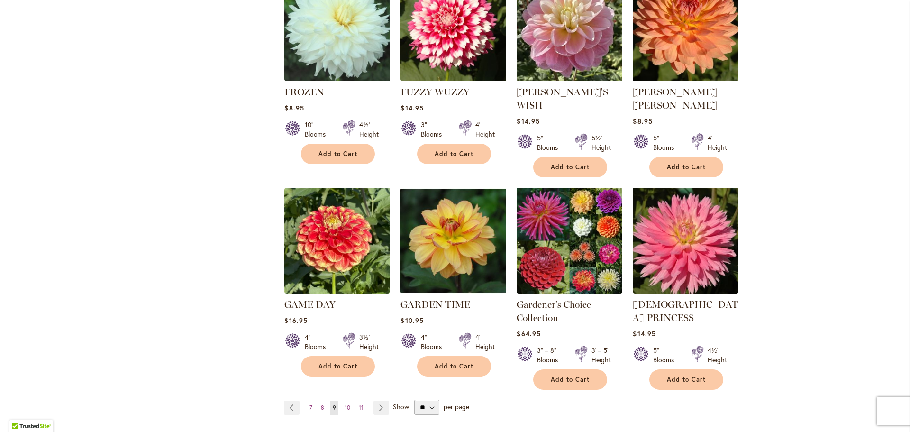
scroll to position [759, 0]
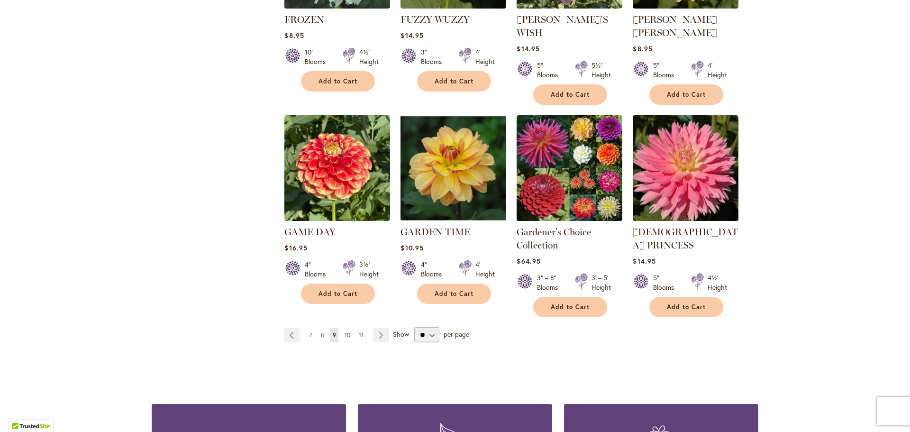
click at [347, 331] on span "10" at bounding box center [348, 334] width 6 height 7
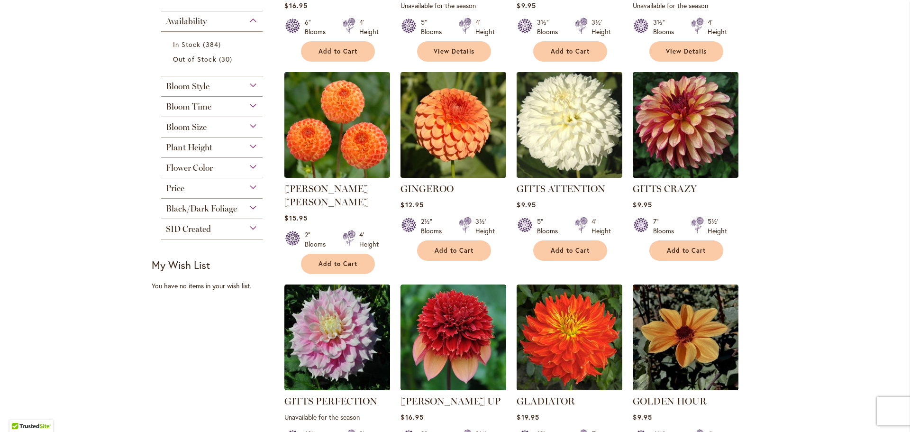
scroll to position [379, 0]
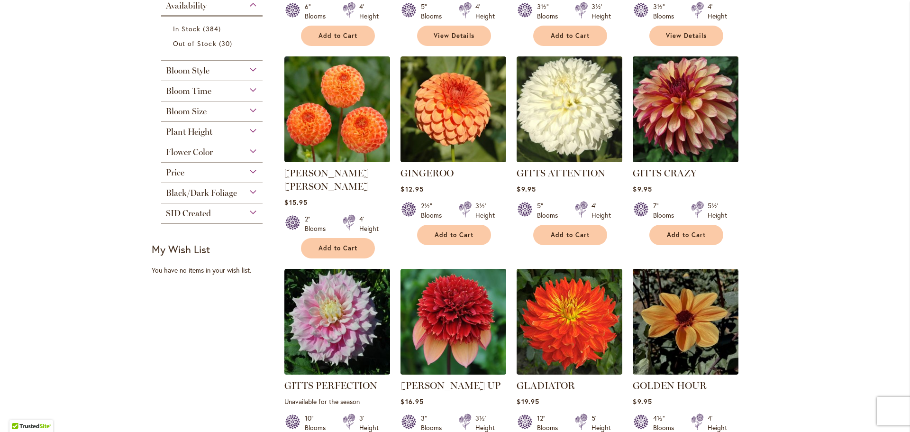
click at [655, 128] on img at bounding box center [686, 109] width 111 height 111
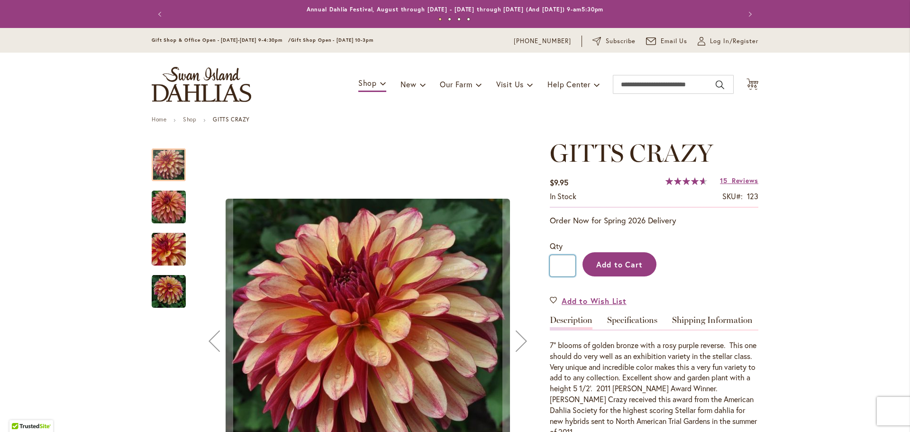
drag, startPoint x: 550, startPoint y: 267, endPoint x: 589, endPoint y: 270, distance: 39.5
click at [589, 270] on div "Qty * Add to Cart" at bounding box center [654, 263] width 209 height 46
type input "**"
click at [592, 259] on button "Add to Cart" at bounding box center [620, 264] width 74 height 24
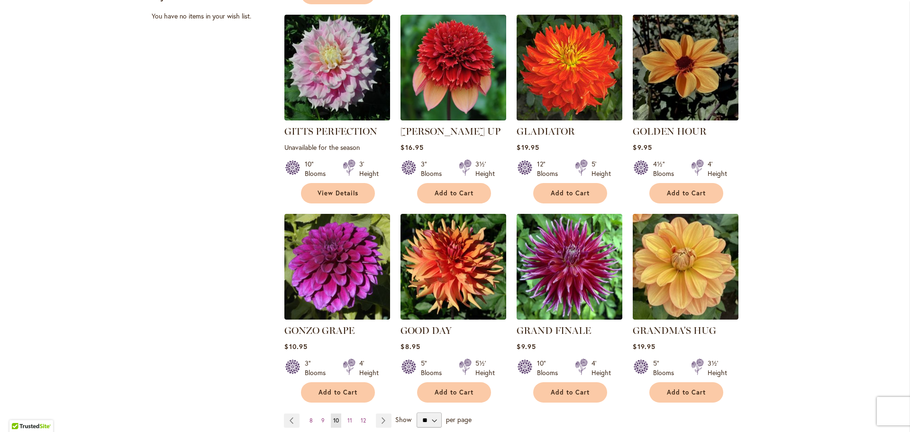
scroll to position [711, 0]
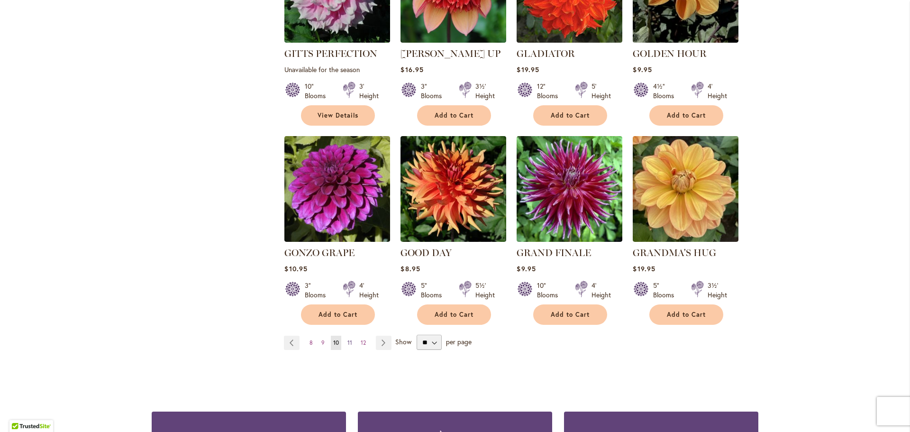
click at [348, 339] on span "11" at bounding box center [350, 342] width 5 height 7
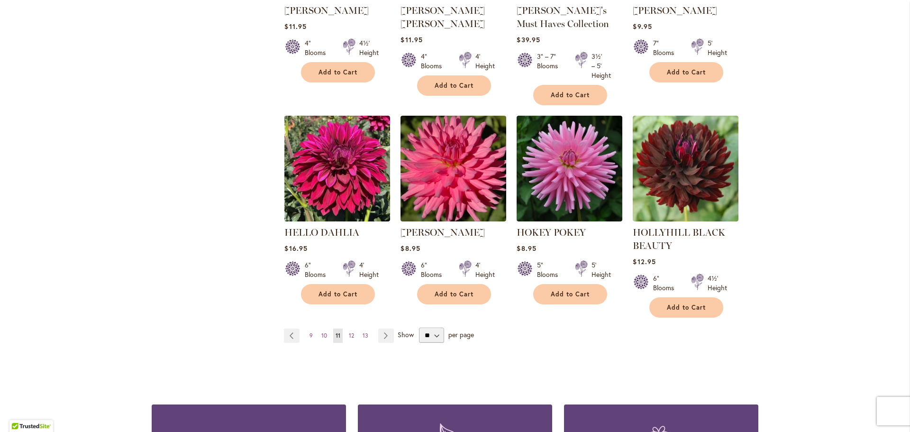
scroll to position [759, 0]
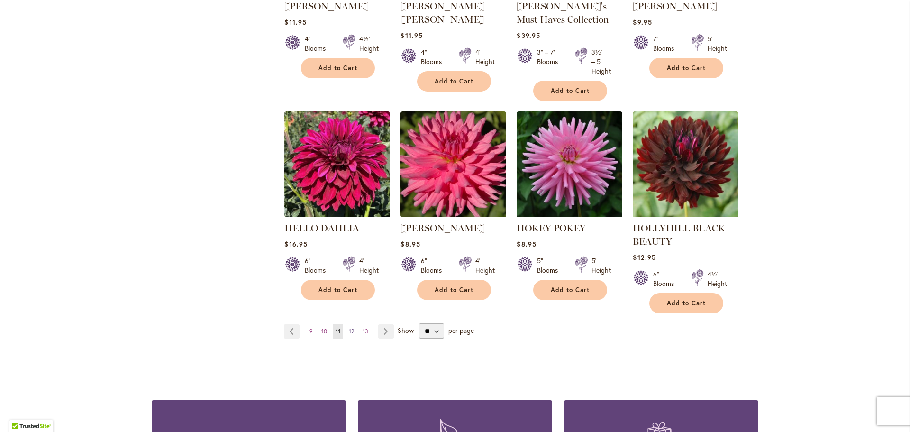
click at [349, 330] on span "12" at bounding box center [351, 331] width 5 height 7
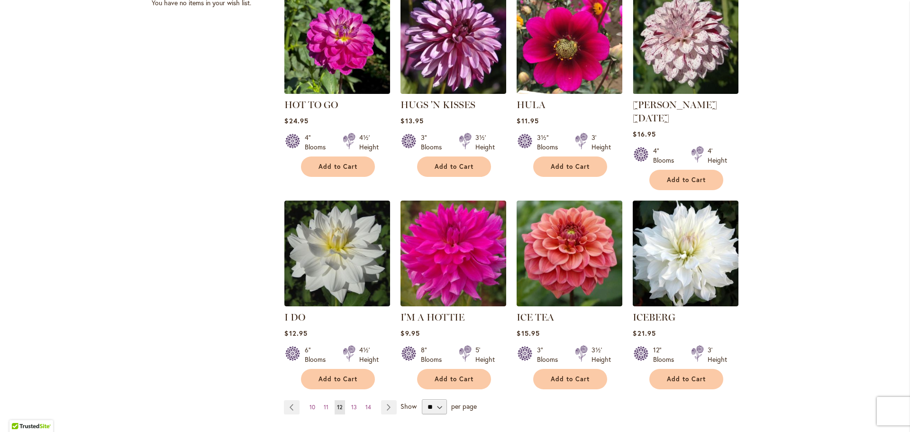
scroll to position [664, 0]
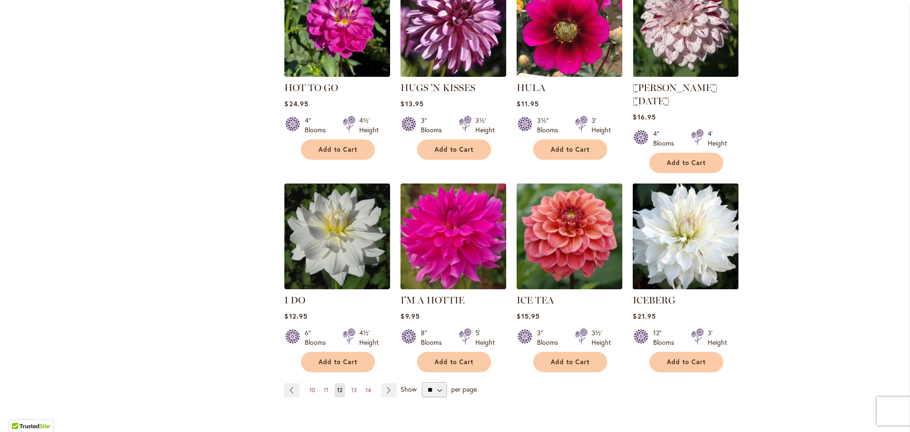
click at [660, 229] on img at bounding box center [686, 236] width 111 height 111
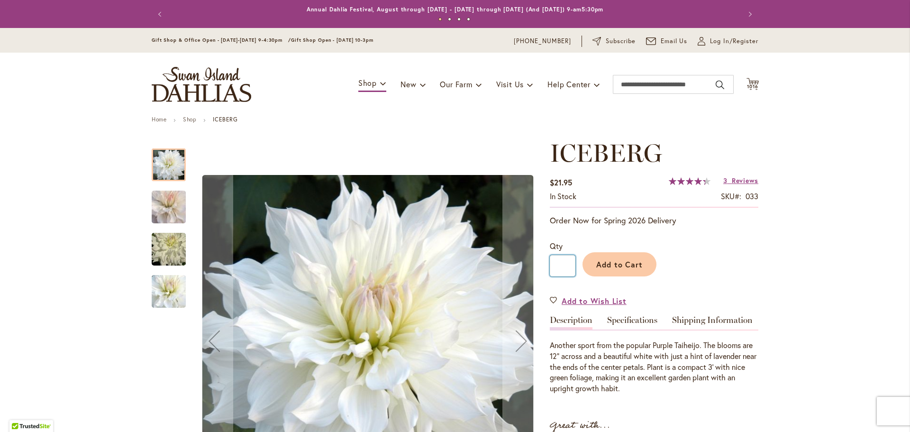
drag, startPoint x: 555, startPoint y: 266, endPoint x: 570, endPoint y: 264, distance: 15.8
click at [570, 264] on input "*" at bounding box center [563, 265] width 26 height 21
type input "**"
click at [607, 260] on span "Add to Cart" at bounding box center [619, 264] width 47 height 10
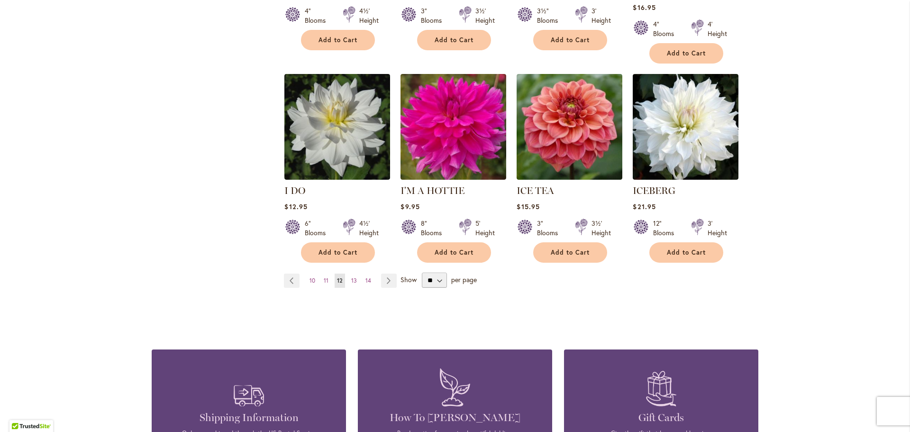
scroll to position [759, 0]
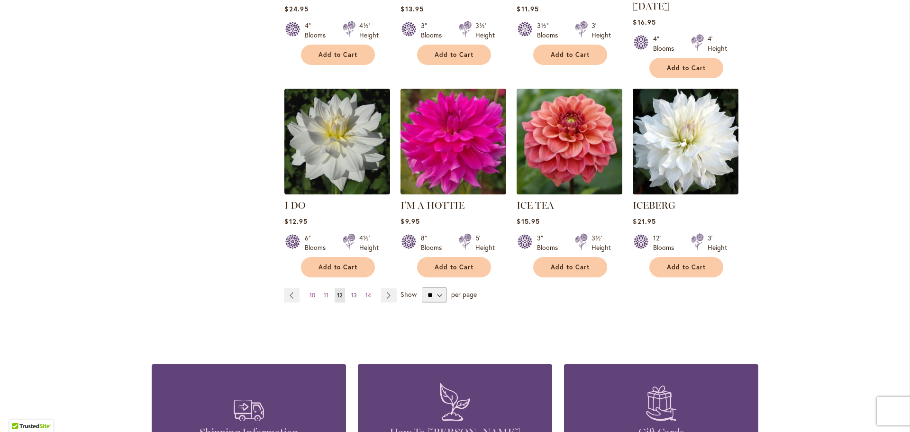
click at [352, 292] on span "13" at bounding box center [354, 295] width 6 height 7
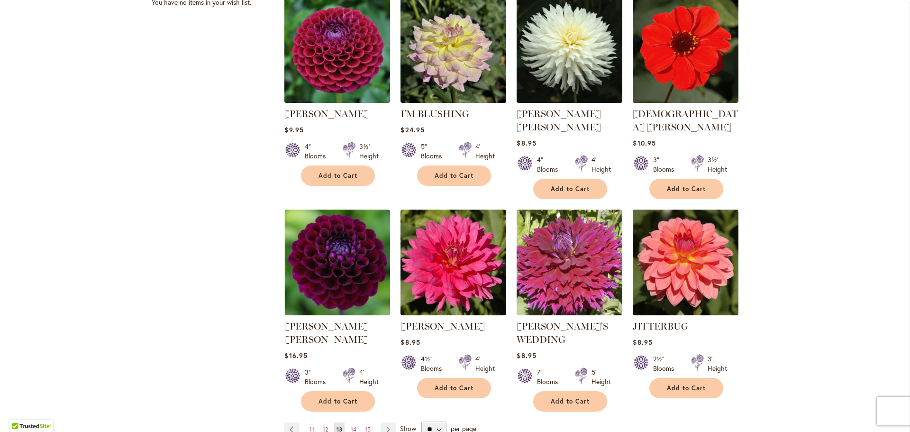
scroll to position [664, 0]
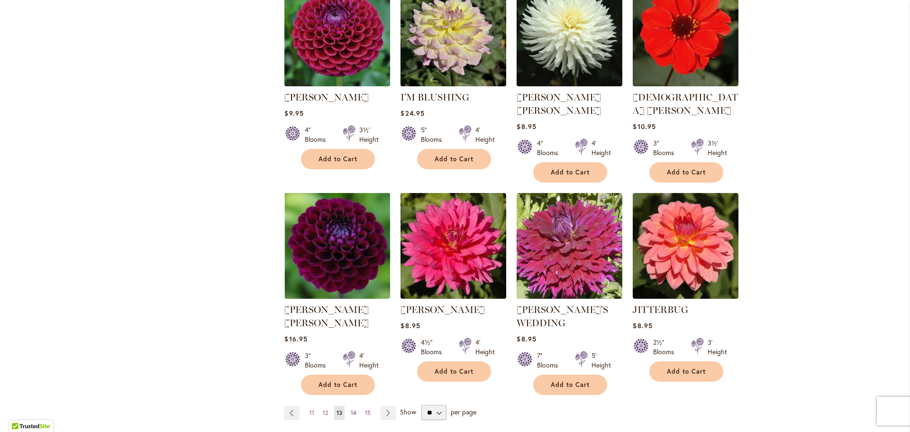
click at [351, 409] on span "14" at bounding box center [354, 412] width 6 height 7
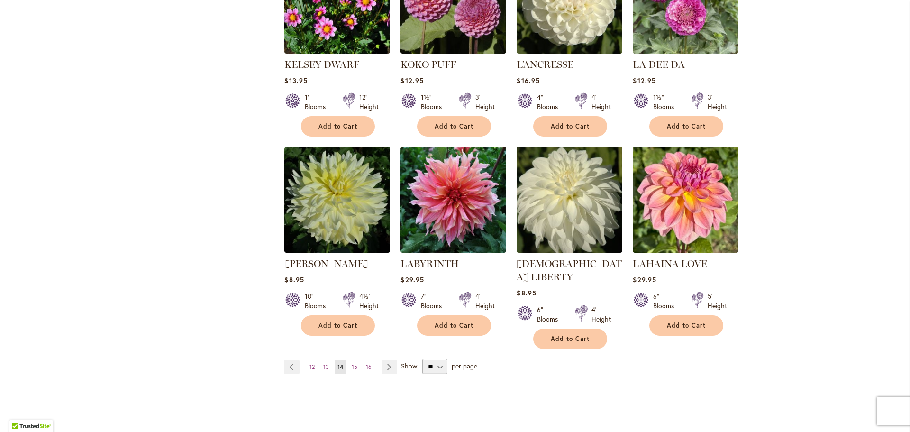
scroll to position [711, 0]
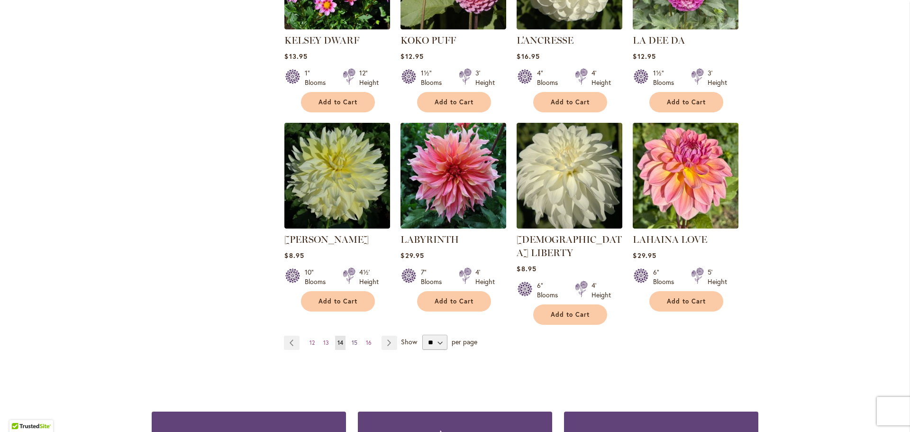
click at [352, 339] on span "15" at bounding box center [355, 342] width 6 height 7
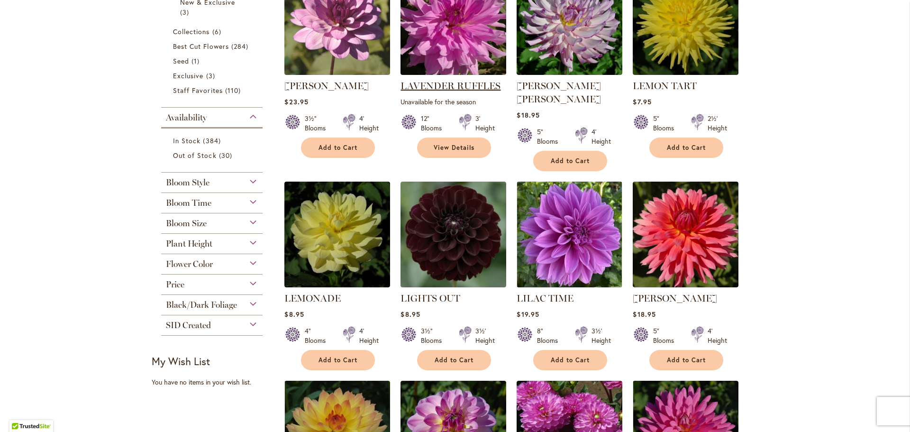
scroll to position [284, 0]
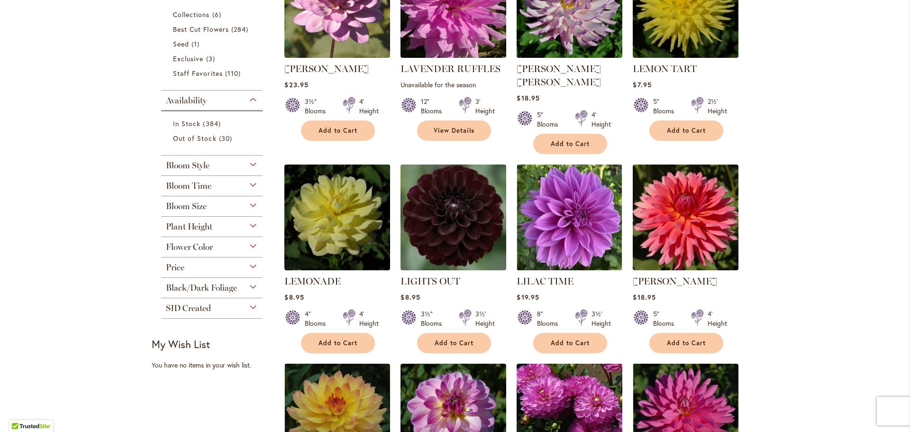
click at [448, 204] on img at bounding box center [453, 217] width 111 height 111
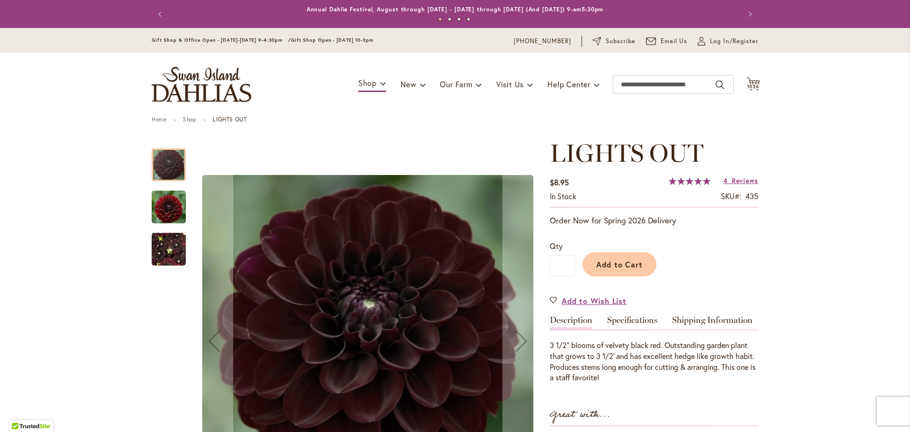
click at [160, 207] on img "LIGHTS OUT" at bounding box center [169, 206] width 34 height 35
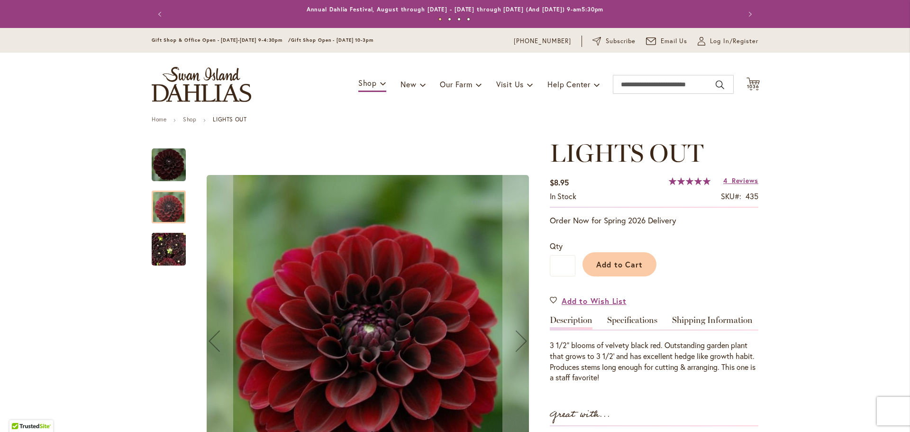
click at [163, 242] on img "LIGHTS OUT" at bounding box center [169, 250] width 34 height 46
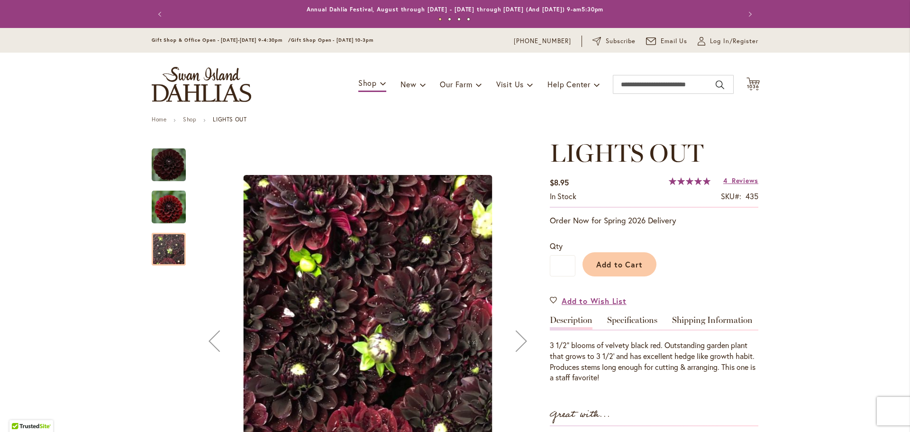
click at [171, 160] on img "LIGHTS OUT" at bounding box center [169, 165] width 34 height 34
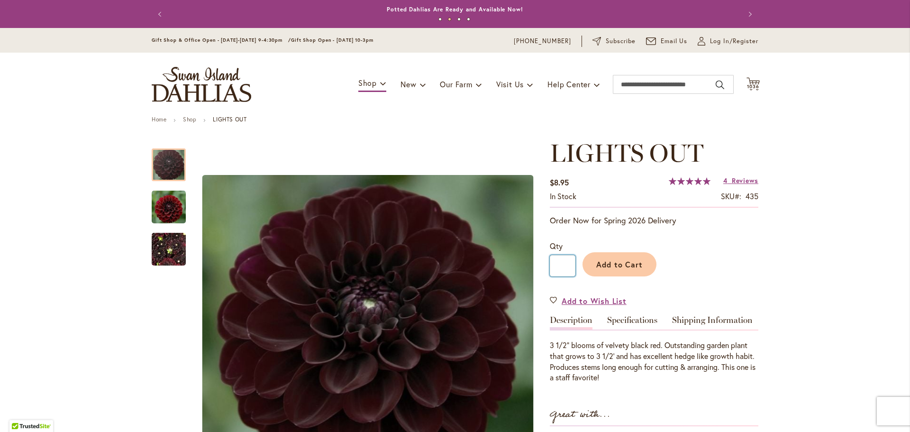
drag, startPoint x: 557, startPoint y: 265, endPoint x: 566, endPoint y: 266, distance: 9.0
click at [565, 266] on input "*" at bounding box center [563, 265] width 26 height 21
type input "**"
click at [592, 259] on button "Add to Cart" at bounding box center [620, 264] width 74 height 24
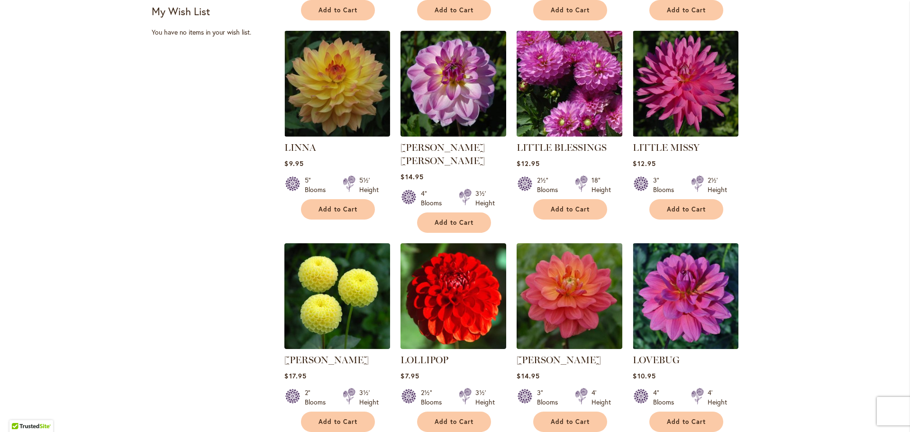
scroll to position [616, 0]
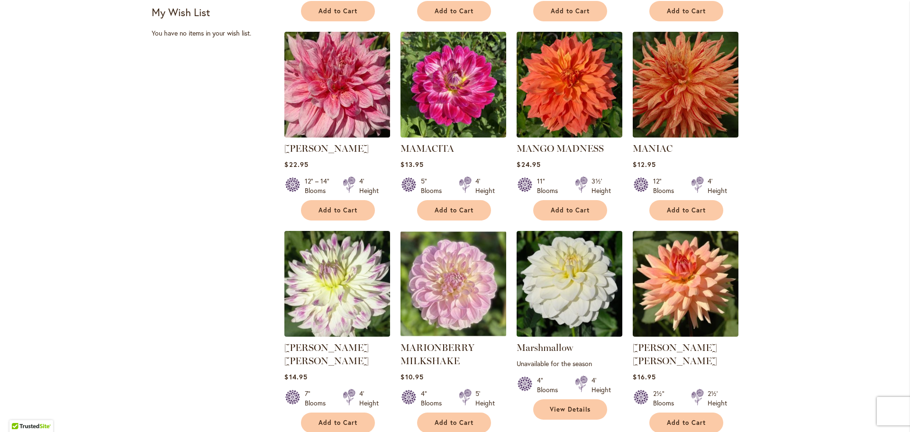
scroll to position [664, 0]
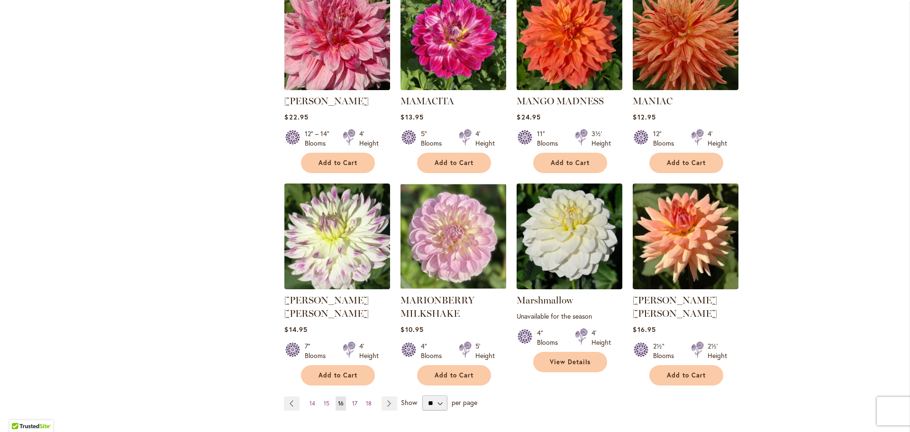
click at [352, 400] on span "17" at bounding box center [354, 403] width 5 height 7
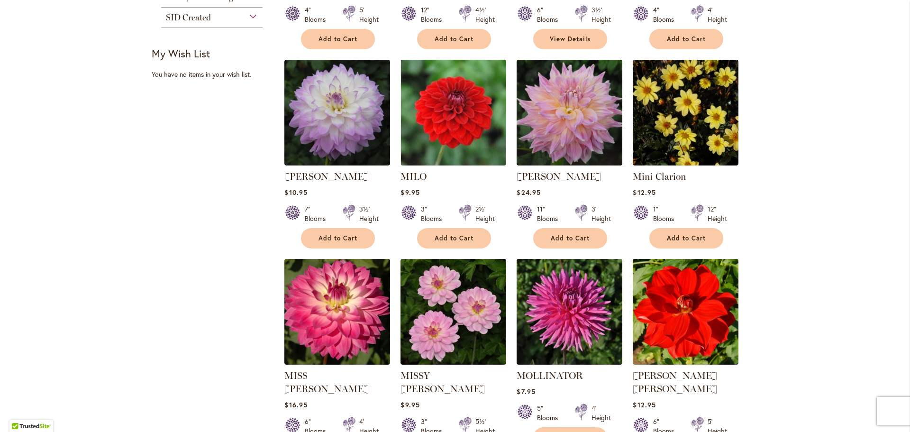
scroll to position [616, 0]
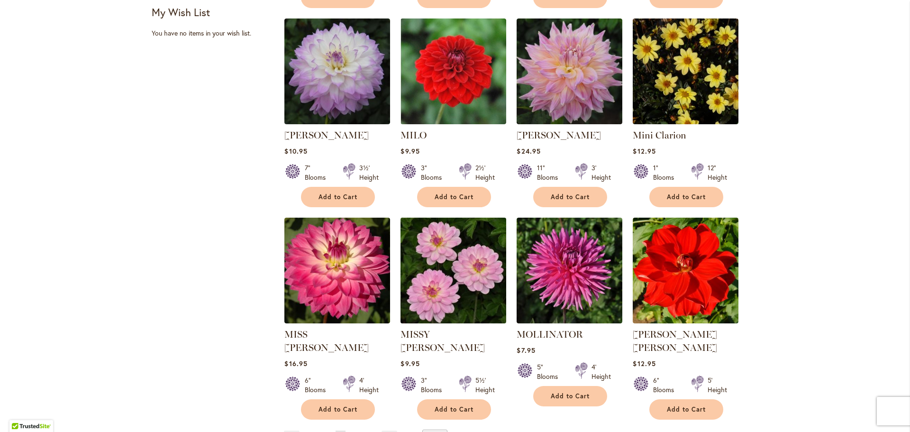
click at [455, 269] on img at bounding box center [453, 270] width 111 height 111
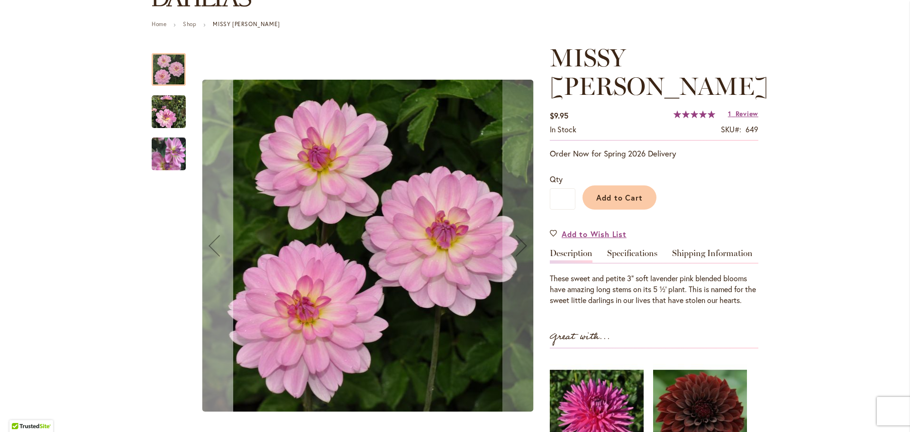
scroll to position [95, 0]
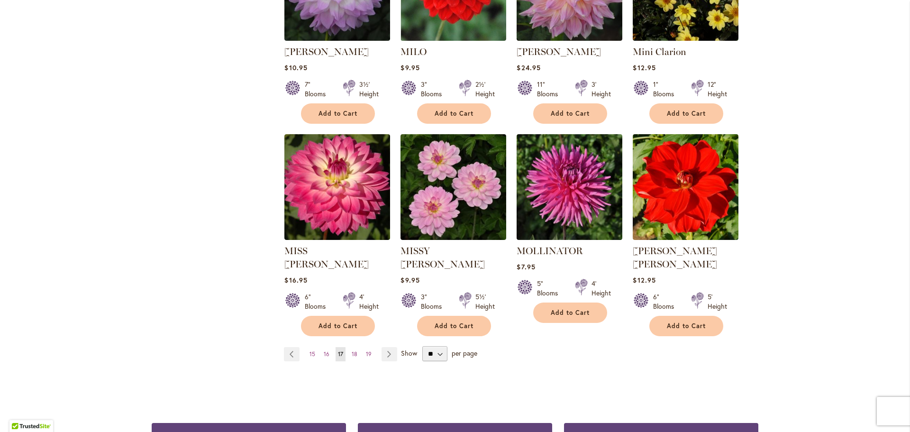
scroll to position [711, 0]
